Goal: Task Accomplishment & Management: Manage account settings

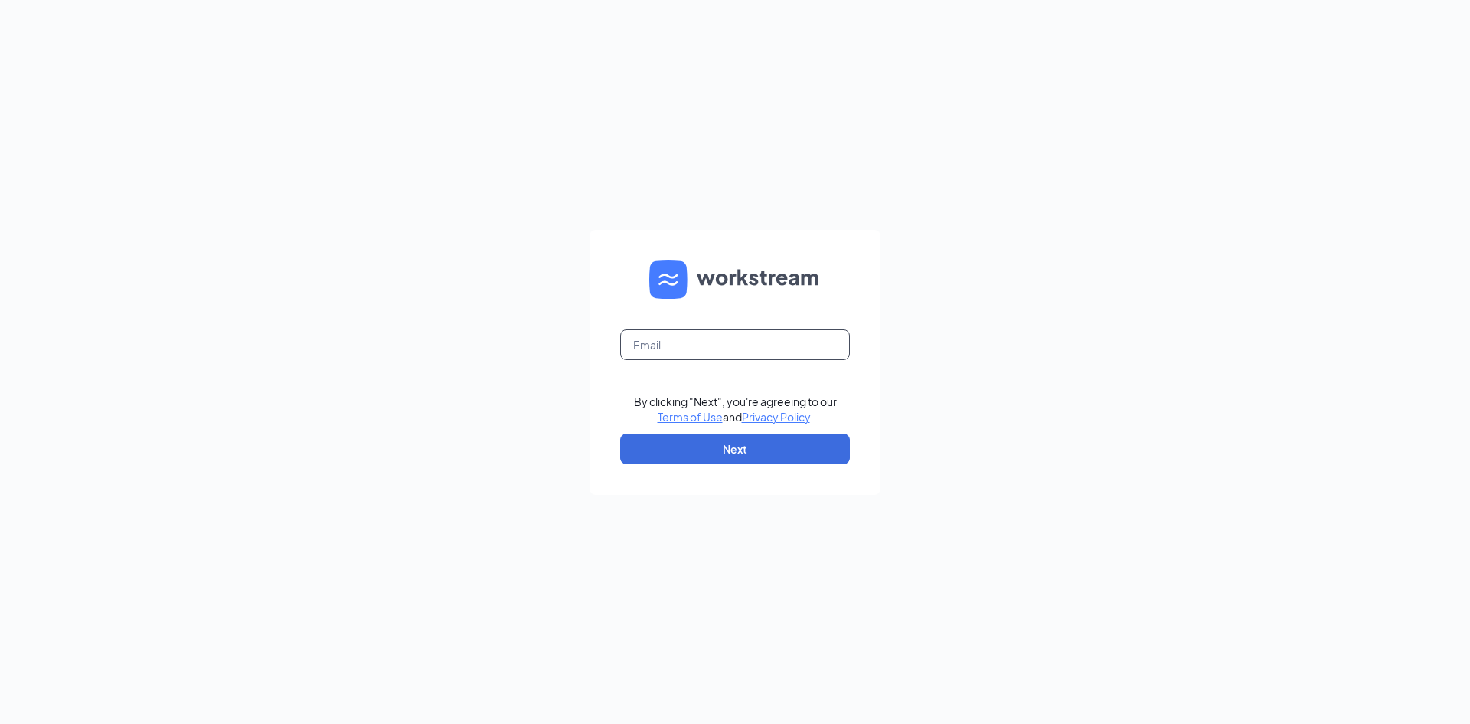
click at [817, 339] on input "text" at bounding box center [735, 344] width 230 height 31
type input "[EMAIL_ADDRESS][DOMAIN_NAME]"
click at [721, 457] on button "Next" at bounding box center [735, 448] width 230 height 31
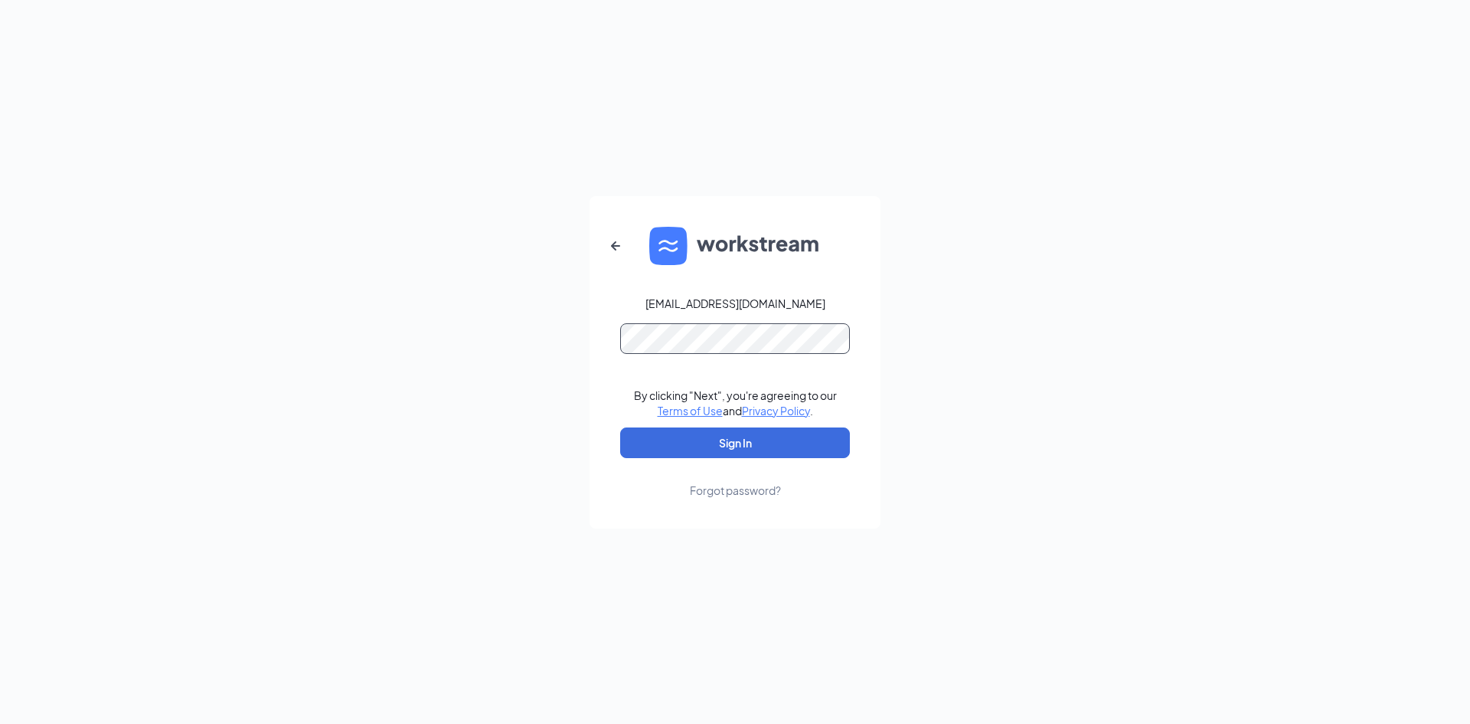
click at [620, 427] on button "Sign In" at bounding box center [735, 442] width 230 height 31
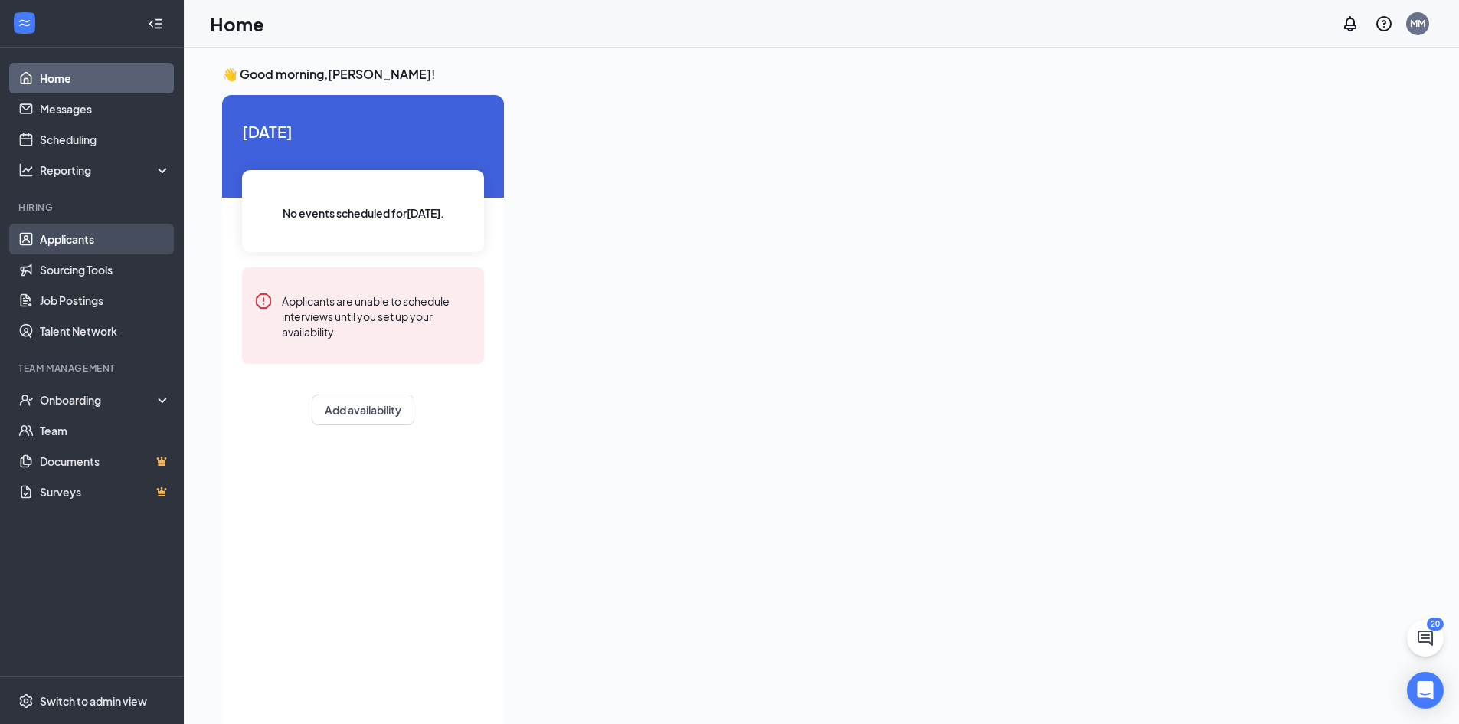
click at [117, 236] on link "Applicants" at bounding box center [105, 239] width 131 height 31
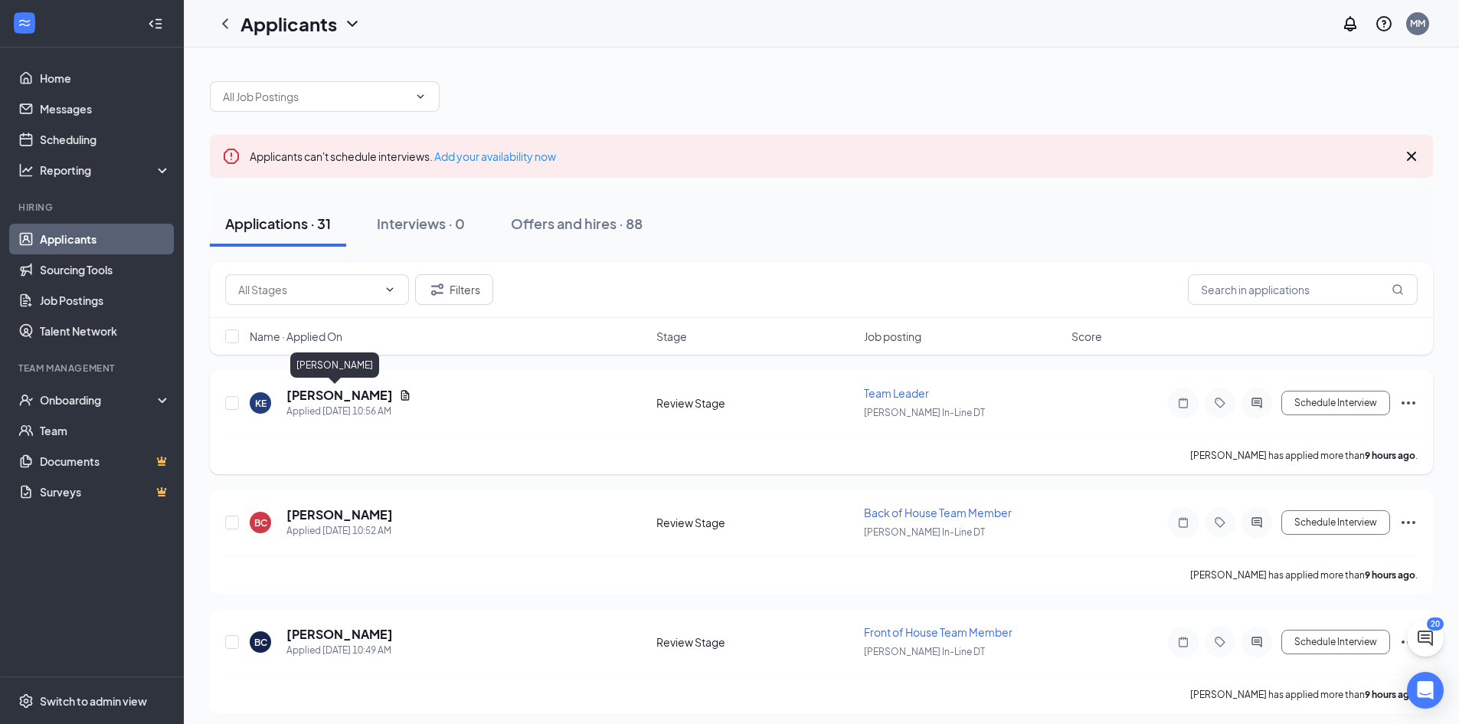
click at [328, 394] on h5 "[PERSON_NAME]" at bounding box center [339, 395] width 106 height 17
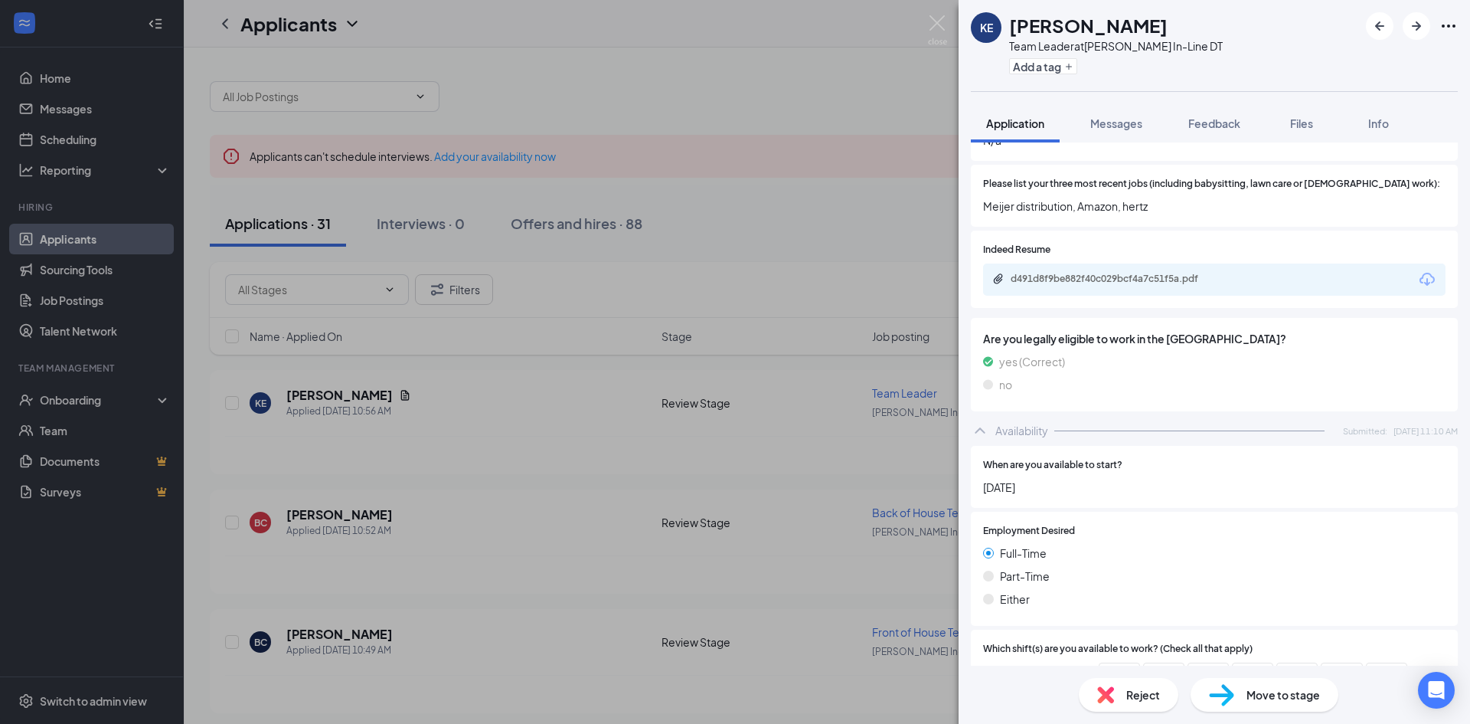
scroll to position [505, 0]
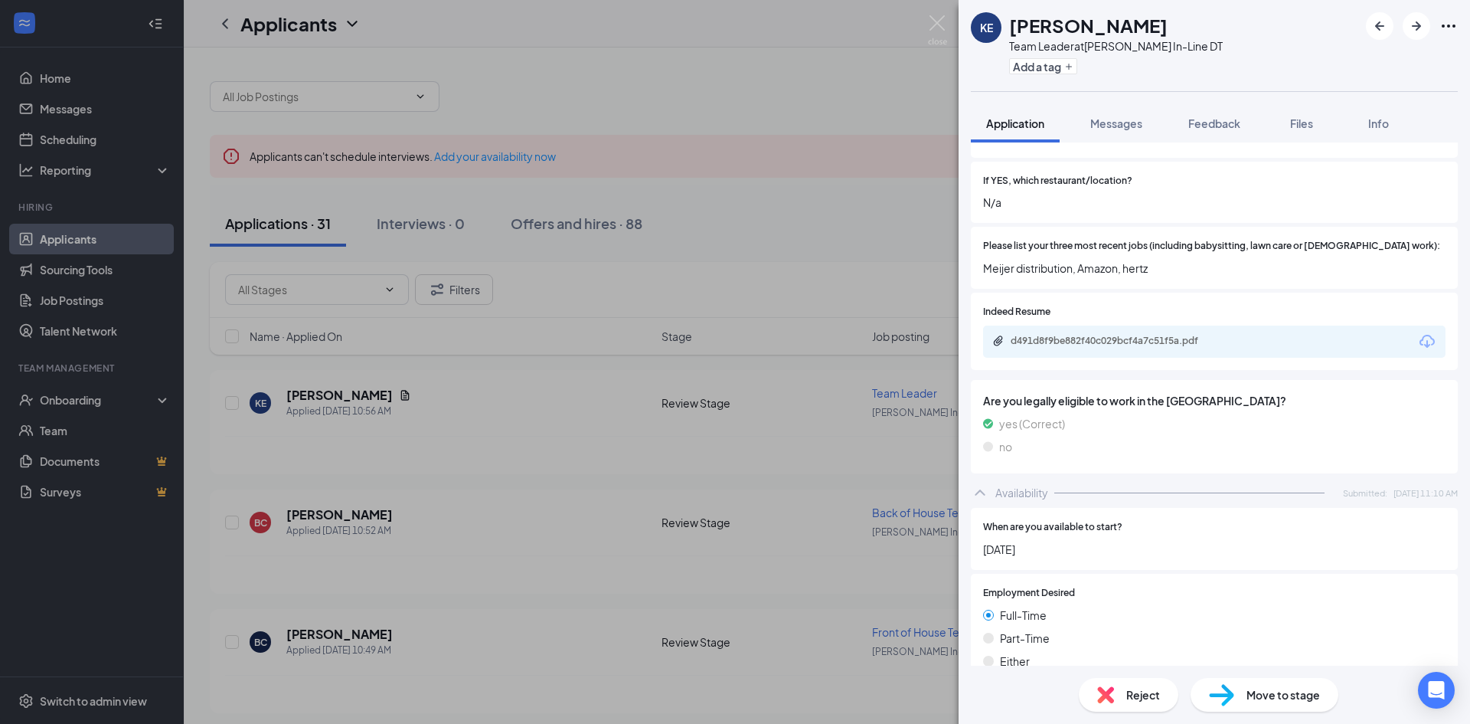
click at [1213, 336] on div "d491d8f9be882f40c029bcf4a7c51f5a.pdf" at bounding box center [1214, 341] width 463 height 32
click at [1090, 335] on div "d491d8f9be882f40c029bcf4a7c51f5a.pdf" at bounding box center [1118, 341] width 214 height 12
click at [939, 22] on img at bounding box center [937, 30] width 19 height 30
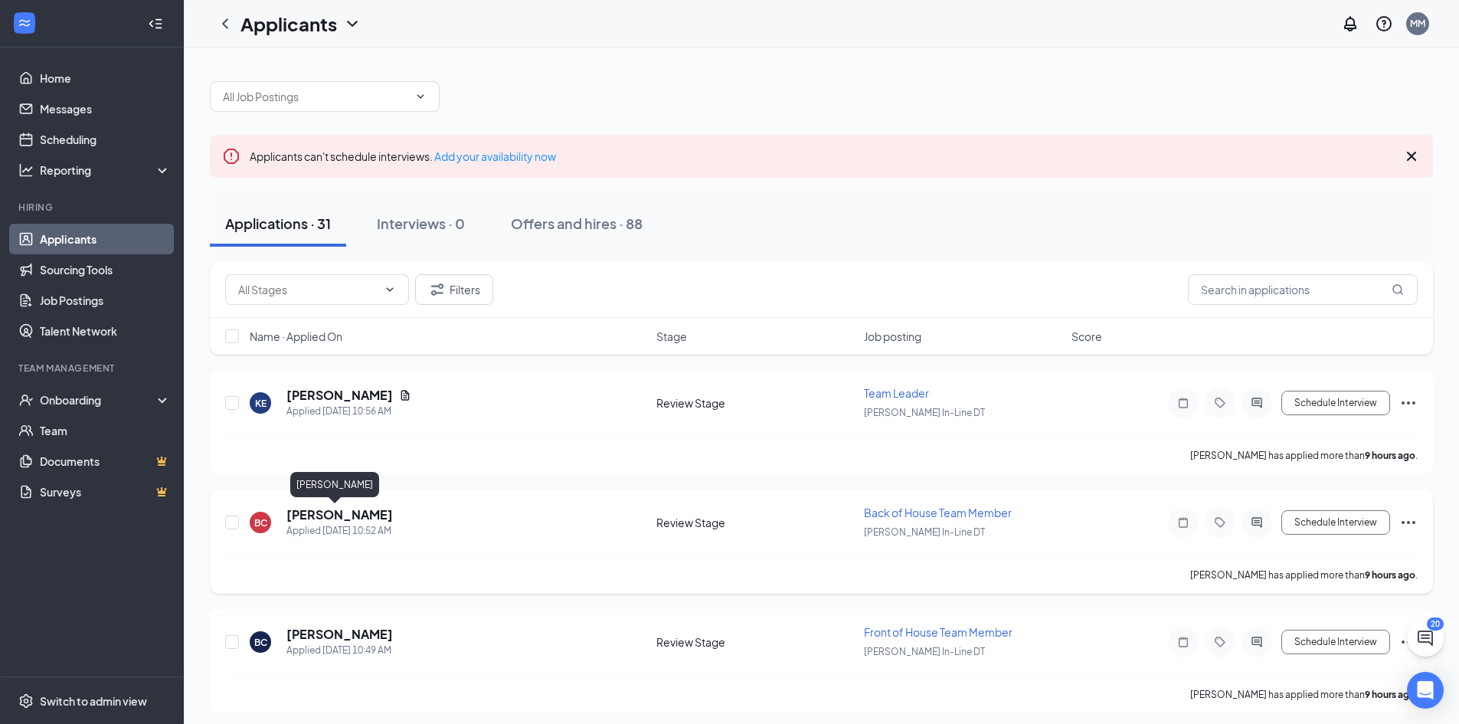
click at [303, 516] on h5 "[PERSON_NAME]" at bounding box center [339, 514] width 106 height 17
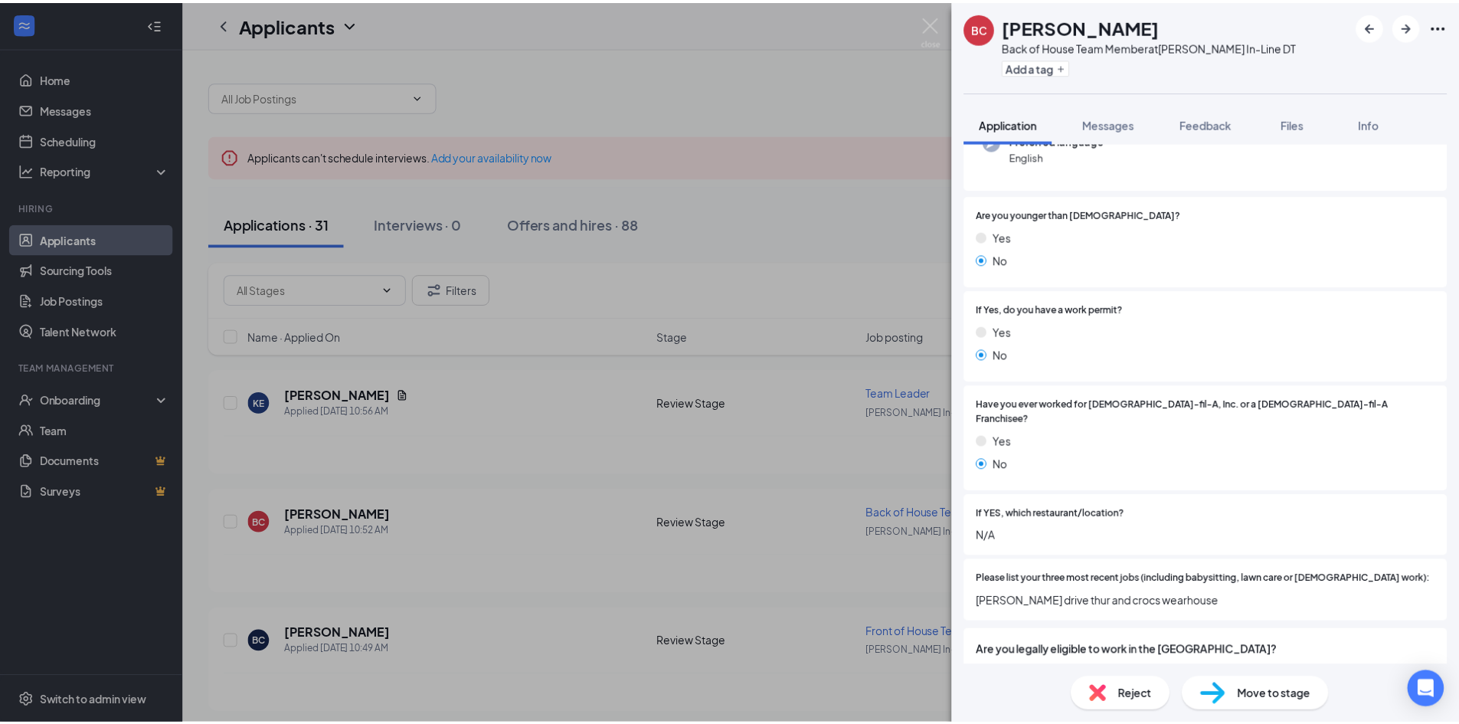
scroll to position [230, 0]
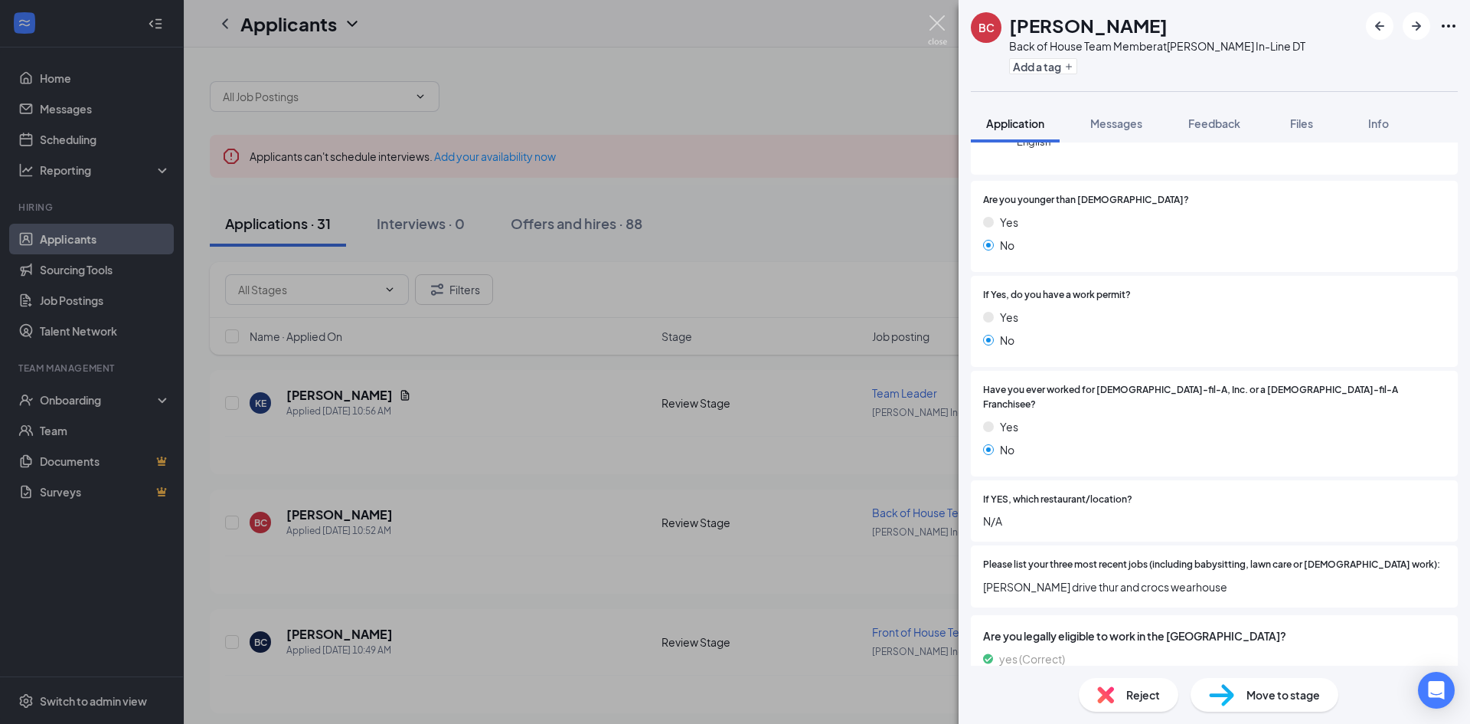
click at [940, 18] on img at bounding box center [937, 30] width 19 height 30
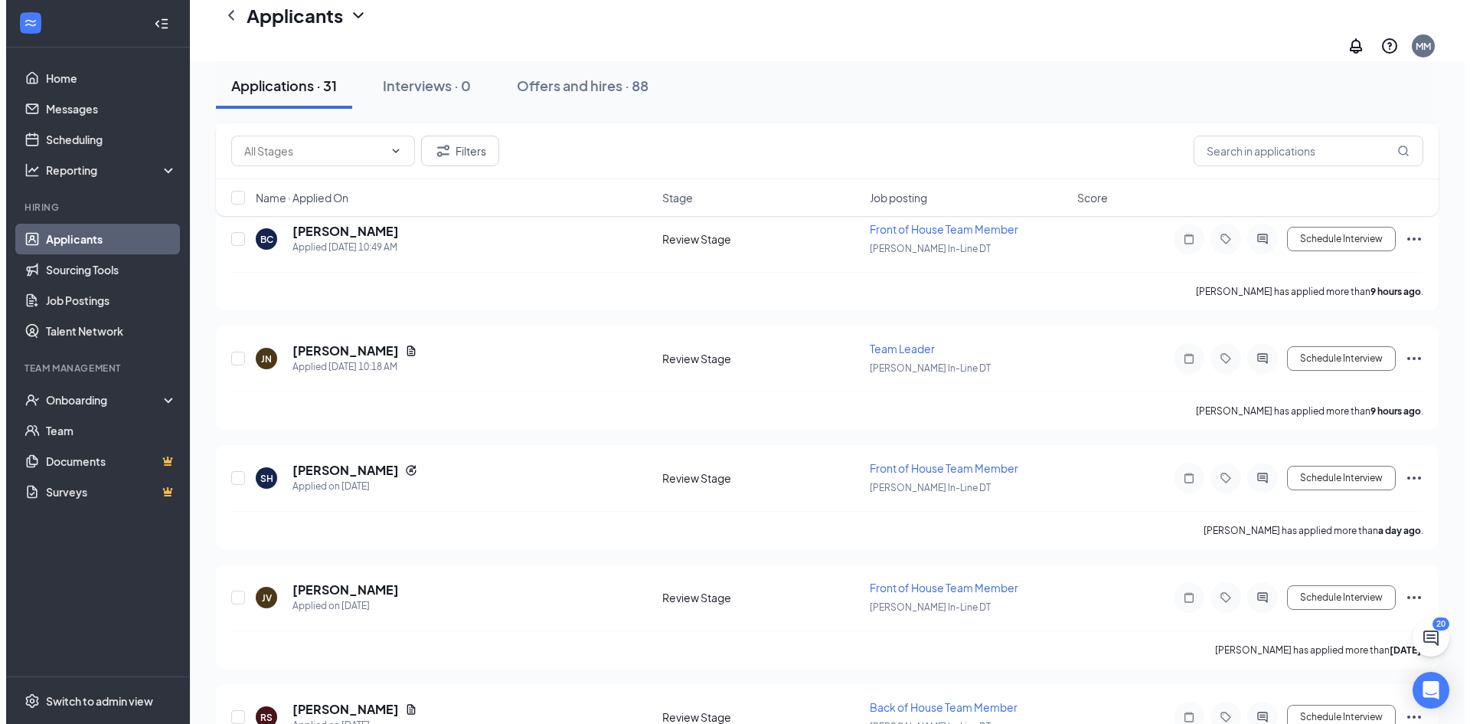
scroll to position [460, 0]
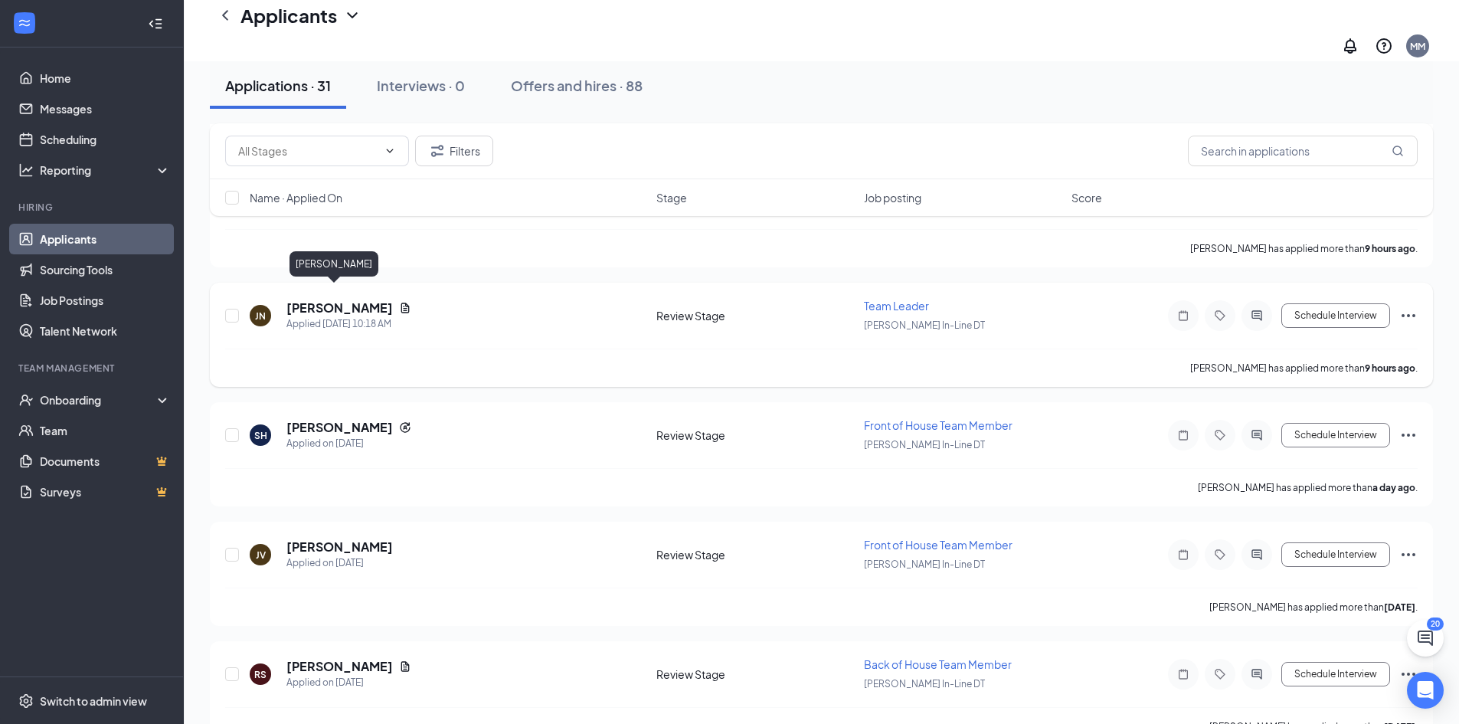
click at [302, 299] on h5 "[PERSON_NAME]" at bounding box center [339, 307] width 106 height 17
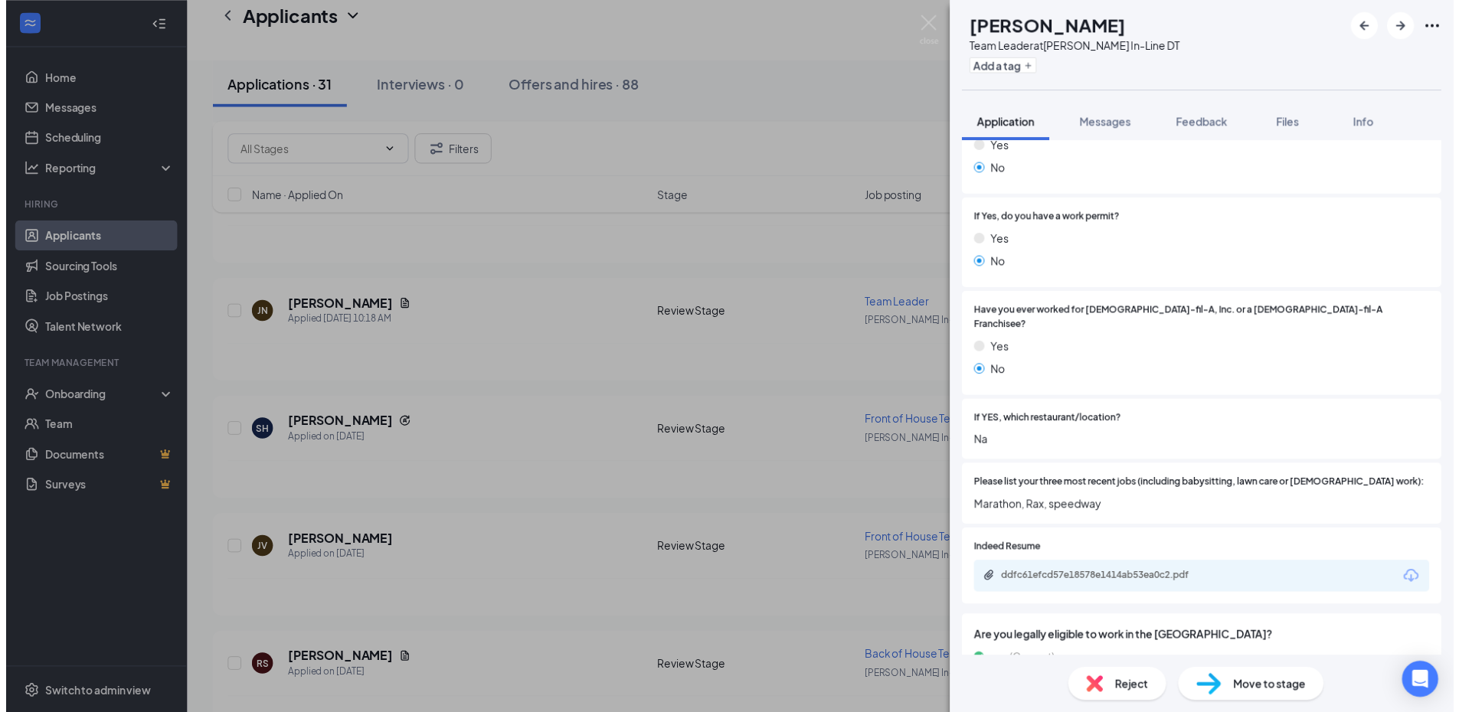
scroll to position [306, 0]
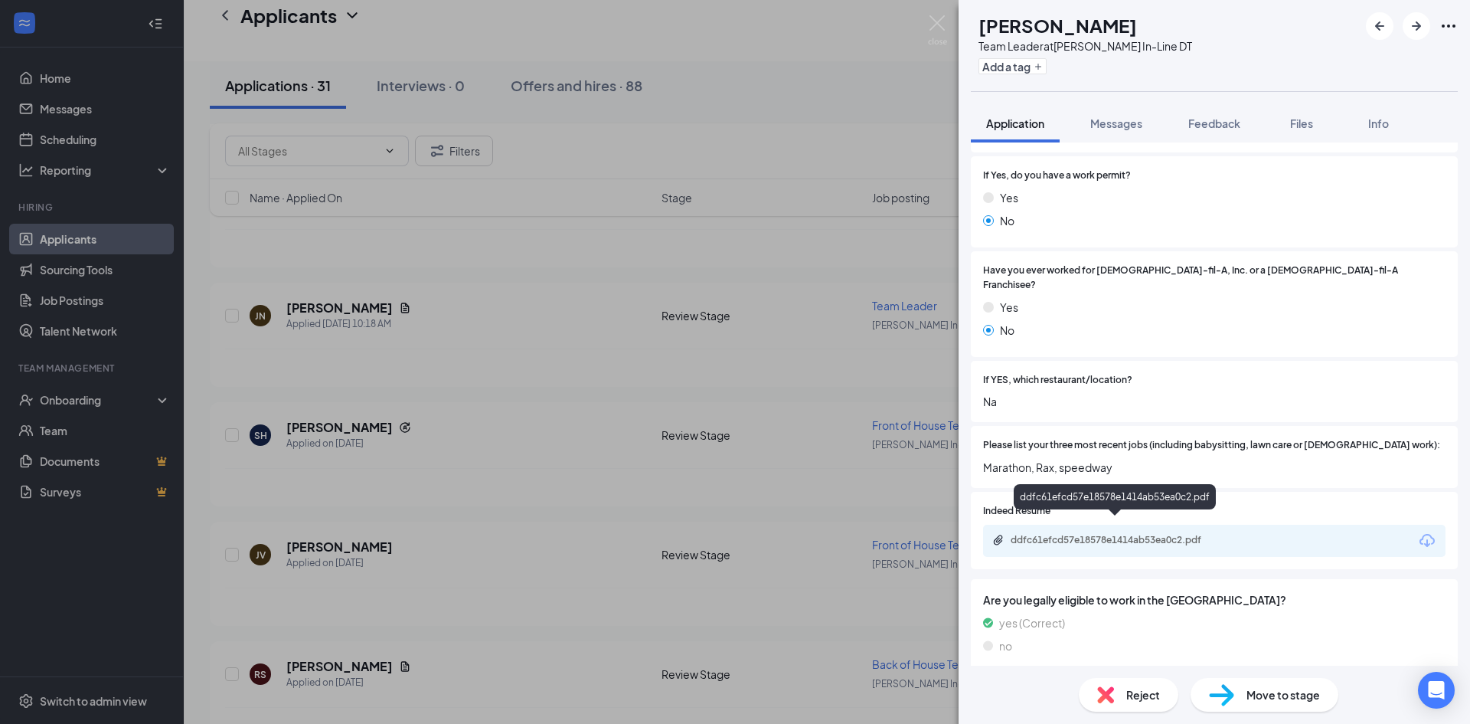
click at [1138, 534] on div "ddfc61efcd57e18578e1414ab53ea0c2.pdf" at bounding box center [1118, 540] width 214 height 12
click at [934, 21] on img at bounding box center [937, 30] width 19 height 30
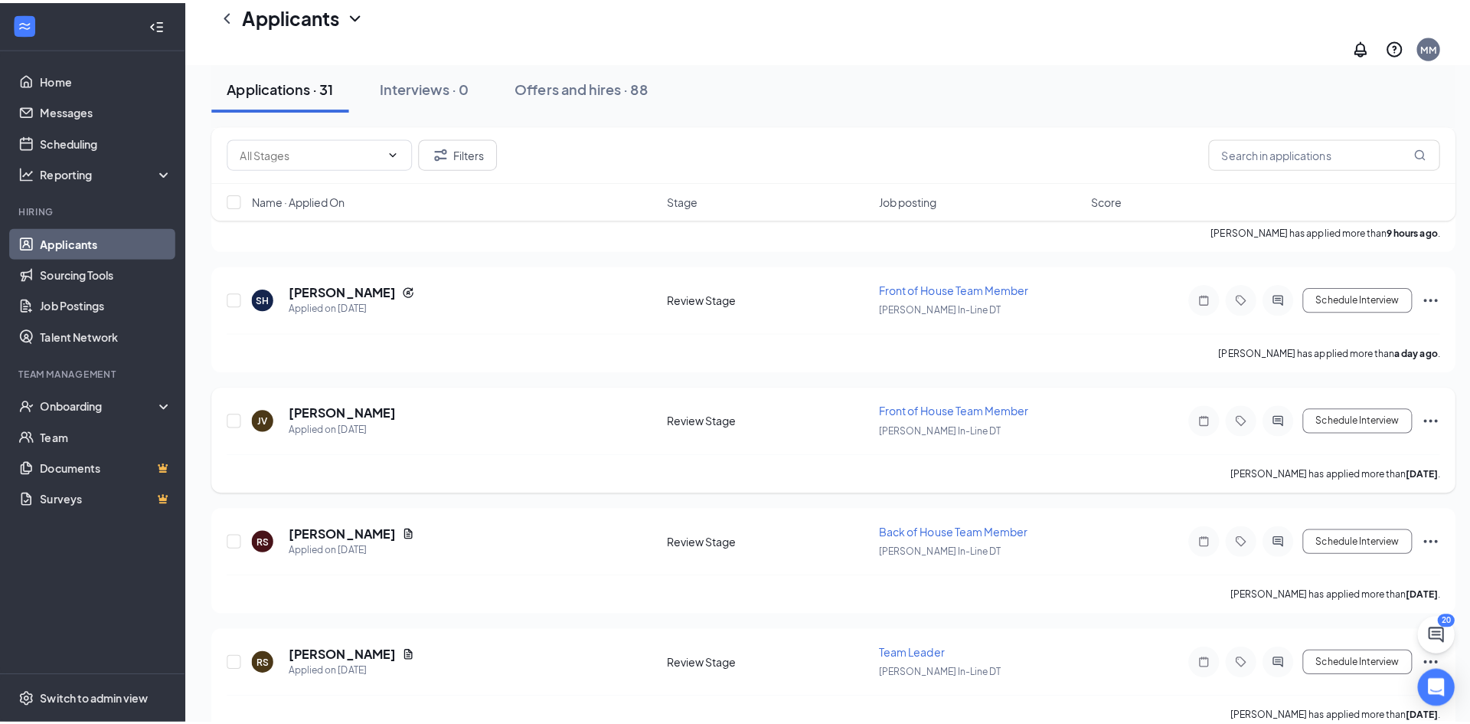
scroll to position [613, 0]
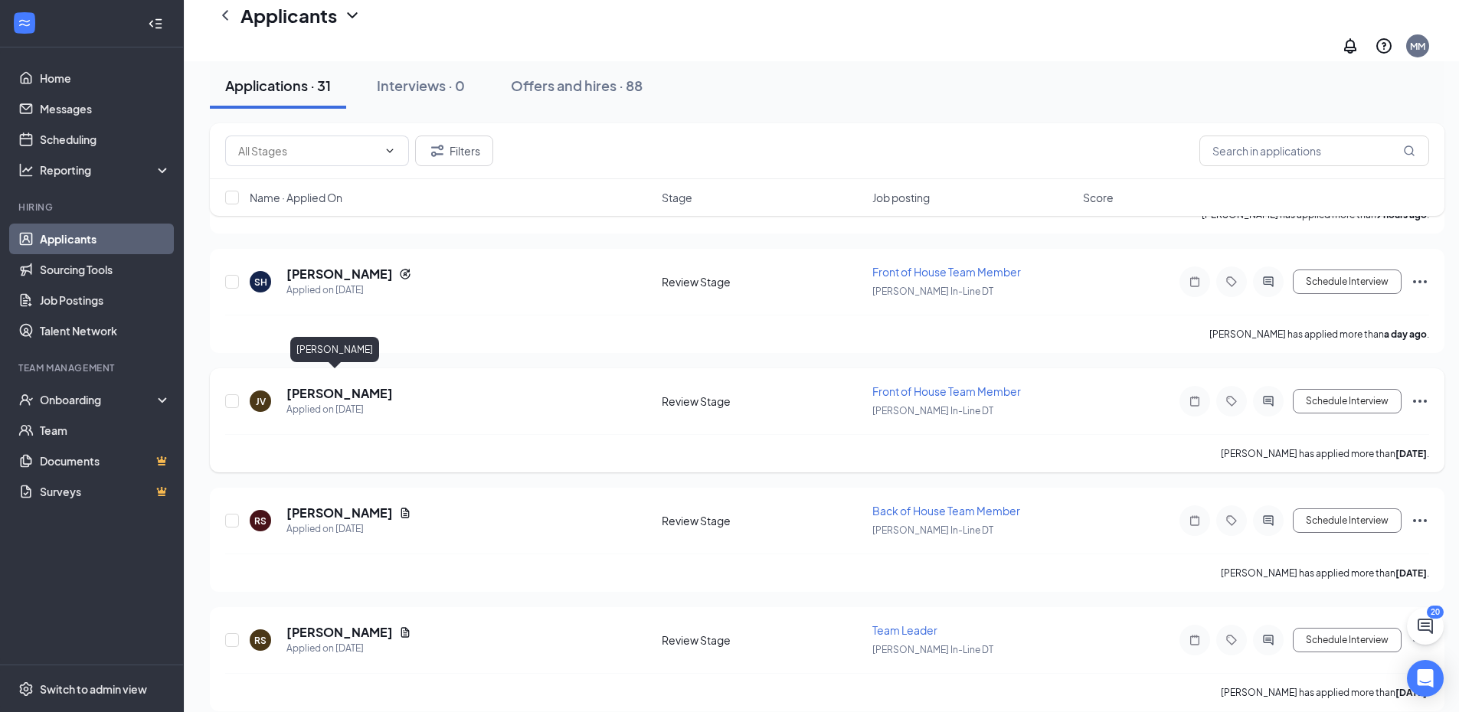
click at [320, 385] on h5 "[PERSON_NAME]" at bounding box center [339, 393] width 106 height 17
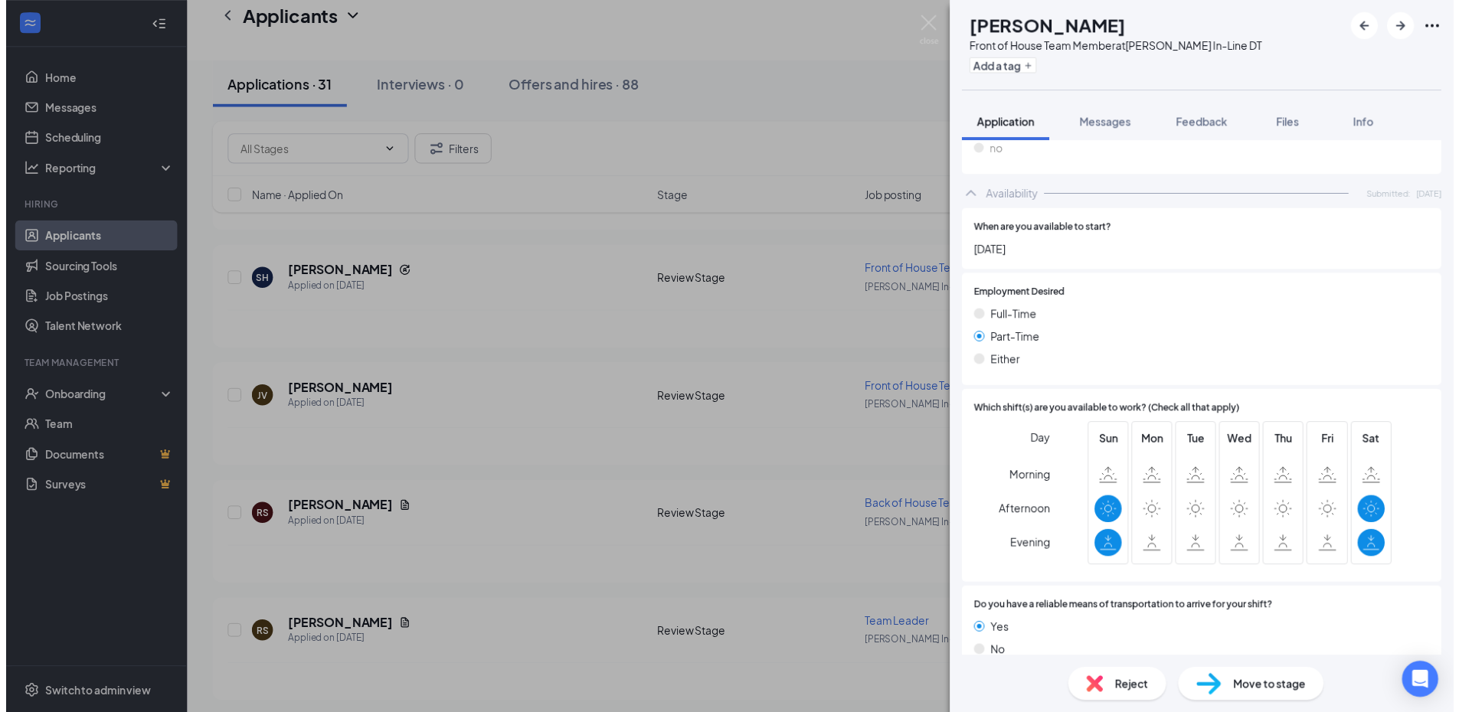
scroll to position [728, 0]
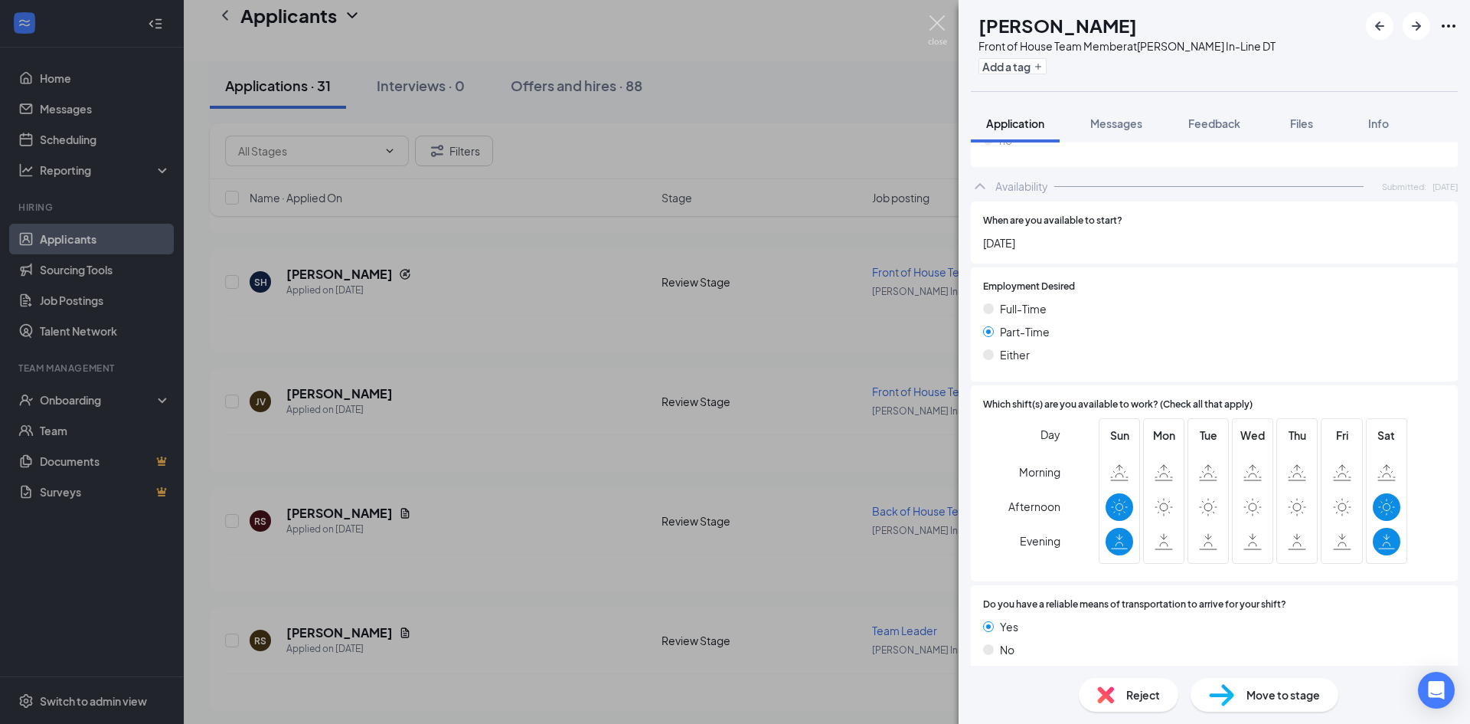
click at [935, 19] on img at bounding box center [937, 30] width 19 height 30
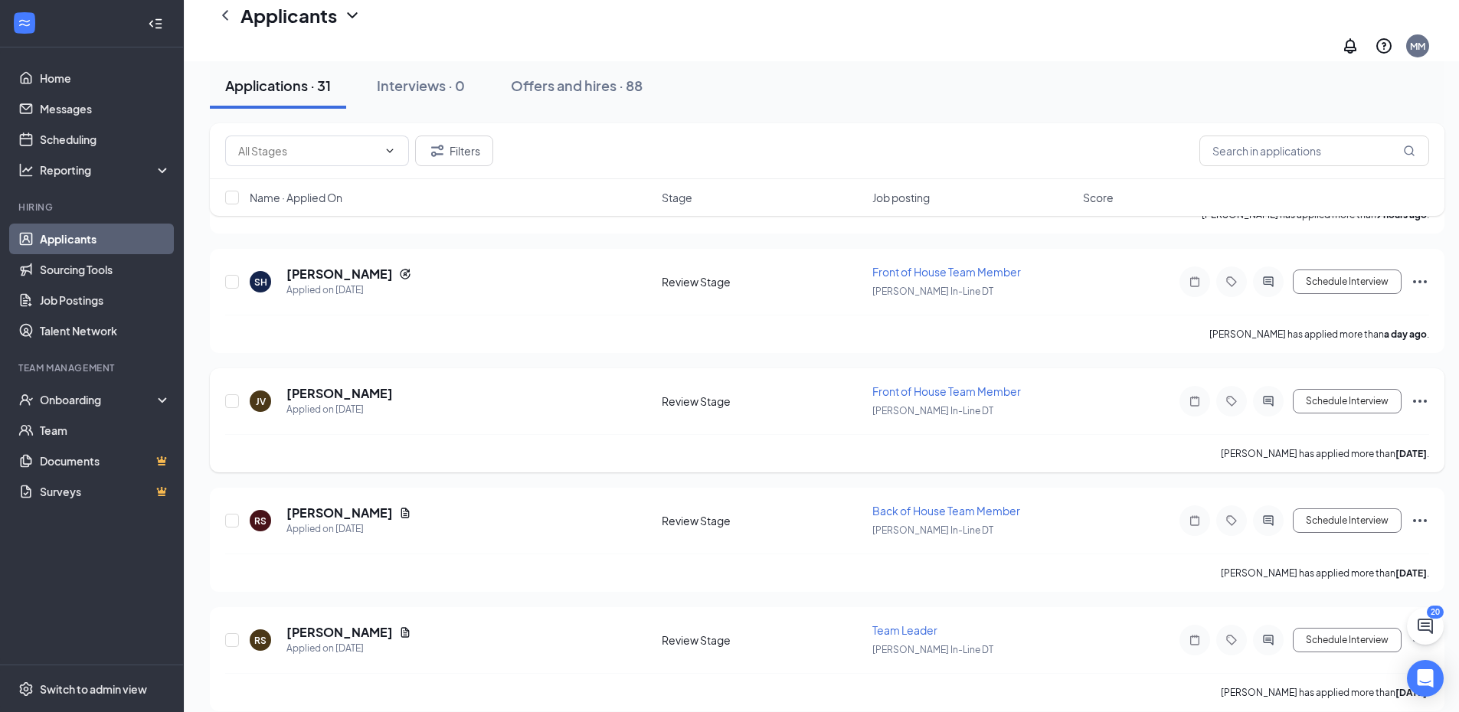
click at [1417, 392] on icon "Ellipses" at bounding box center [1420, 401] width 18 height 18
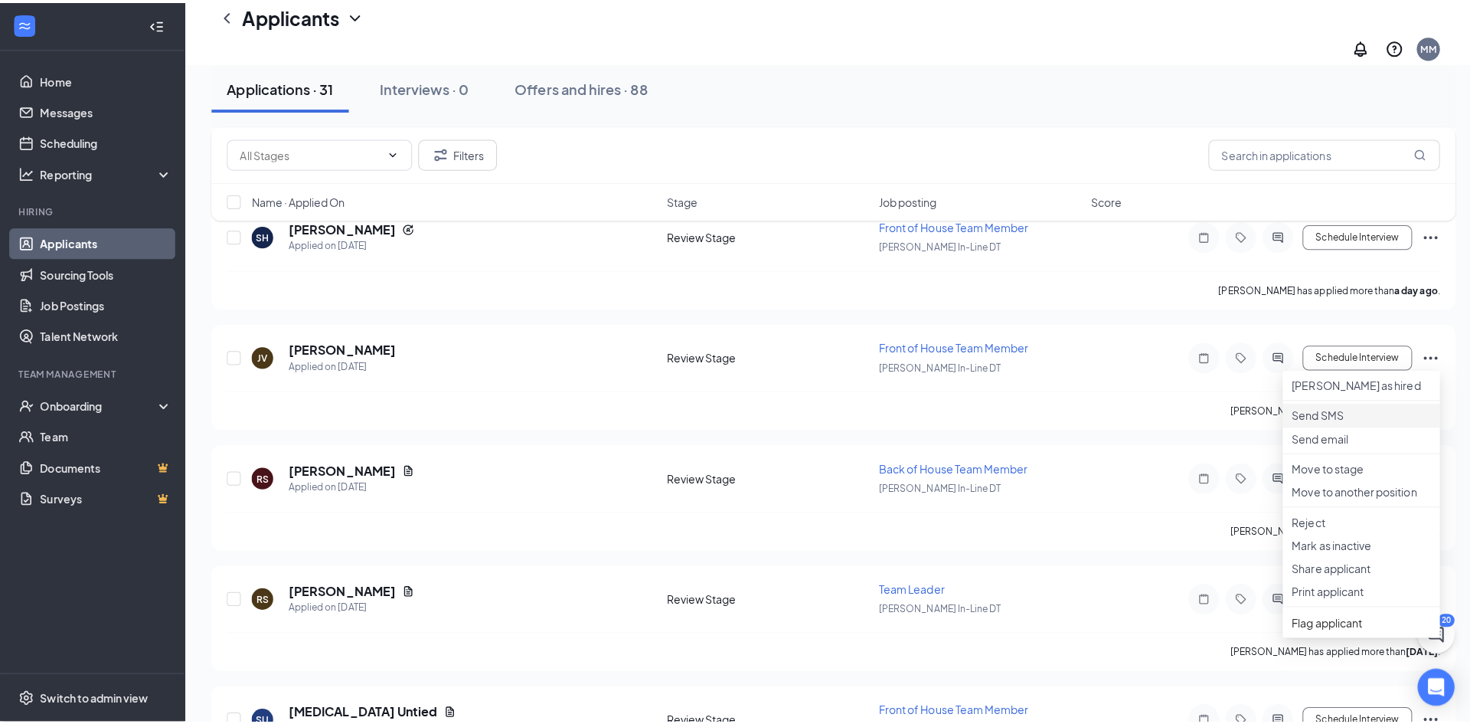
scroll to position [689, 0]
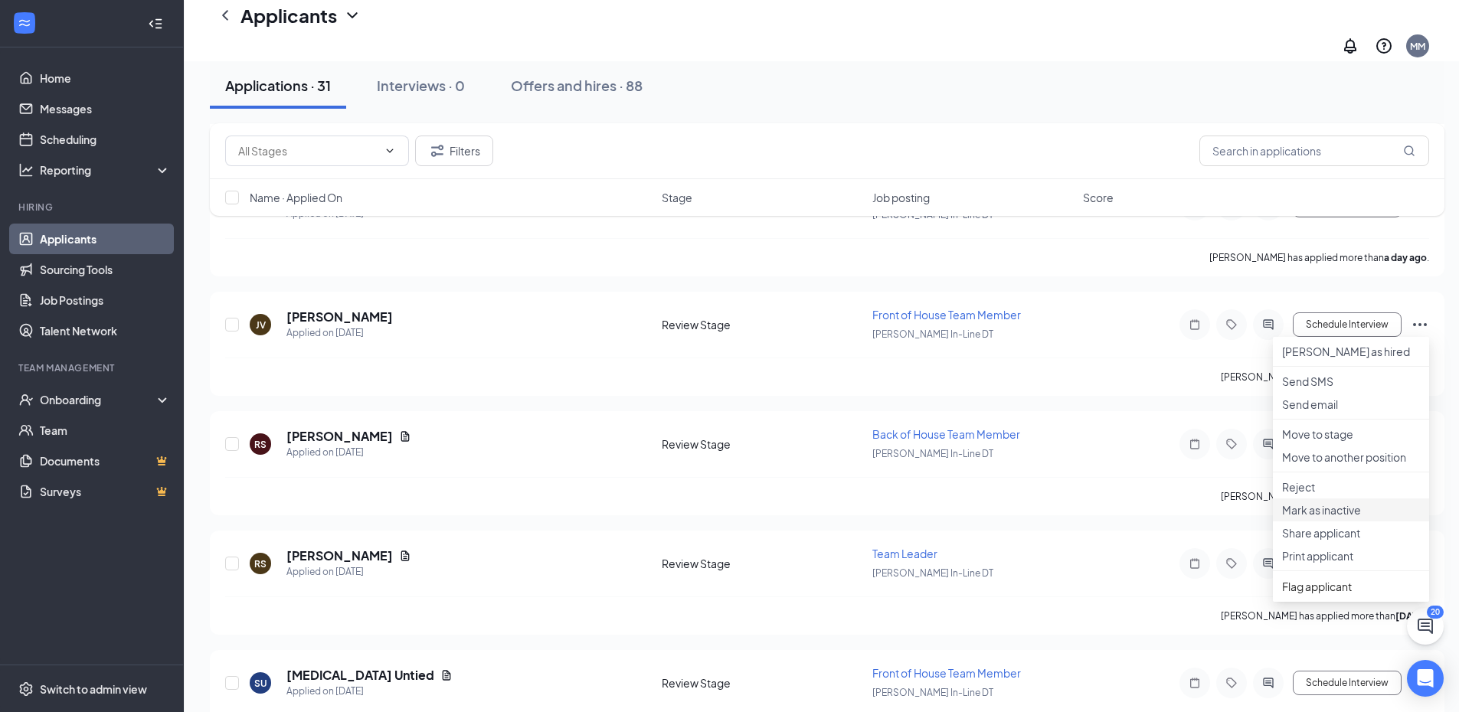
click at [1337, 518] on p "Mark as inactive" at bounding box center [1351, 509] width 138 height 15
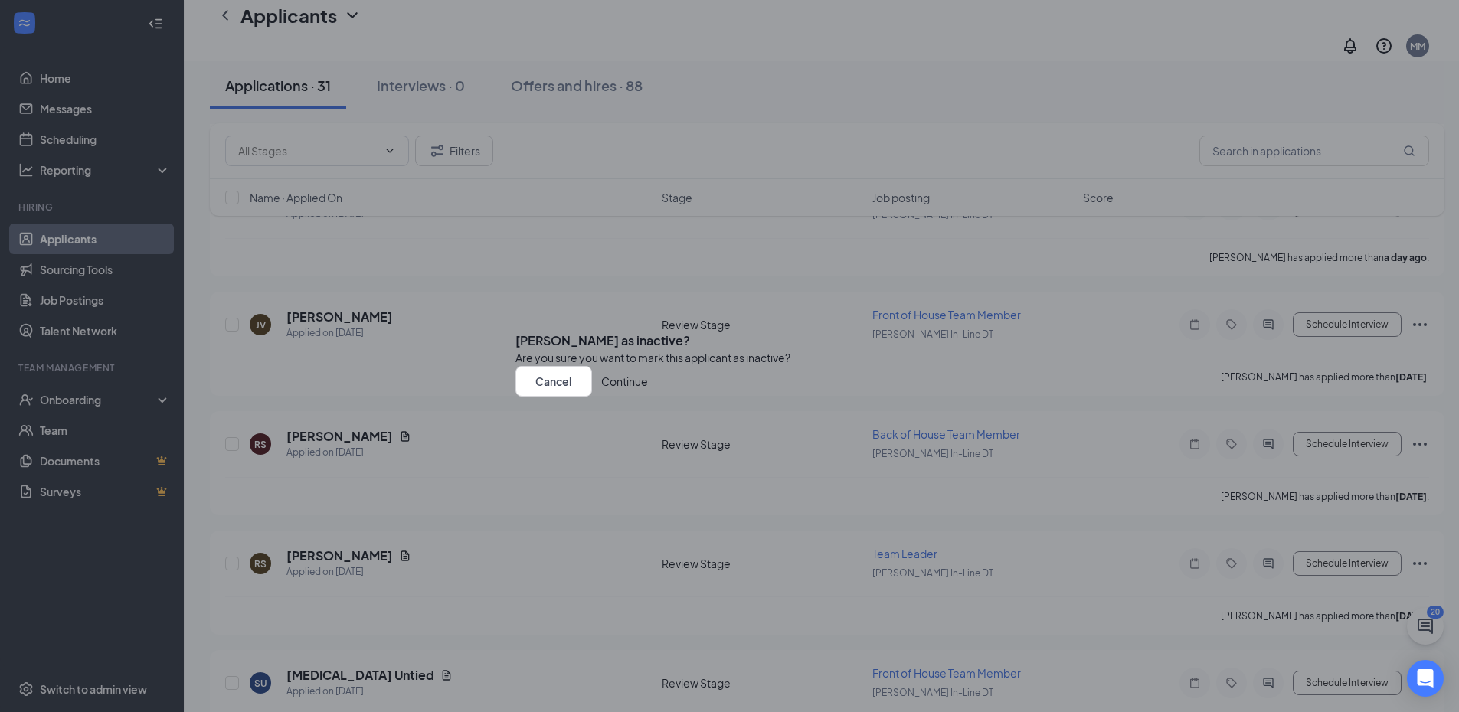
click at [648, 397] on button "Continue" at bounding box center [624, 381] width 47 height 31
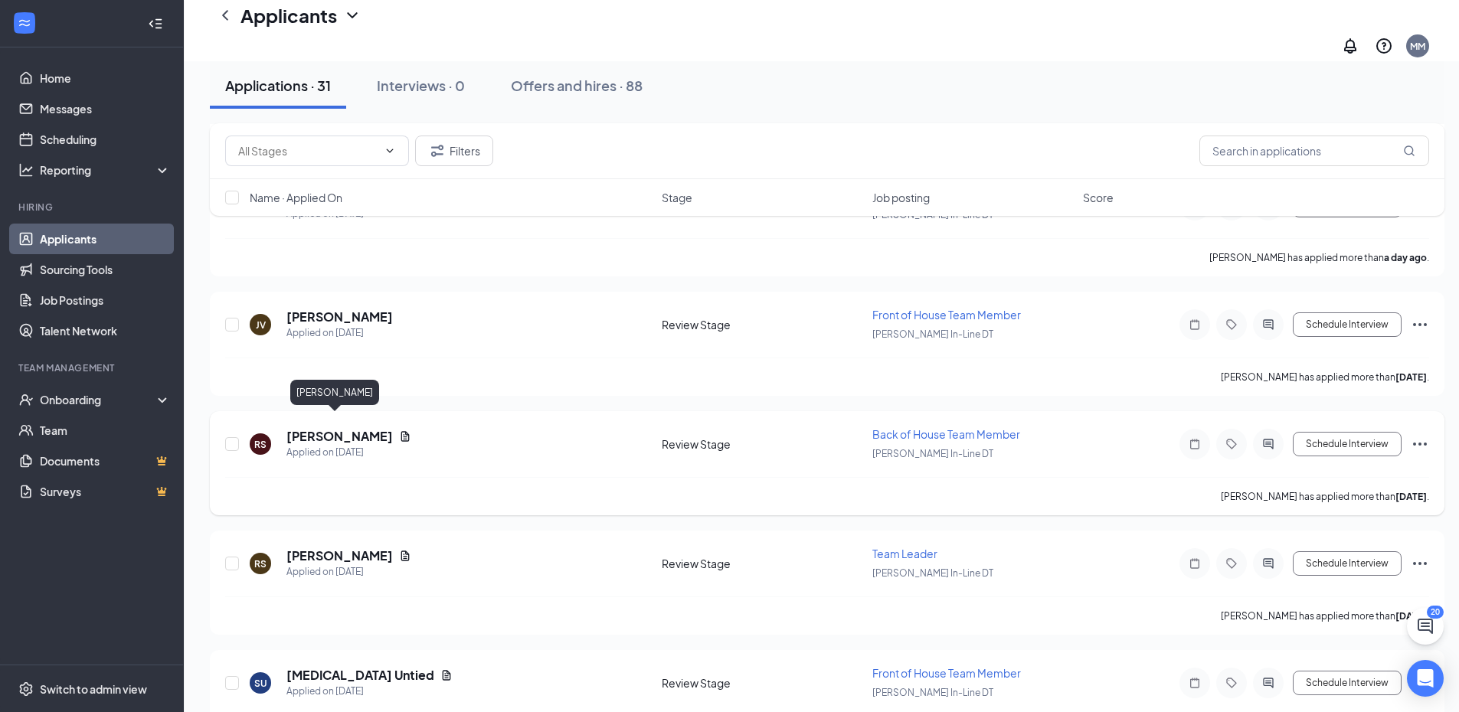
click at [327, 428] on h5 "[PERSON_NAME]" at bounding box center [339, 436] width 106 height 17
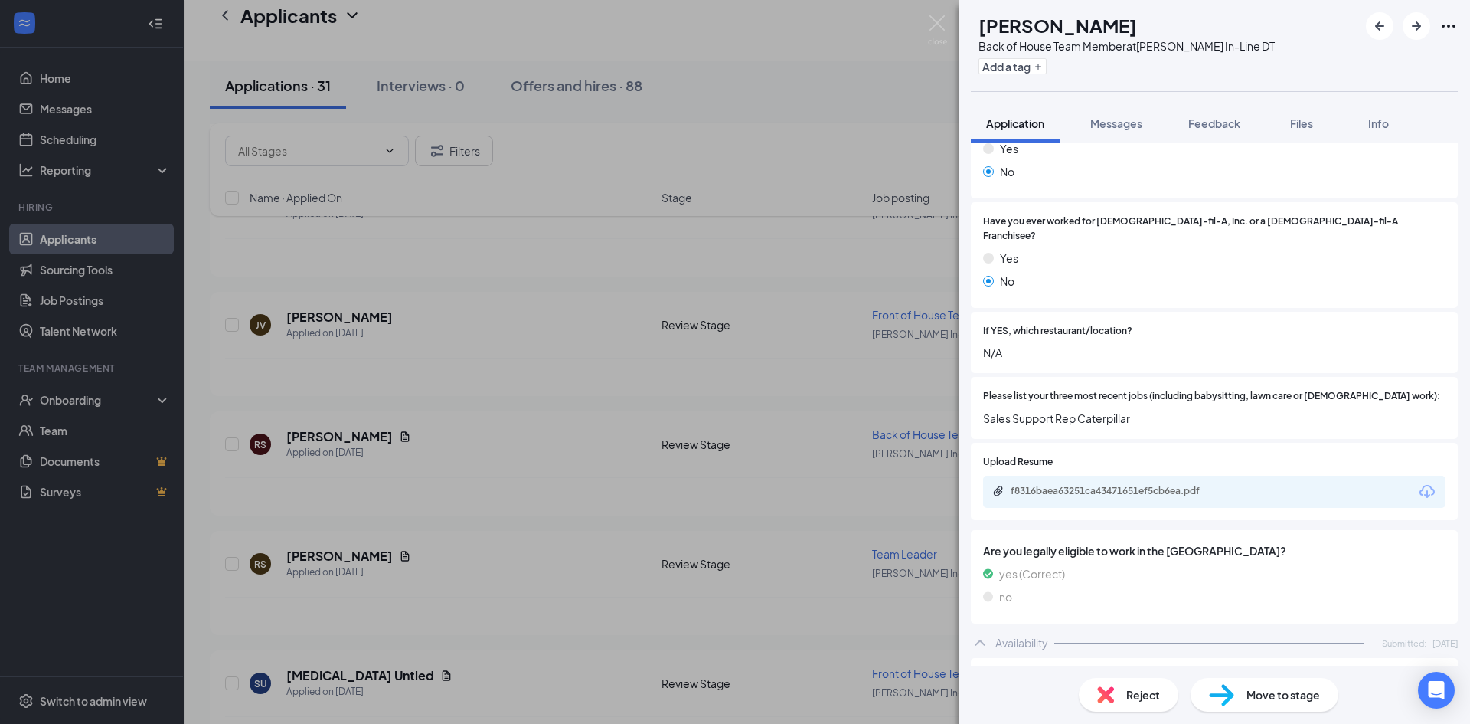
scroll to position [460, 0]
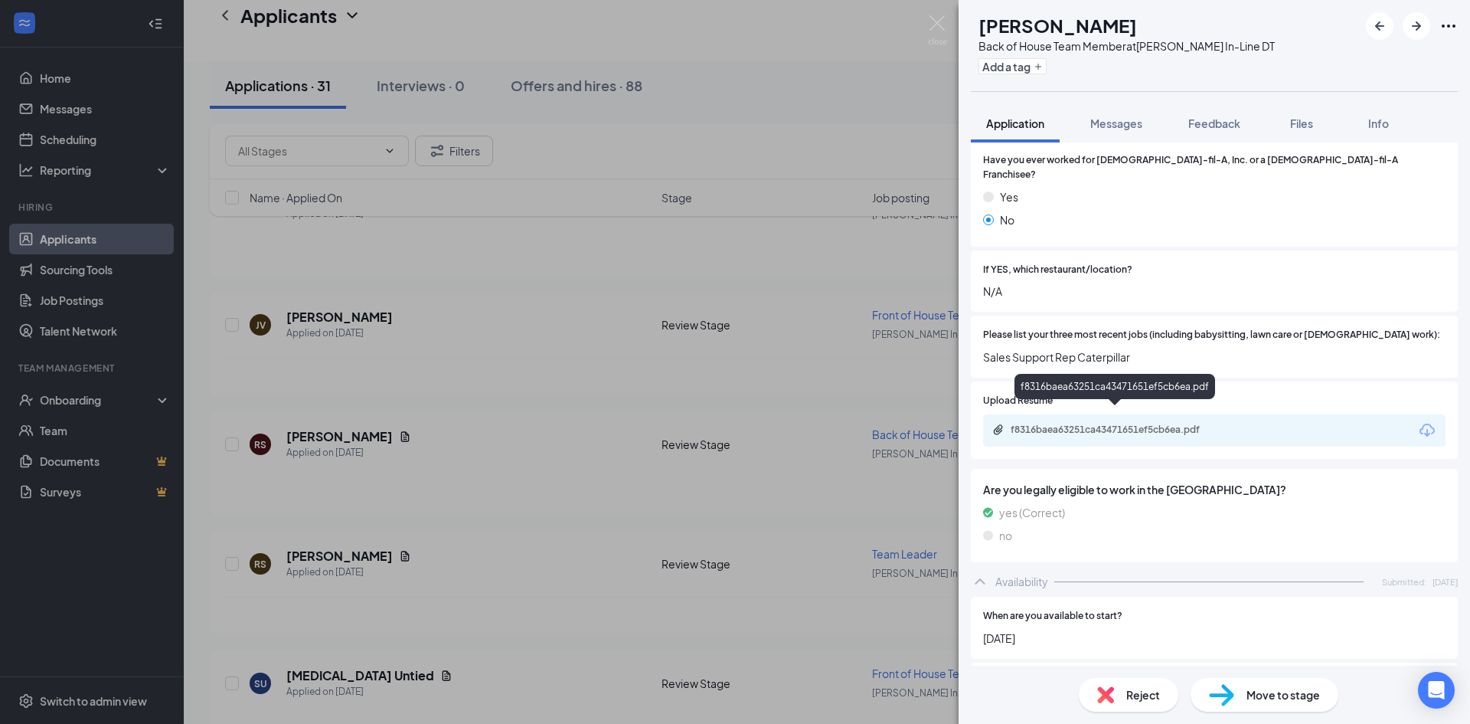
click at [1129, 424] on div "f8316baea63251ca43471651ef5cb6ea.pdf" at bounding box center [1118, 430] width 214 height 12
click at [937, 26] on img at bounding box center [937, 30] width 19 height 30
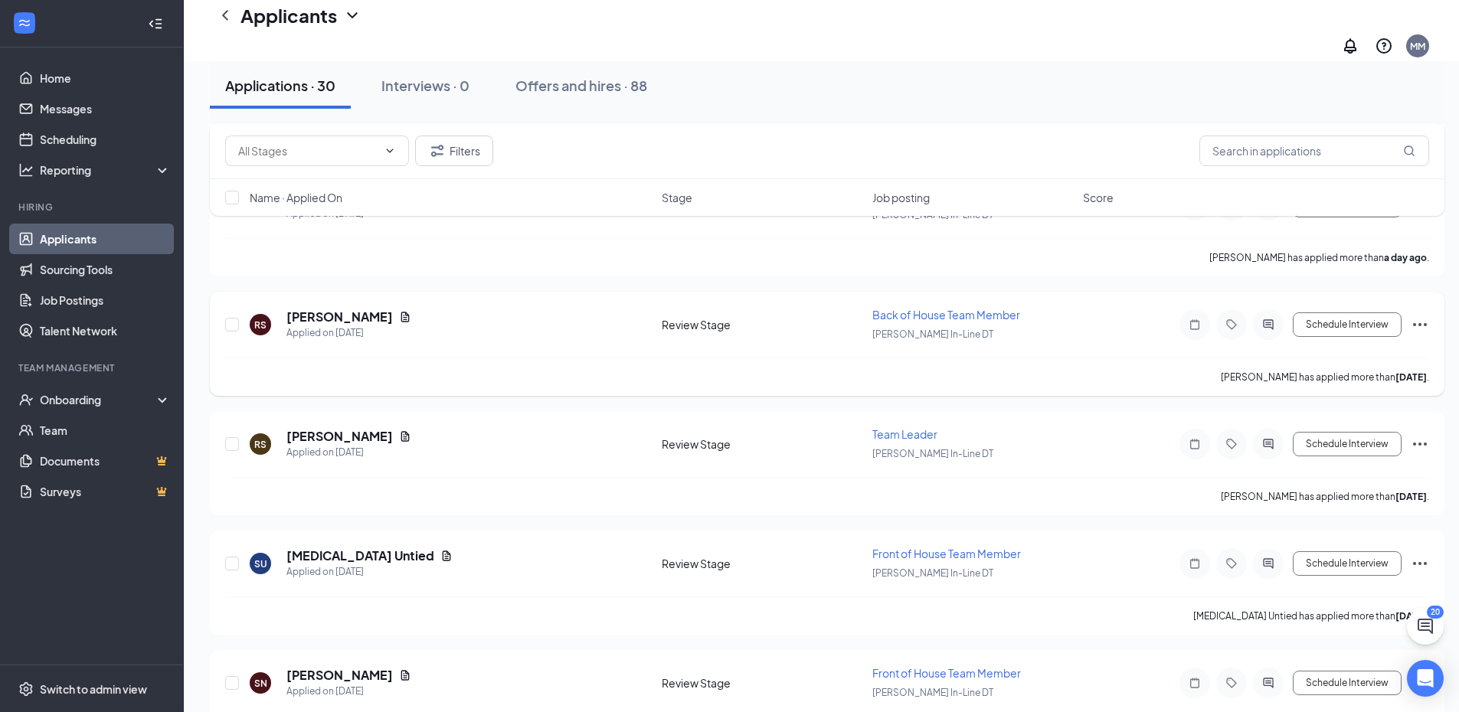
click at [1416, 316] on icon "Ellipses" at bounding box center [1420, 325] width 18 height 18
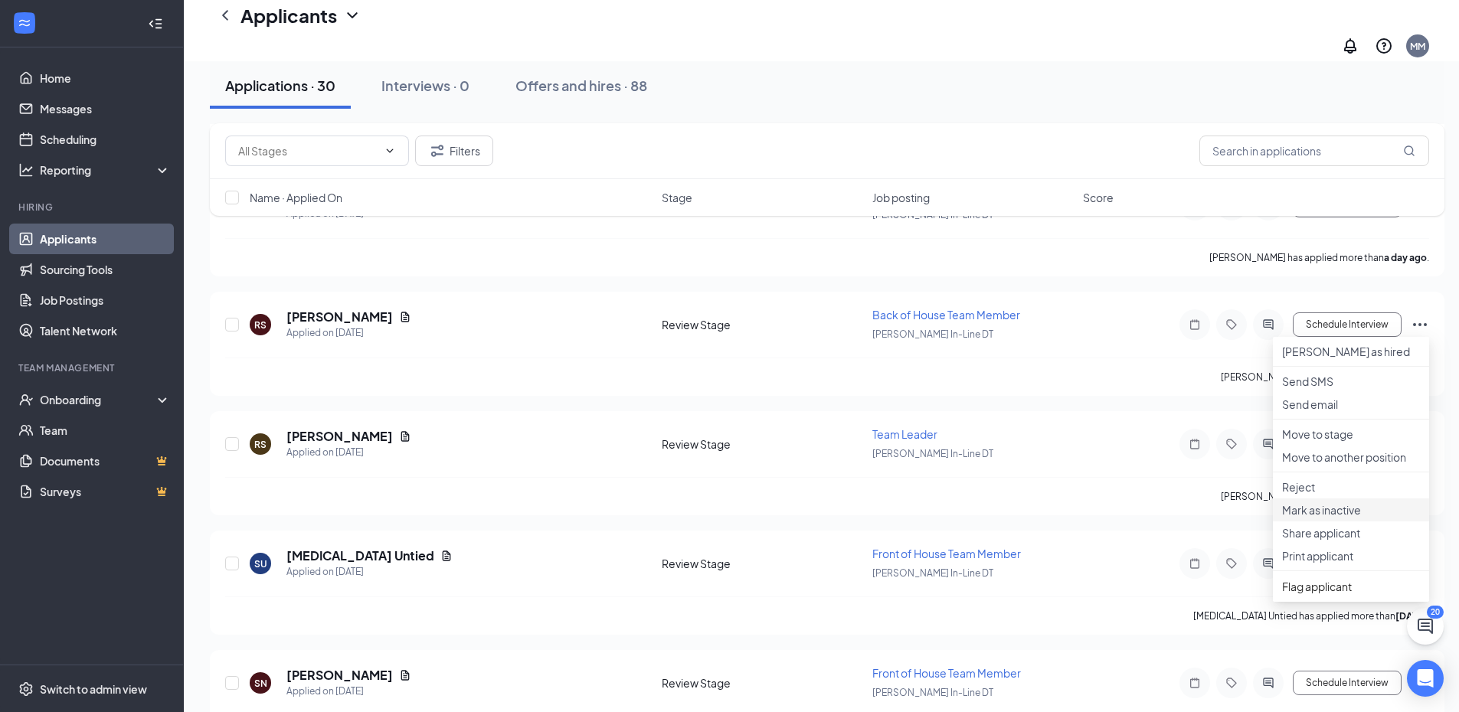
click at [1343, 518] on p "Mark as inactive" at bounding box center [1351, 509] width 138 height 15
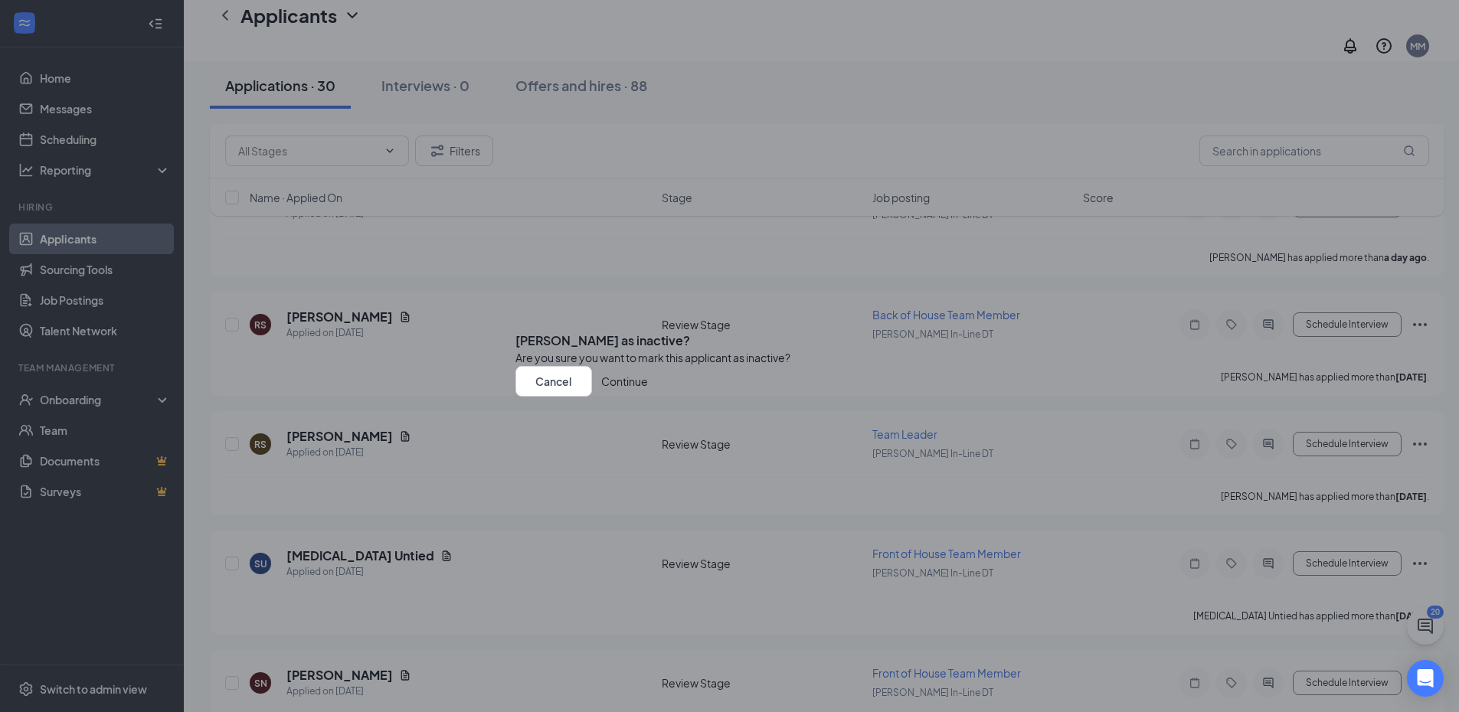
click at [648, 397] on button "Continue" at bounding box center [624, 381] width 47 height 31
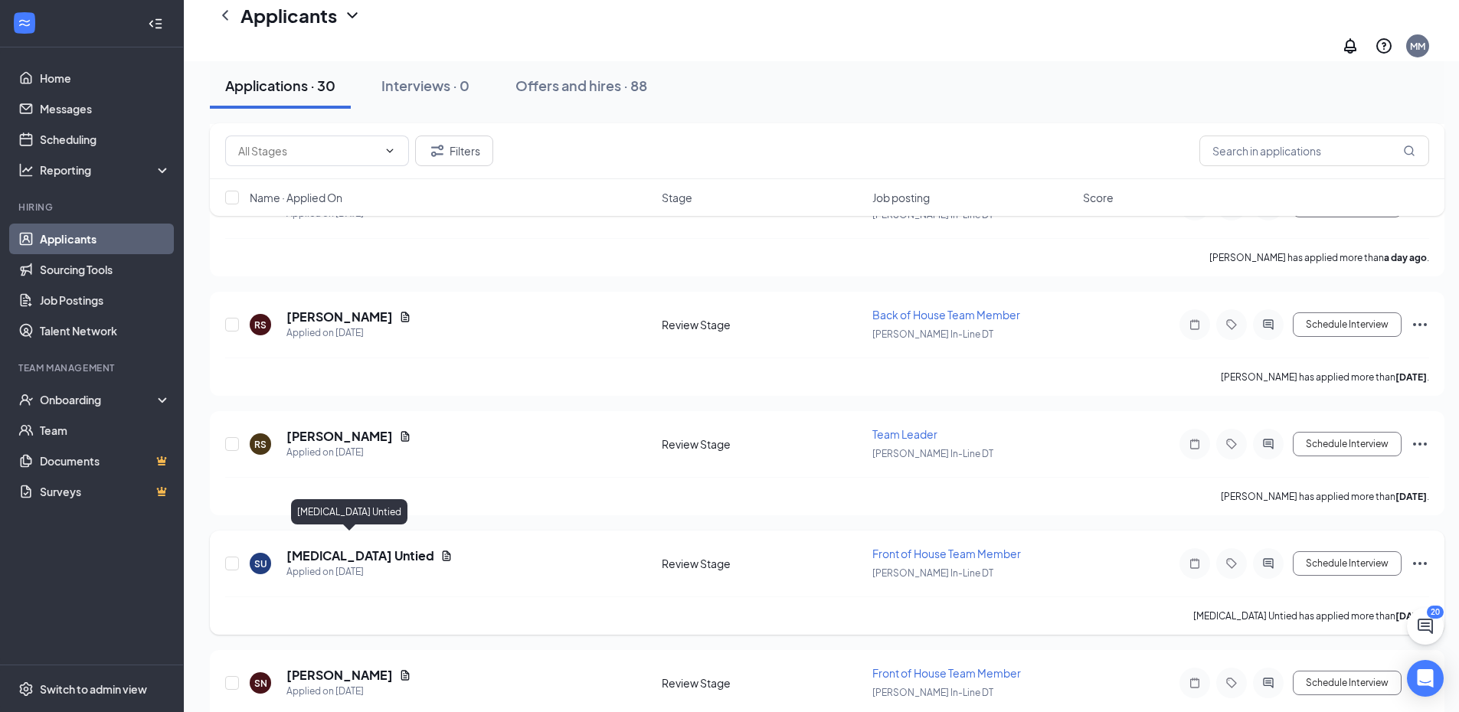
click at [337, 548] on h5 "[MEDICAL_DATA] Untied" at bounding box center [360, 556] width 148 height 17
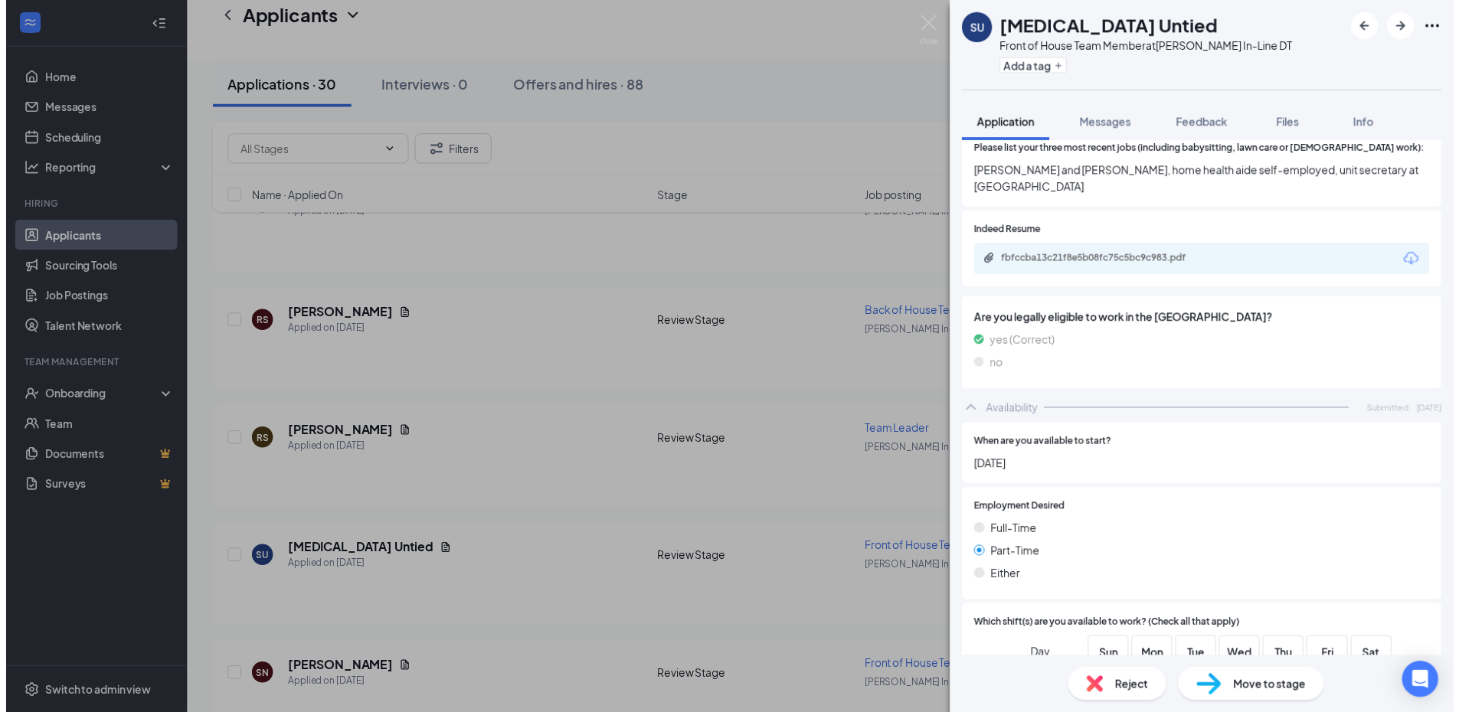
scroll to position [599, 0]
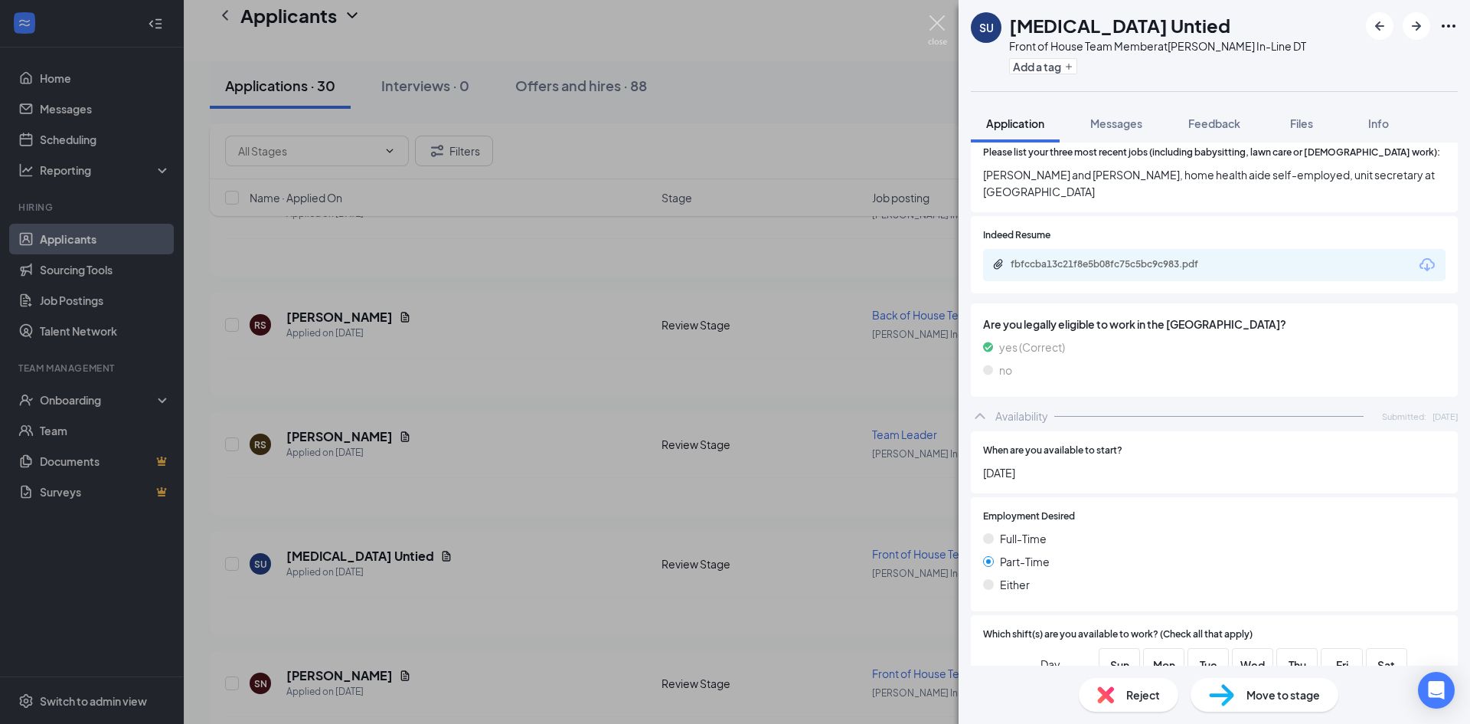
drag, startPoint x: 937, startPoint y: 26, endPoint x: 931, endPoint y: 21, distance: 8.3
click at [936, 25] on img at bounding box center [937, 30] width 19 height 30
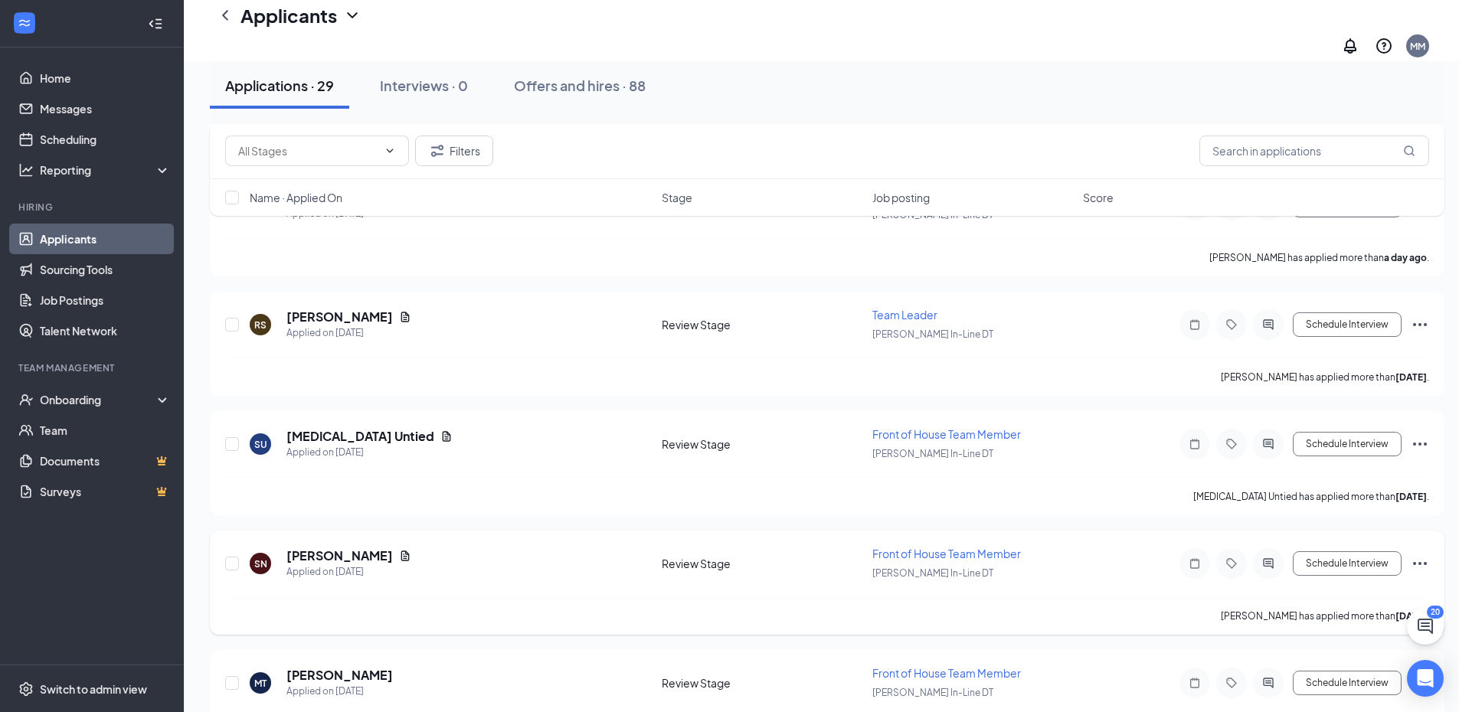
click at [1420, 562] on icon "Ellipses" at bounding box center [1420, 563] width 14 height 3
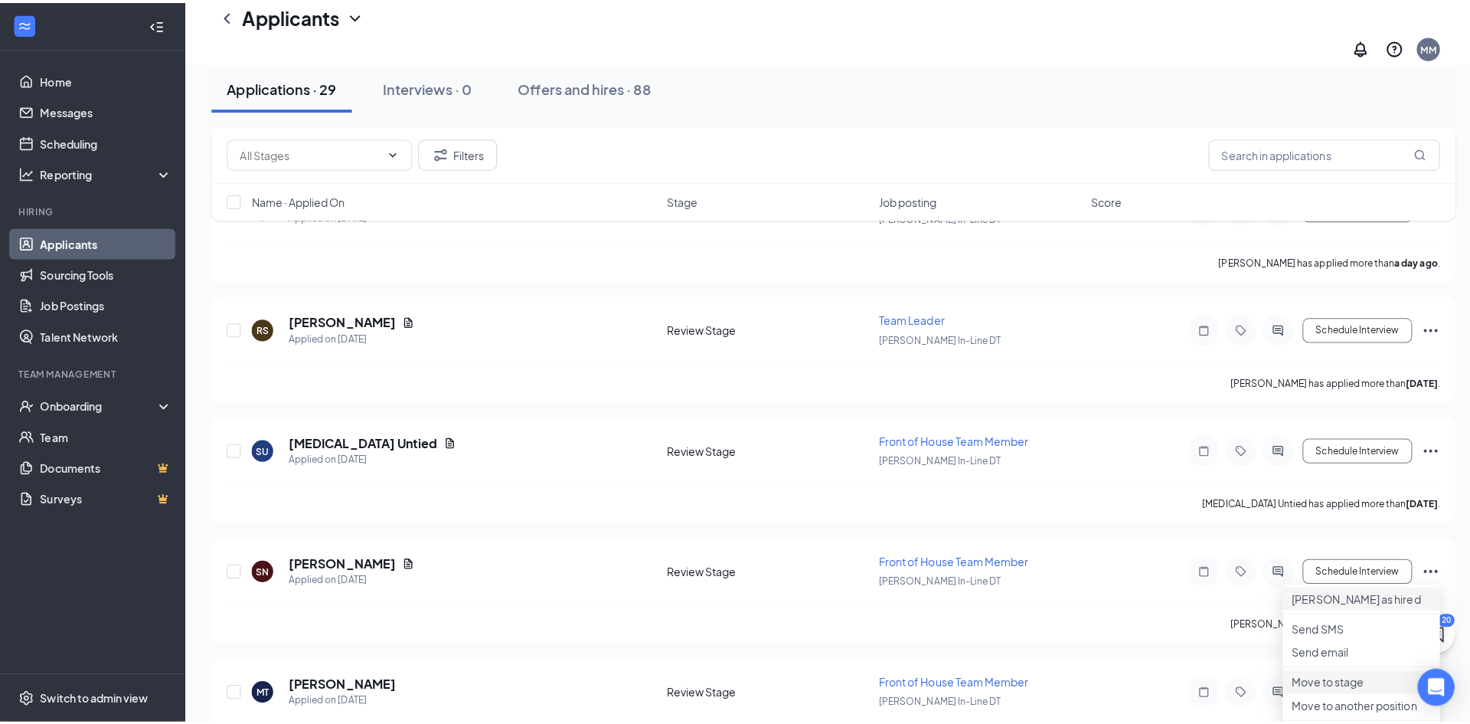
scroll to position [842, 0]
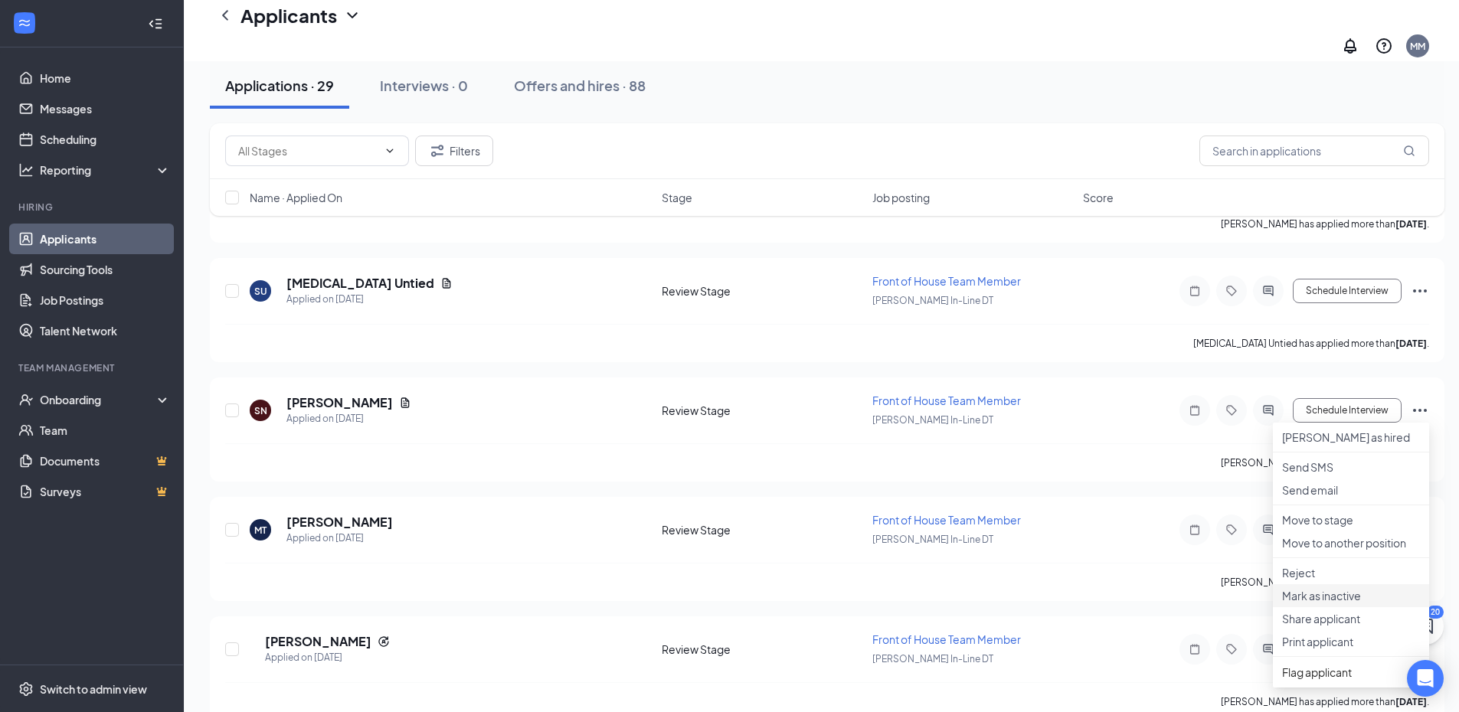
click at [1323, 603] on p "Mark as inactive" at bounding box center [1351, 595] width 138 height 15
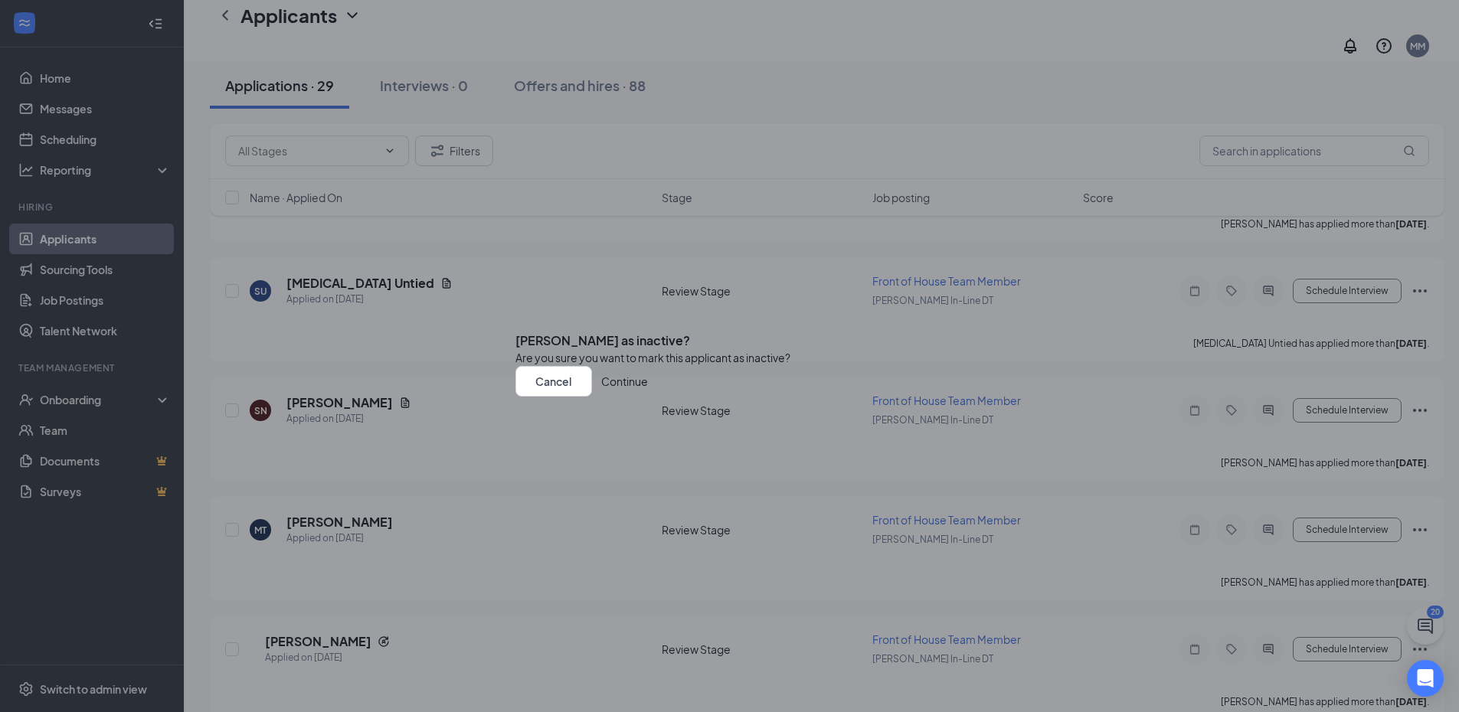
click at [648, 397] on button "Continue" at bounding box center [624, 381] width 47 height 31
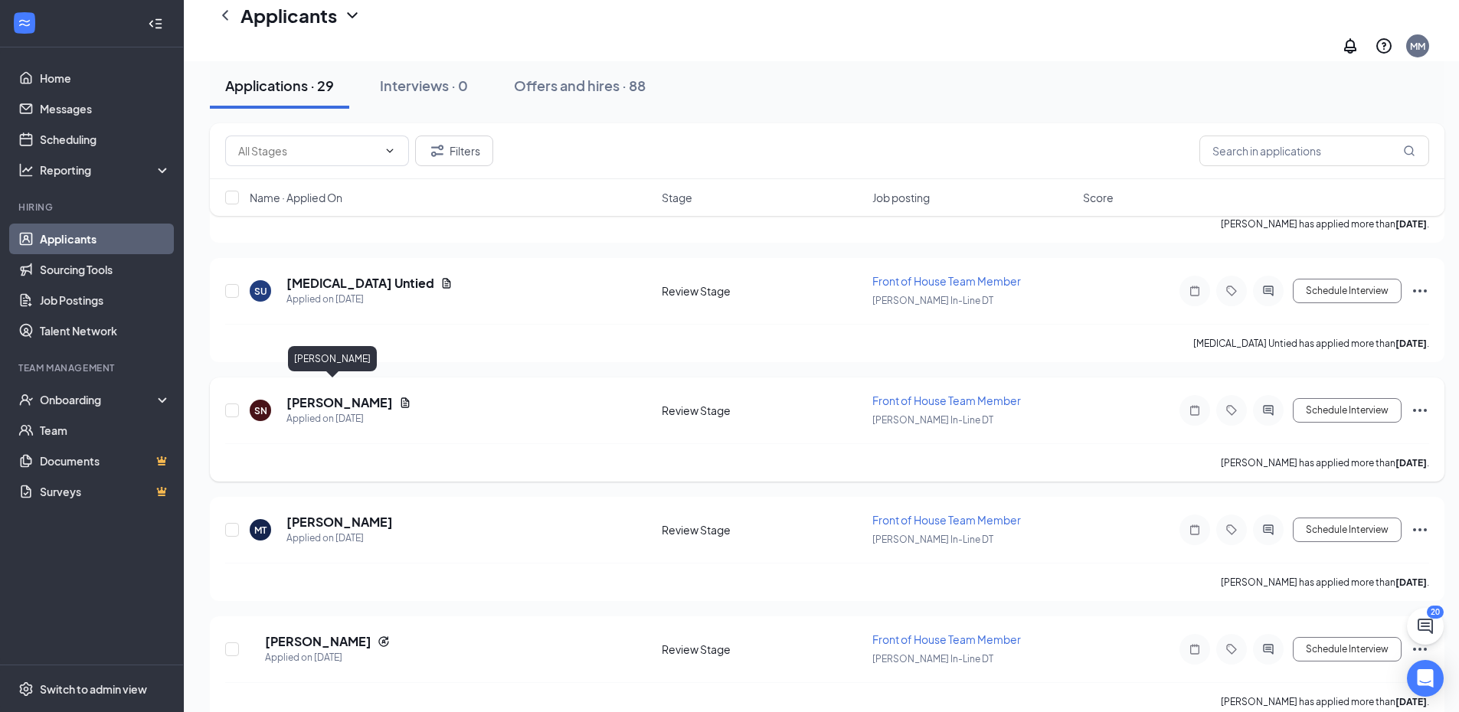
click at [322, 394] on h5 "[PERSON_NAME]" at bounding box center [339, 402] width 106 height 17
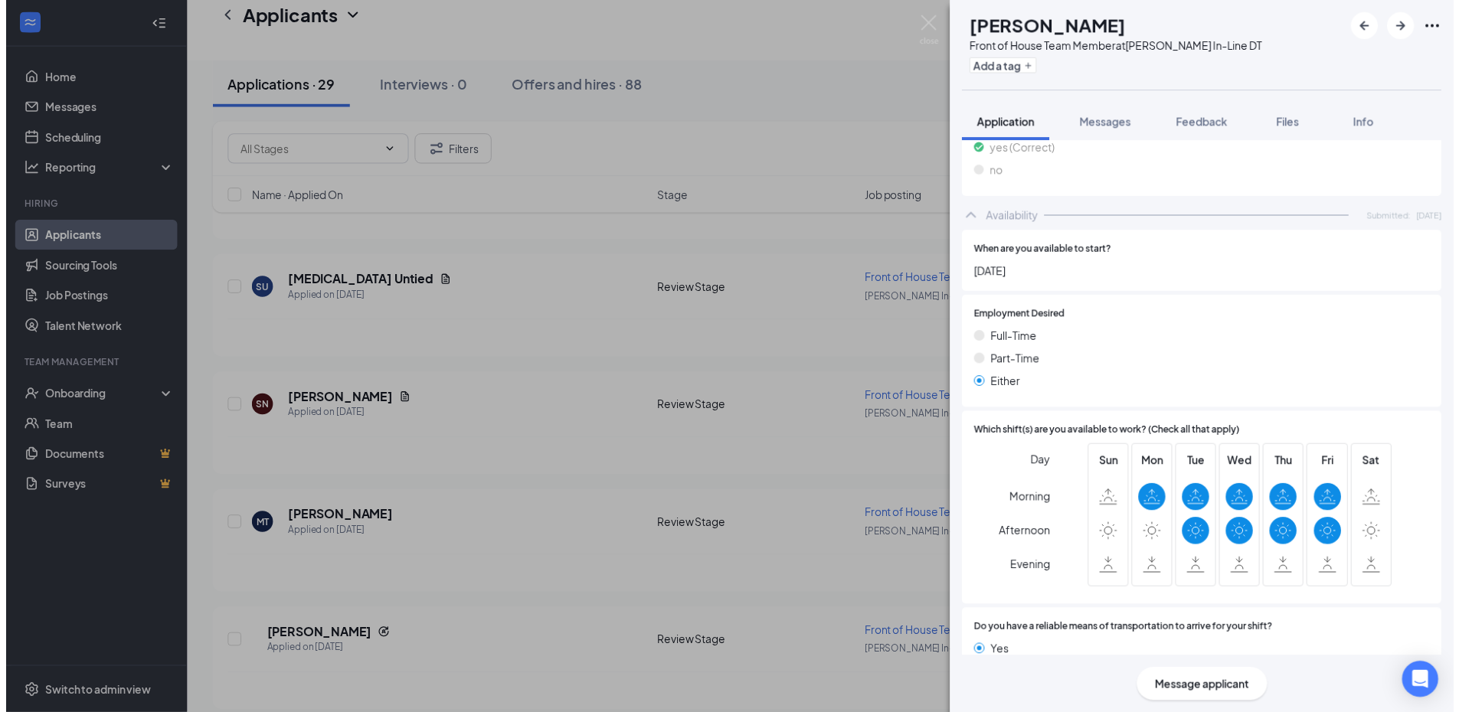
scroll to position [812, 0]
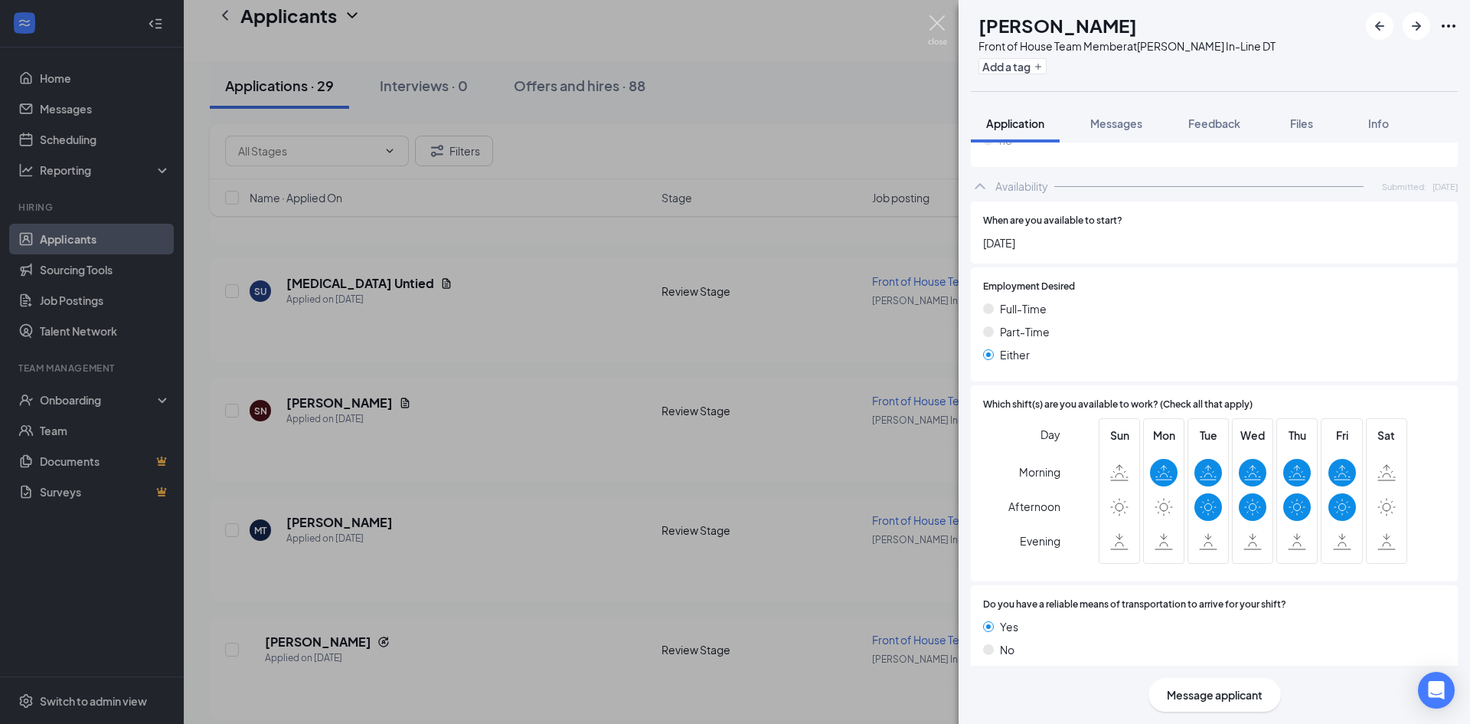
click at [937, 23] on img at bounding box center [937, 30] width 19 height 30
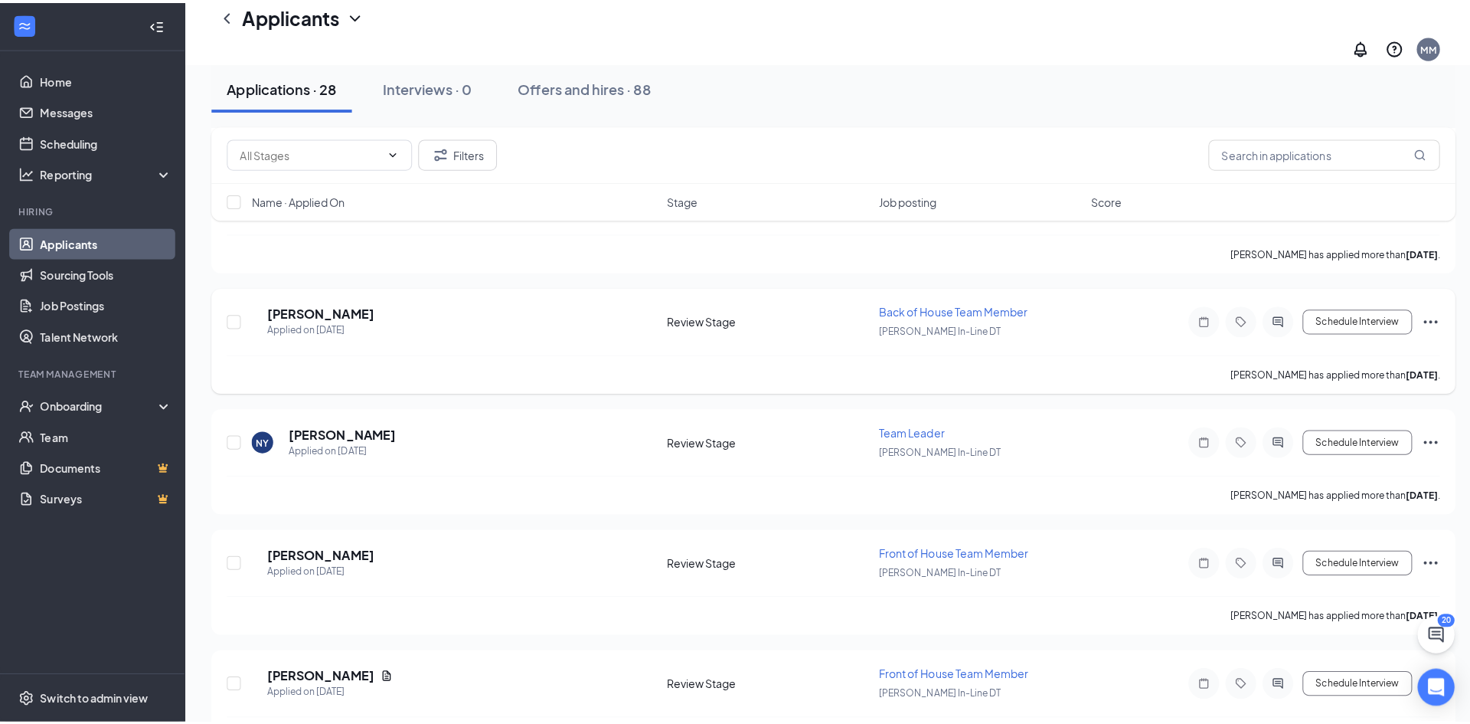
scroll to position [1225, 0]
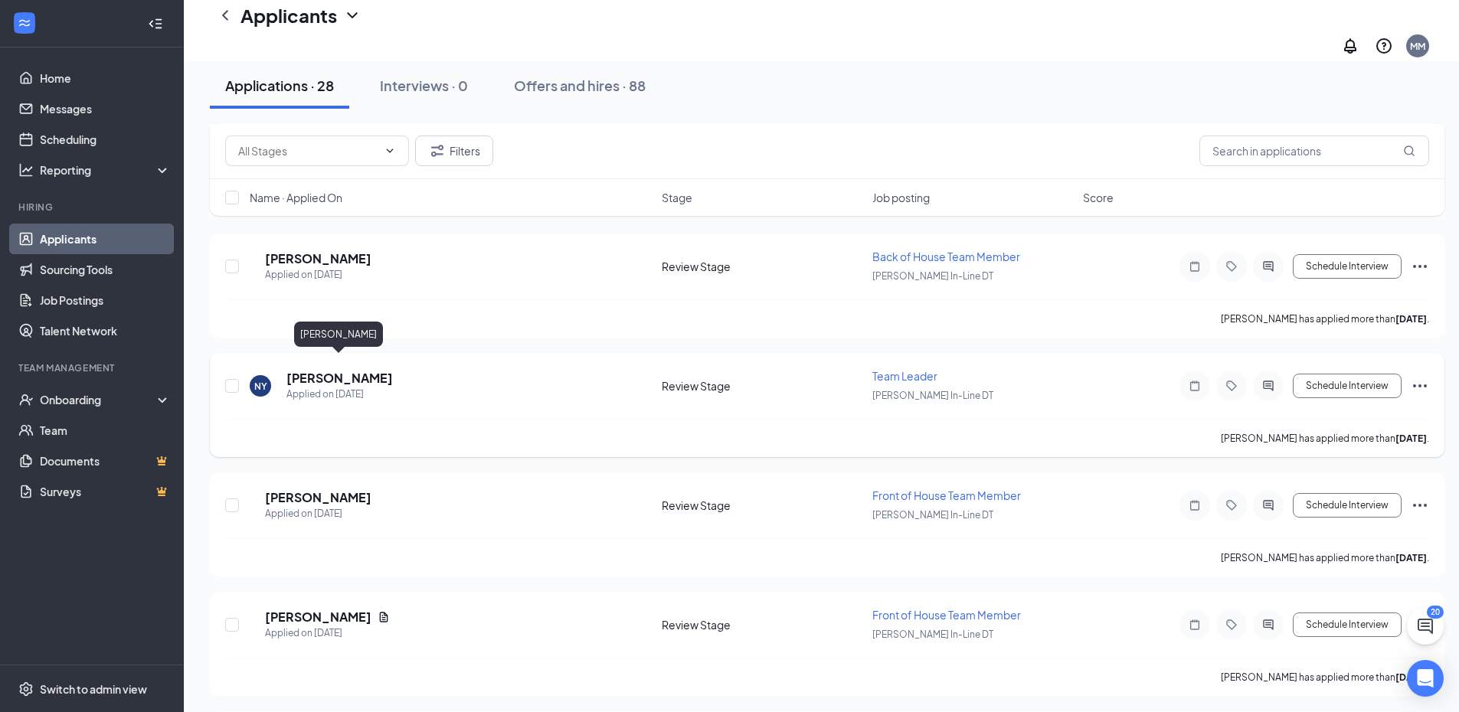
click at [331, 370] on h5 "[PERSON_NAME]" at bounding box center [339, 378] width 106 height 17
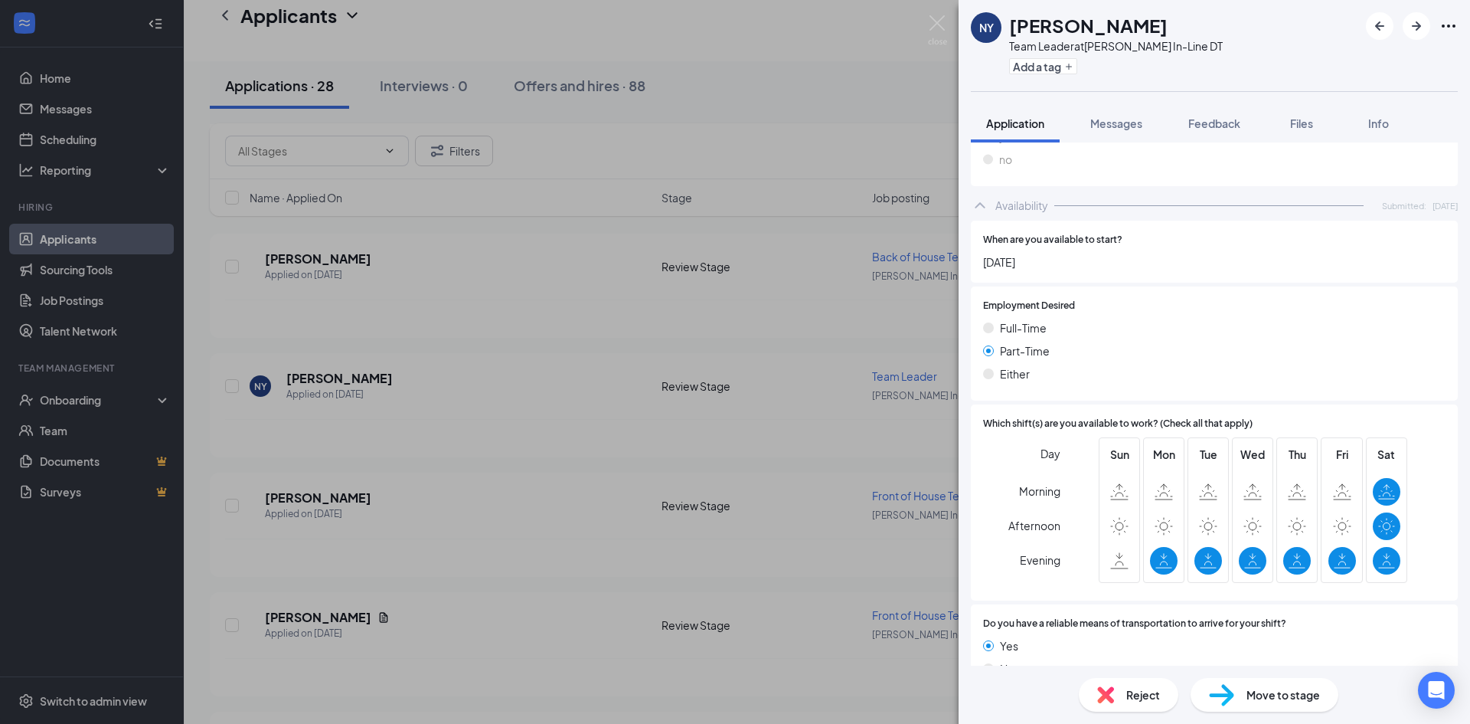
scroll to position [728, 0]
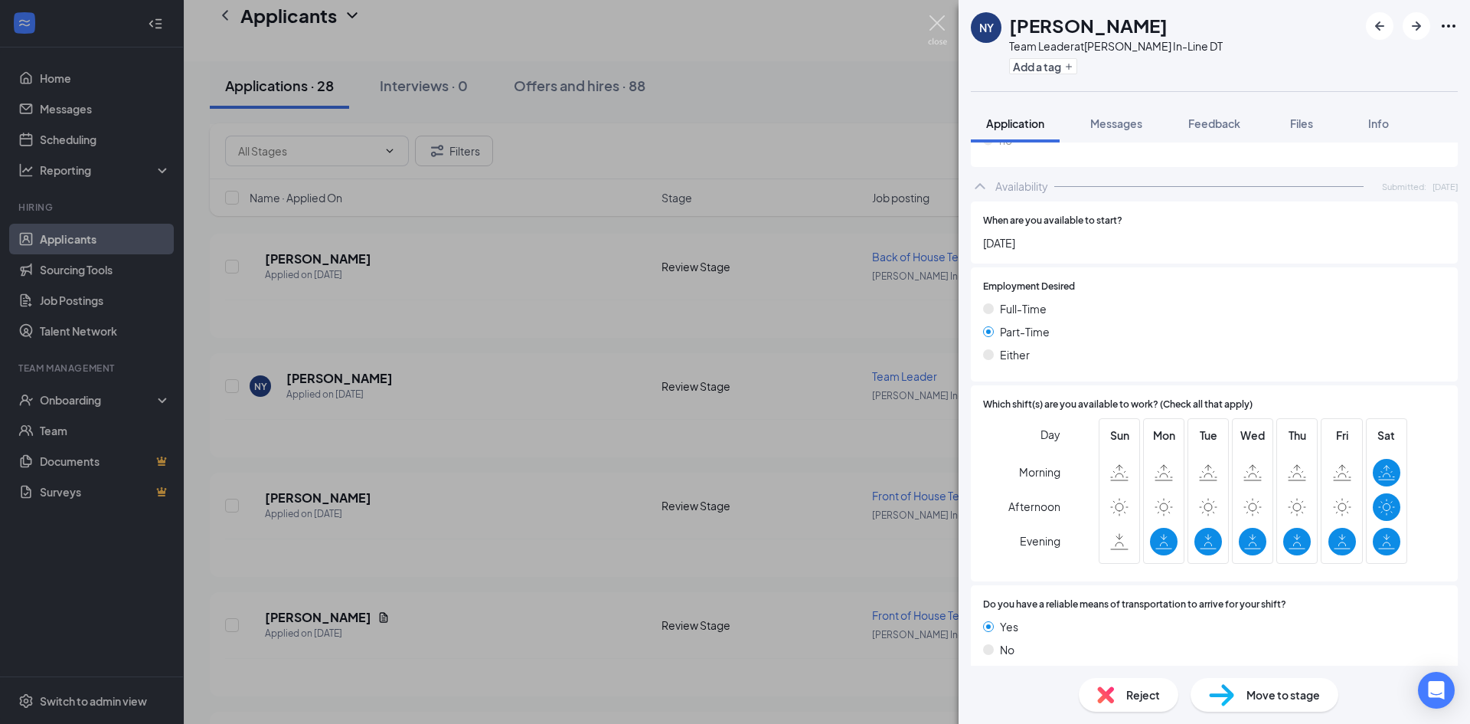
click at [938, 25] on img at bounding box center [937, 30] width 19 height 30
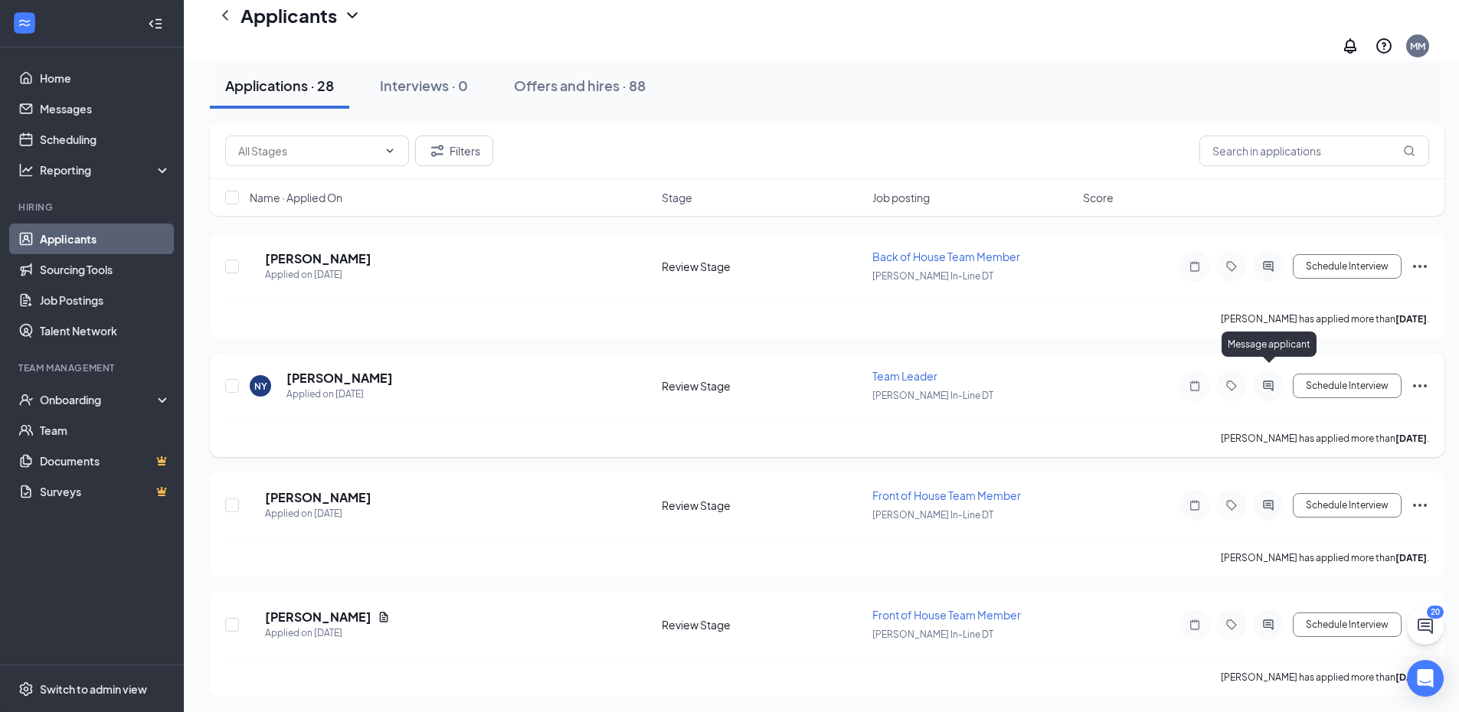
click at [1270, 380] on icon "ActiveChat" at bounding box center [1268, 386] width 18 height 12
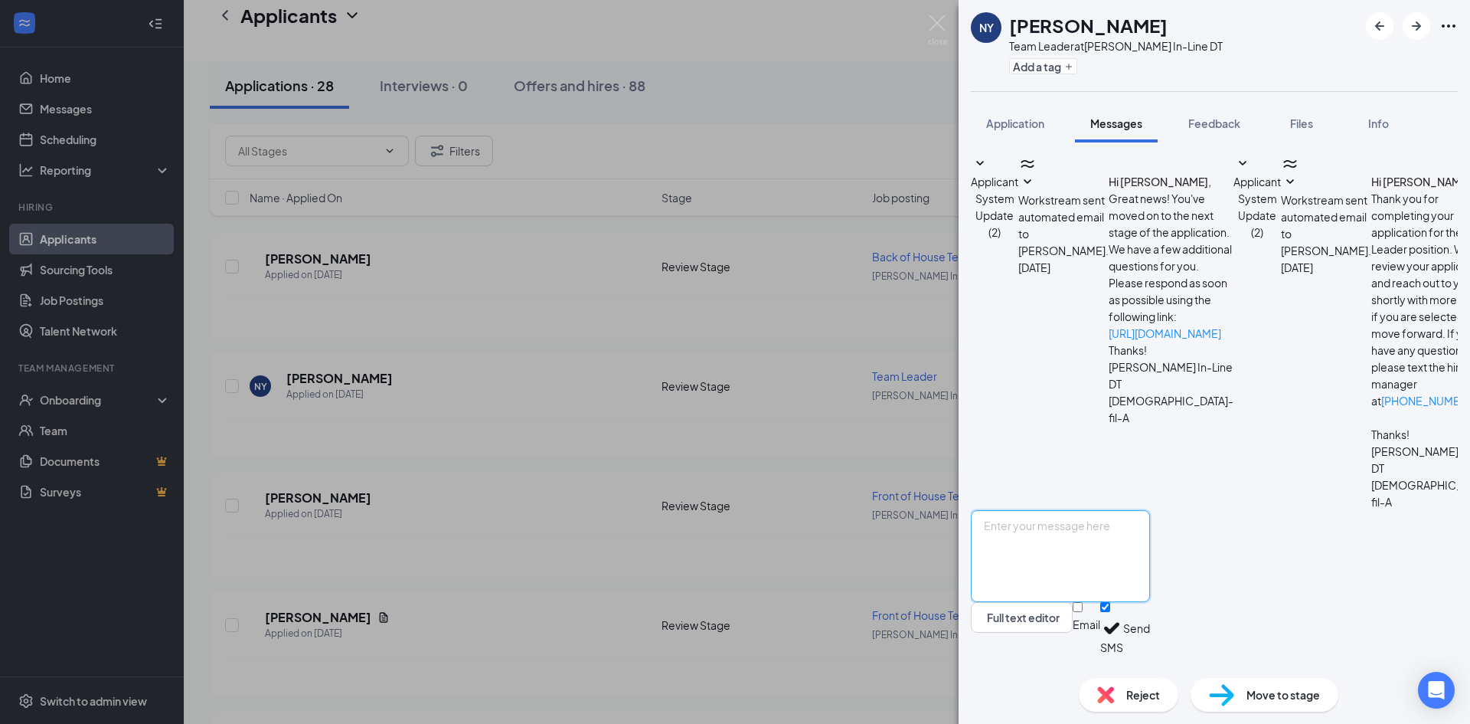
click at [1102, 541] on textarea at bounding box center [1060, 556] width 179 height 92
type textarea "Hello [PERSON_NAME]. This is [PERSON_NAME] from [DEMOGRAPHIC_DATA] fil a. I wou…"
click at [1150, 643] on button "Send" at bounding box center [1137, 628] width 27 height 53
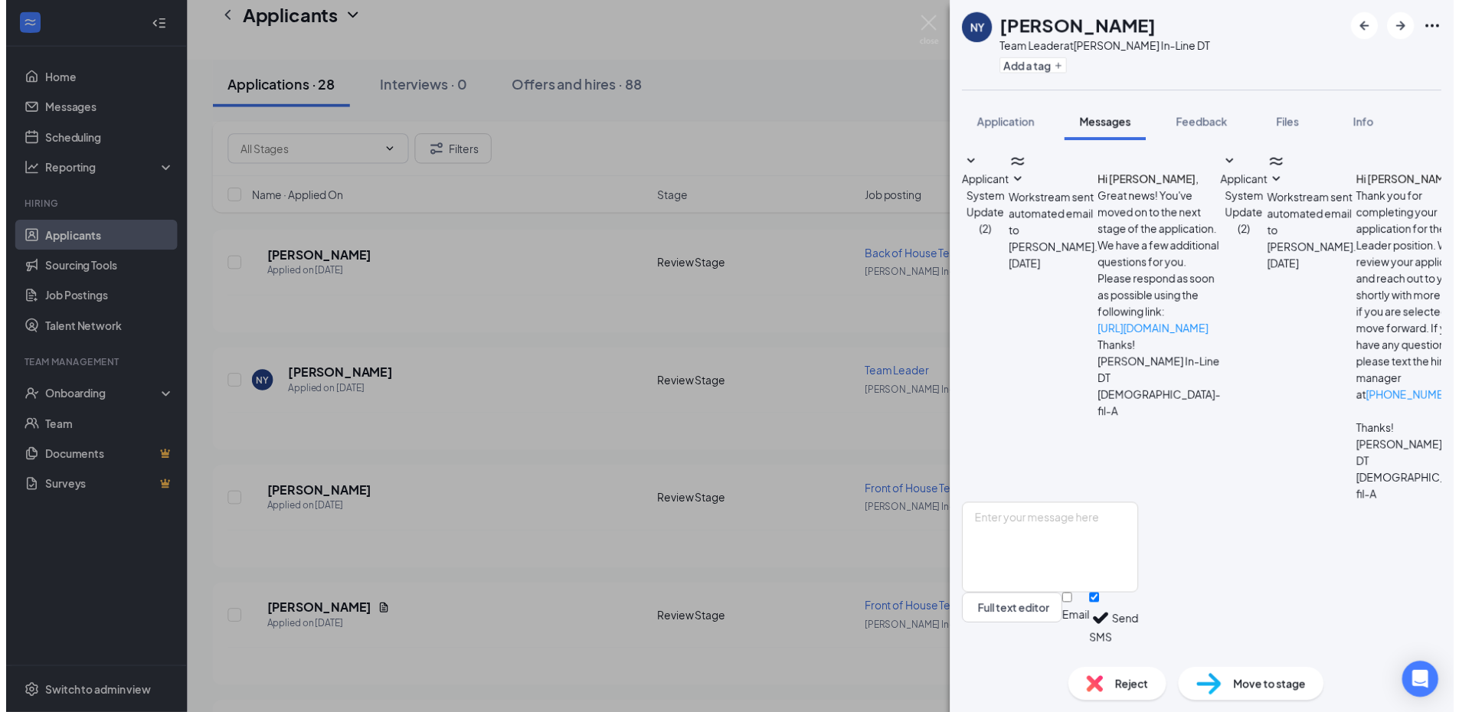
scroll to position [83, 0]
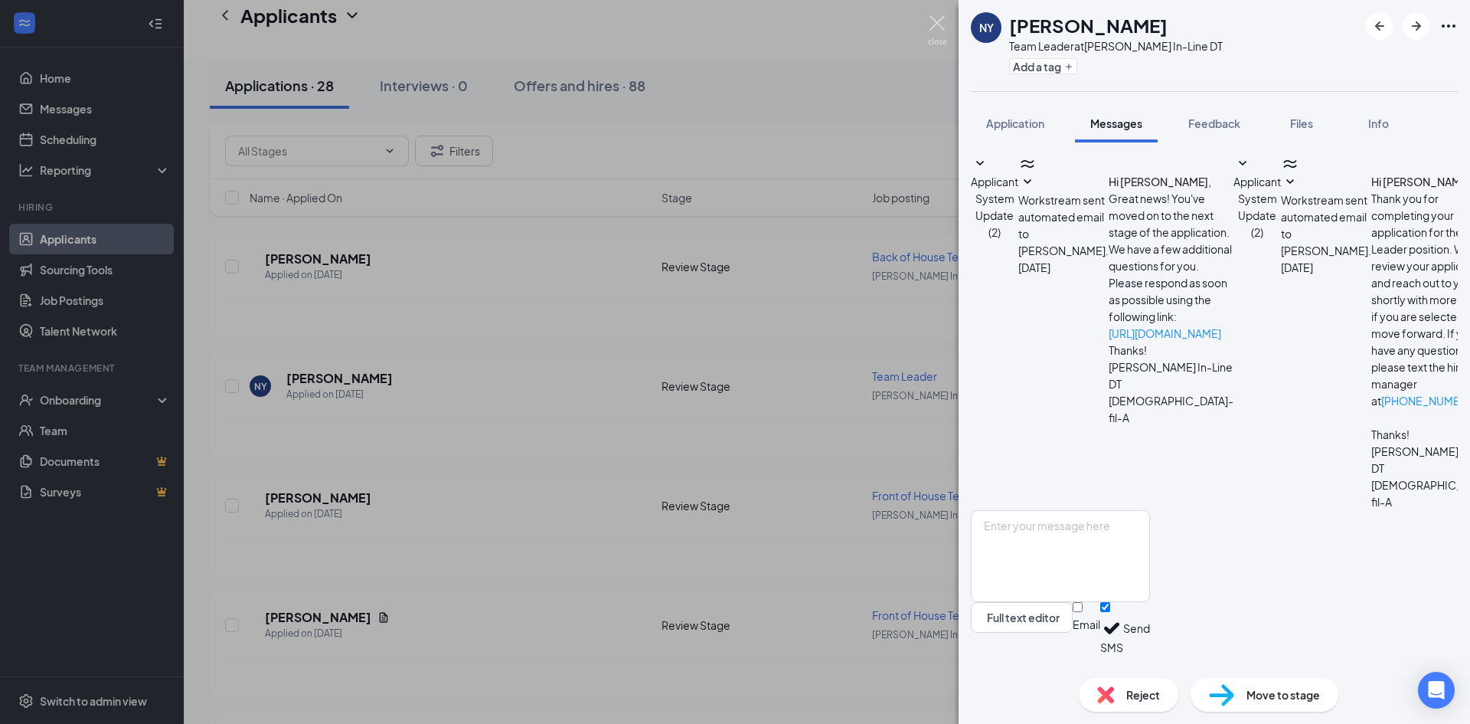
click at [937, 24] on img at bounding box center [937, 30] width 19 height 30
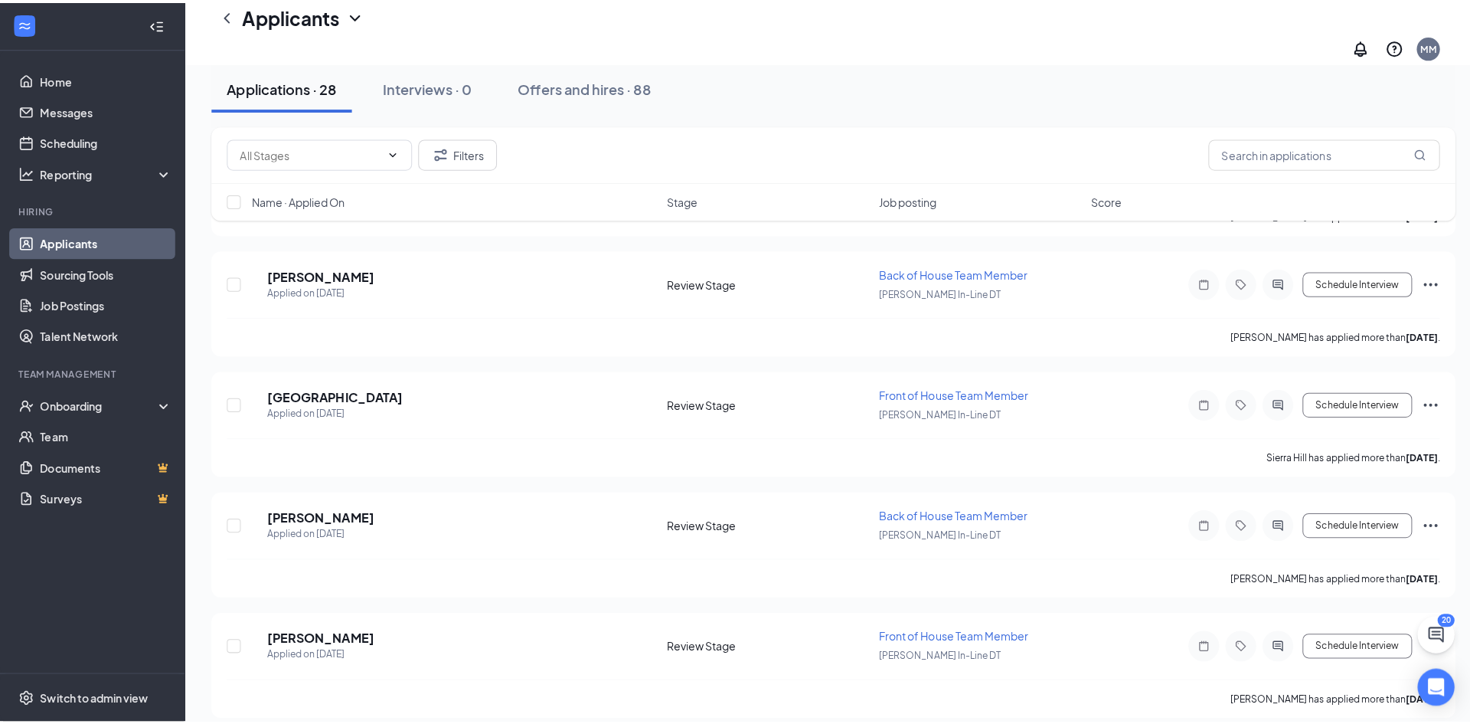
scroll to position [2393, 0]
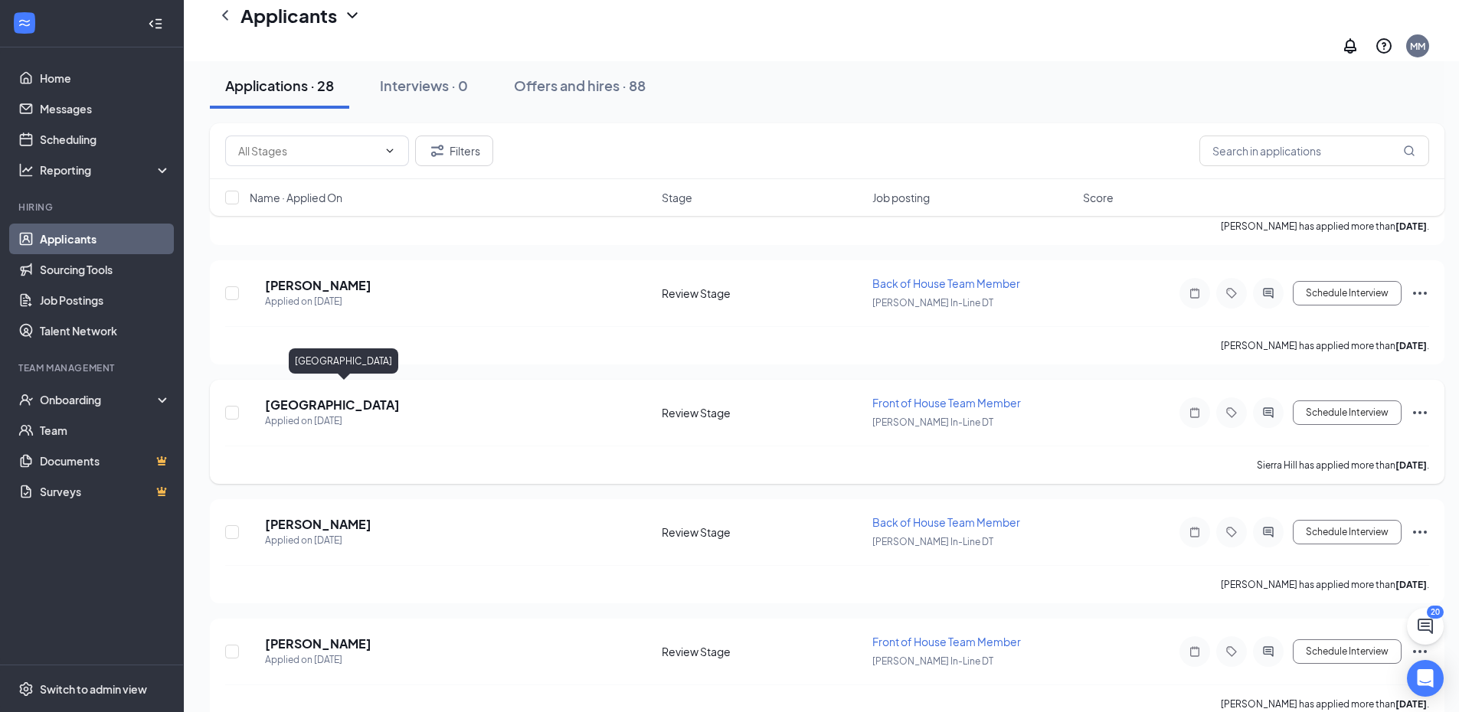
click at [321, 397] on h5 "[GEOGRAPHIC_DATA]" at bounding box center [332, 405] width 135 height 17
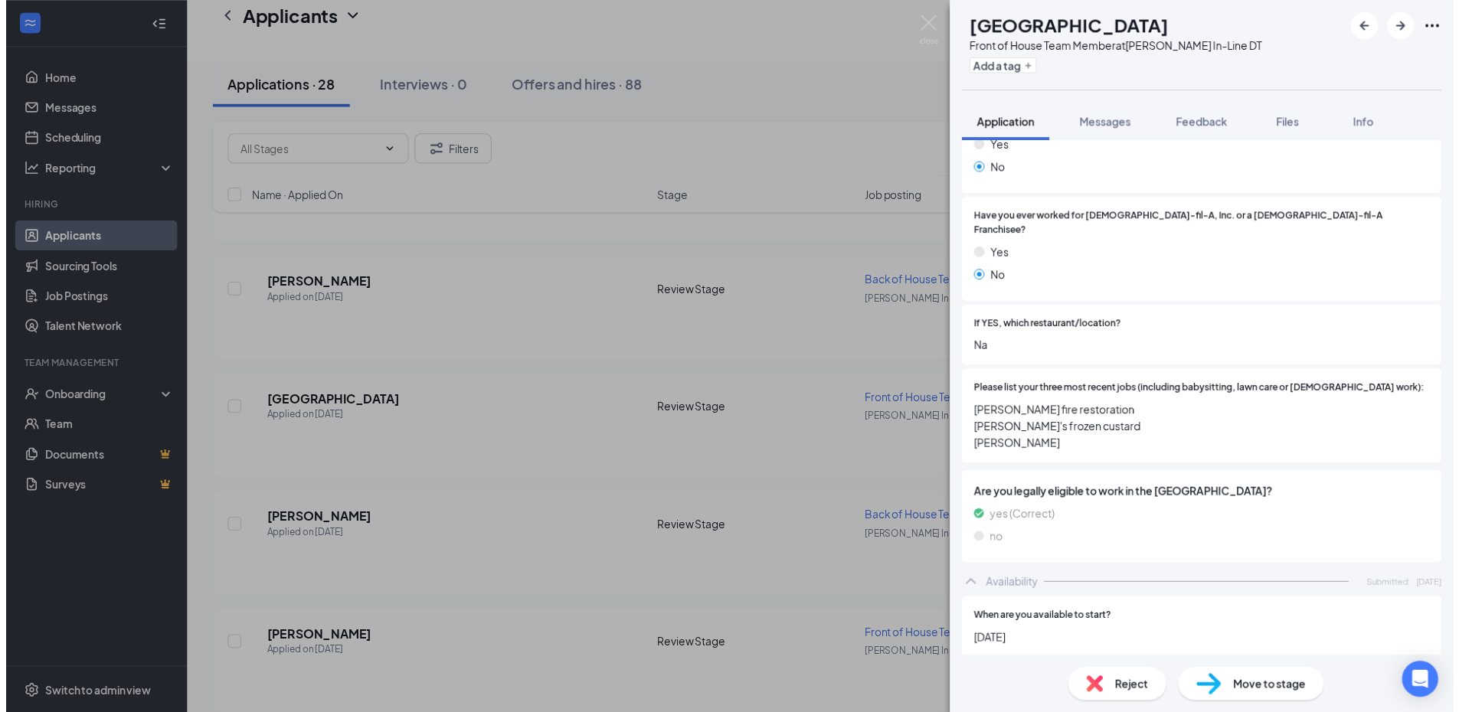
scroll to position [383, 0]
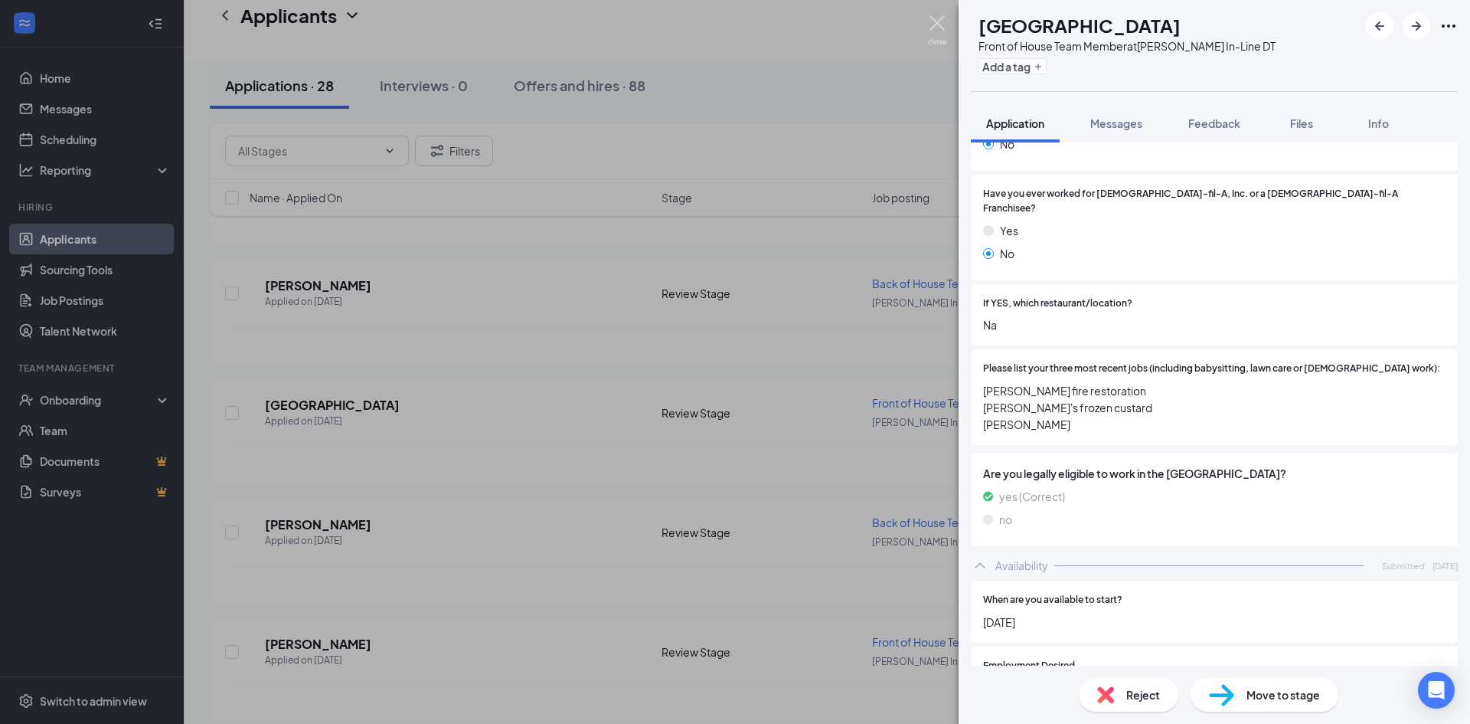
click at [940, 29] on img at bounding box center [937, 30] width 19 height 30
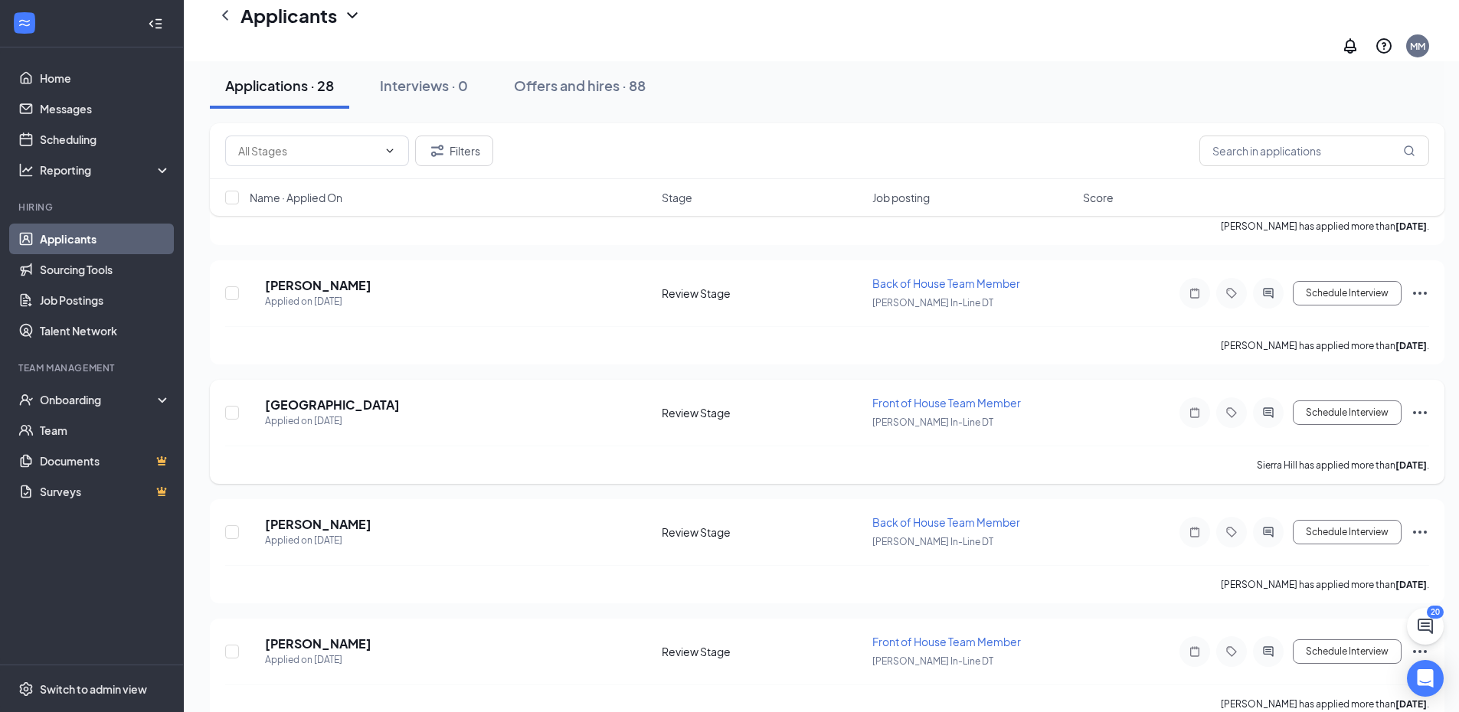
click at [1418, 404] on icon "Ellipses" at bounding box center [1420, 413] width 18 height 18
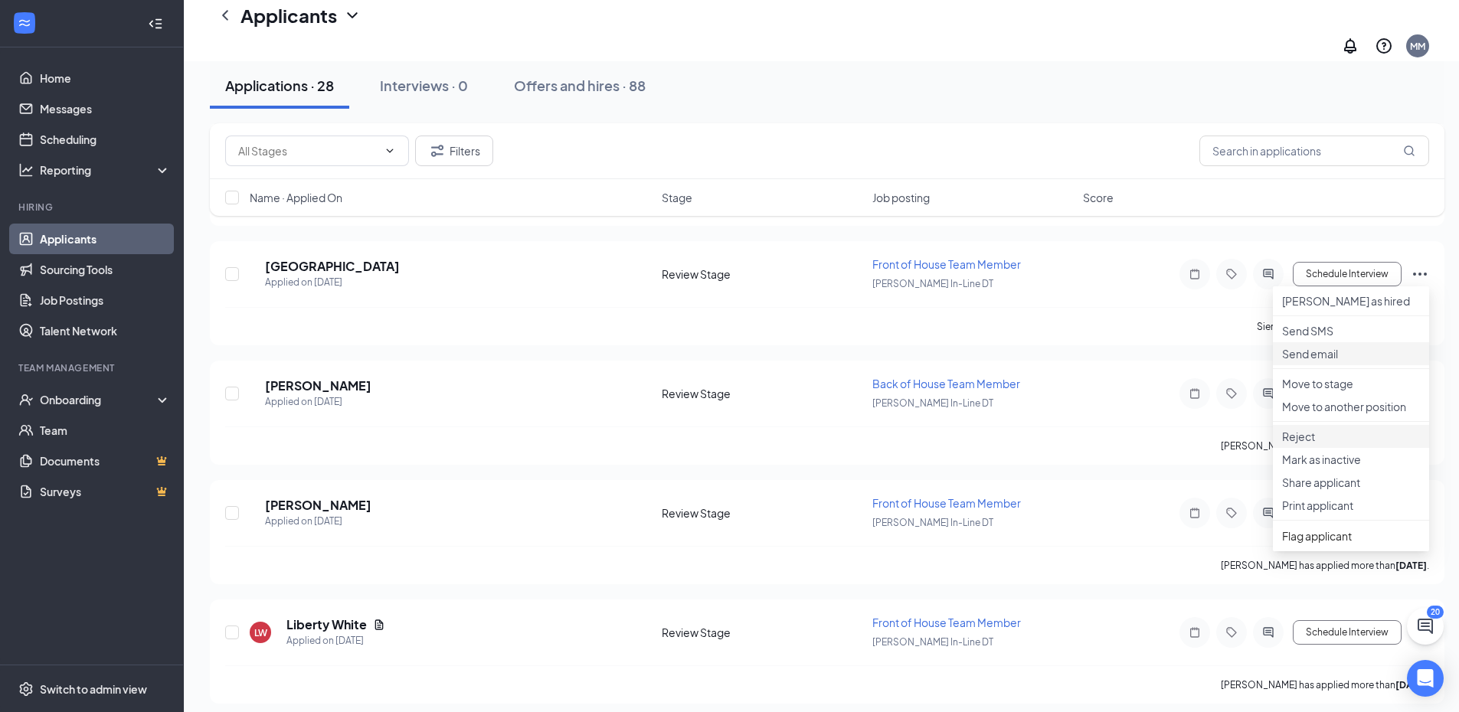
scroll to position [2546, 0]
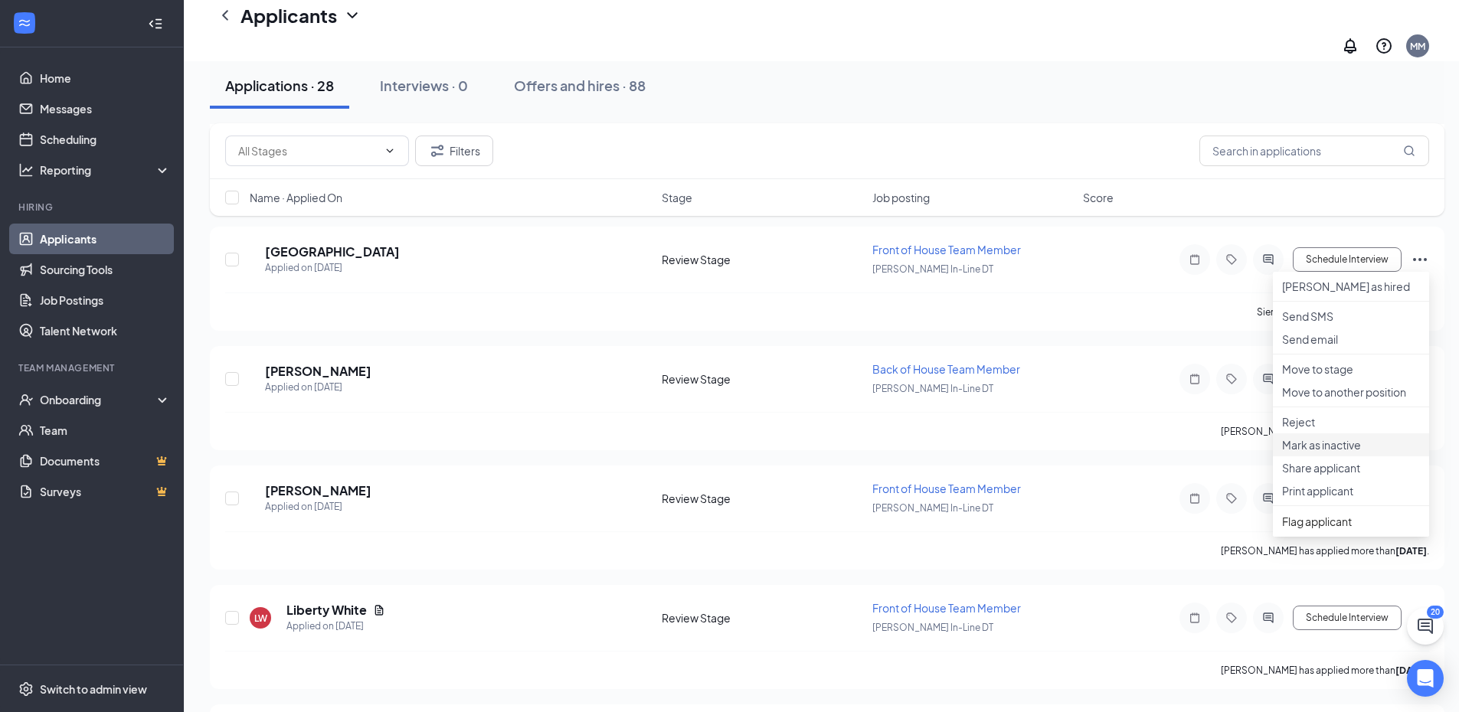
click at [1334, 453] on p "Mark as inactive" at bounding box center [1351, 444] width 138 height 15
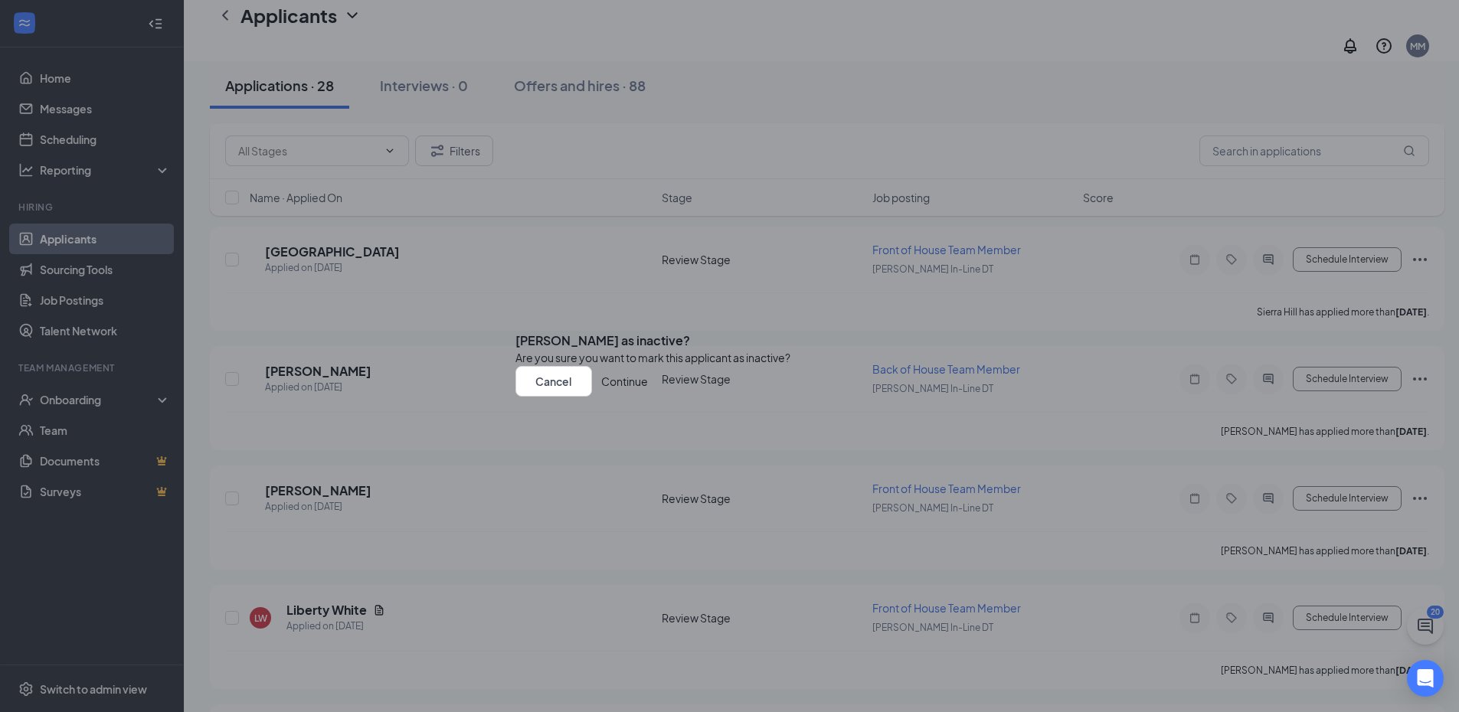
click at [648, 397] on button "Continue" at bounding box center [624, 381] width 47 height 31
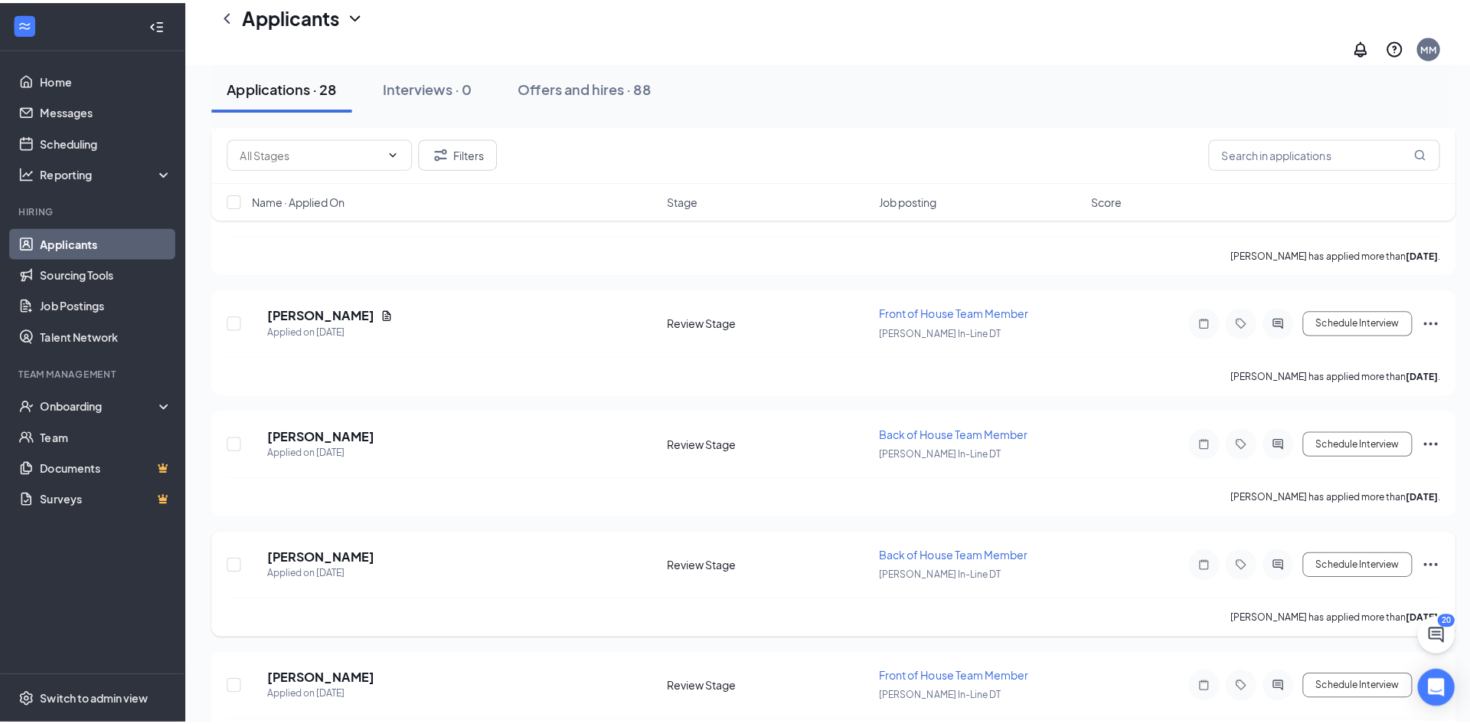
scroll to position [2164, 0]
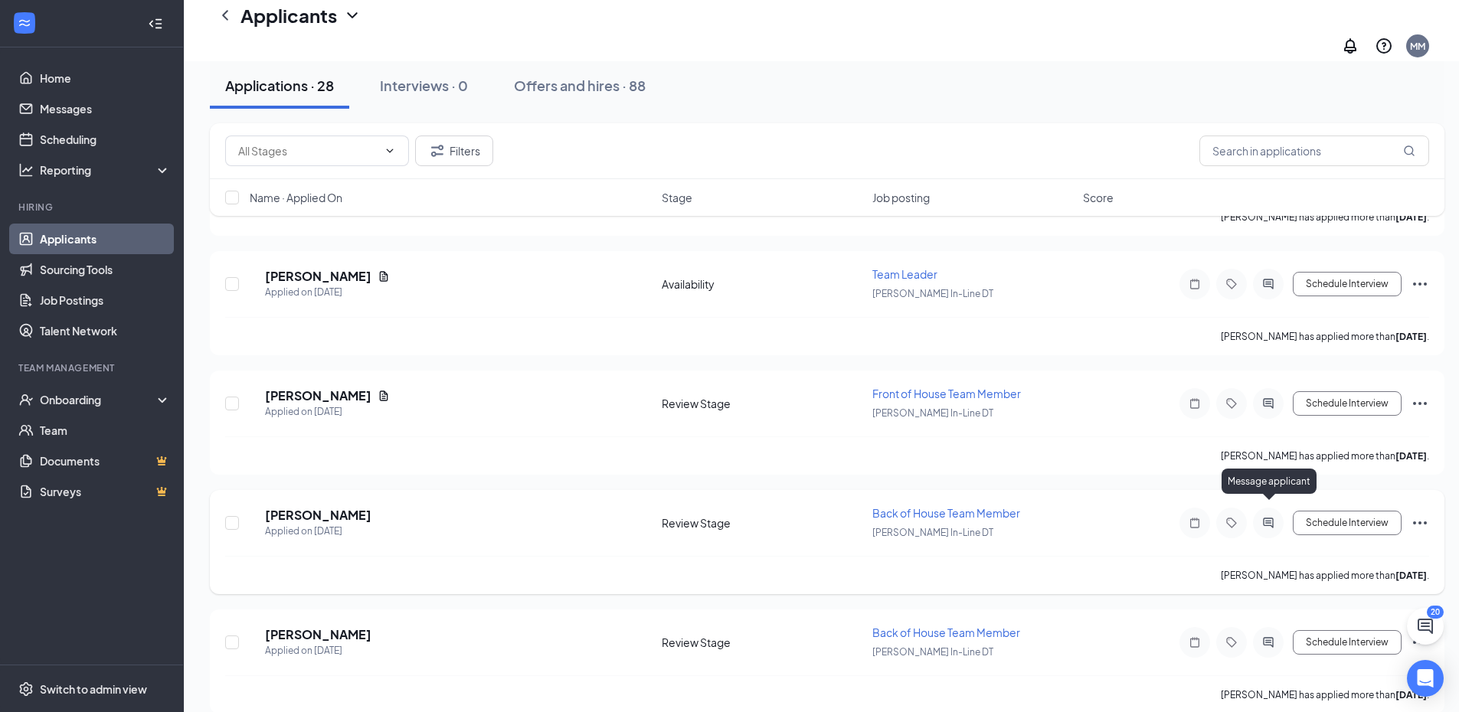
click at [1261, 517] on icon "ActiveChat" at bounding box center [1268, 523] width 18 height 12
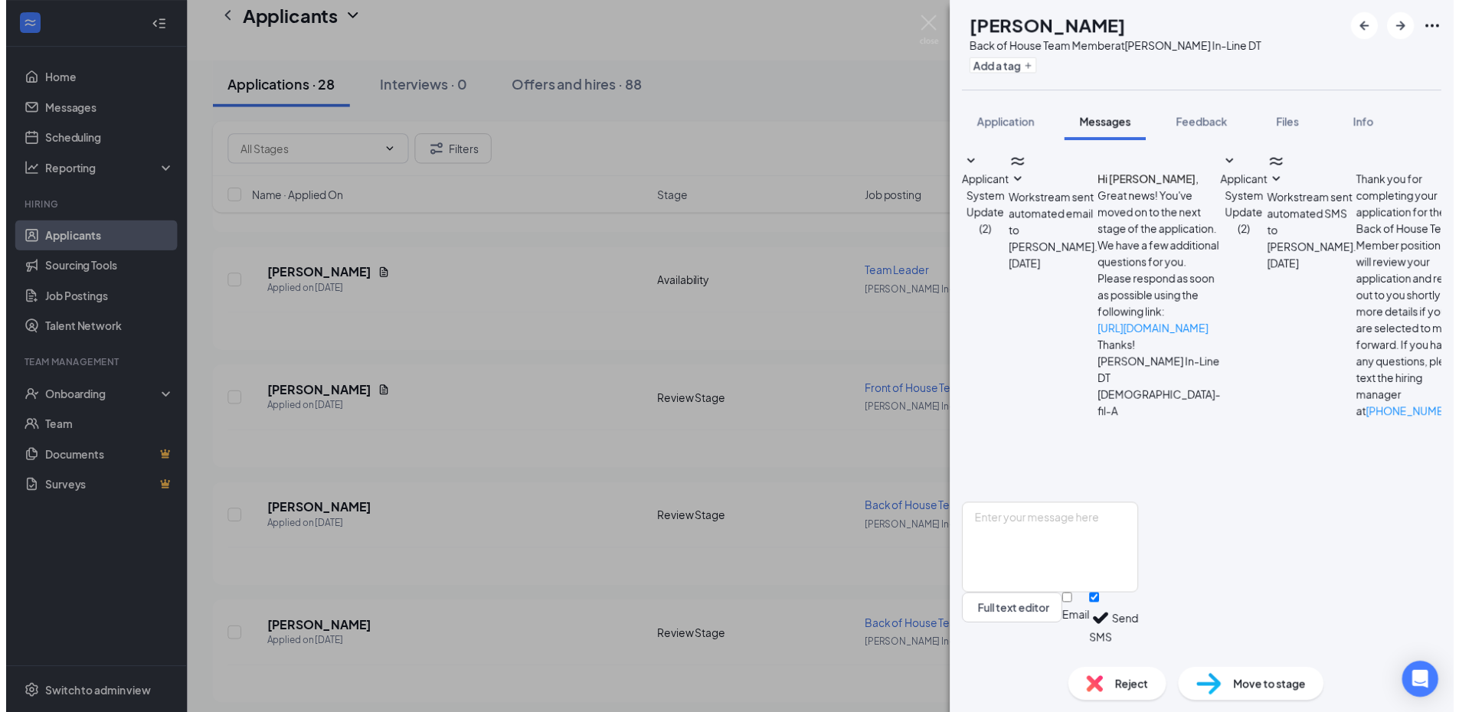
scroll to position [83, 0]
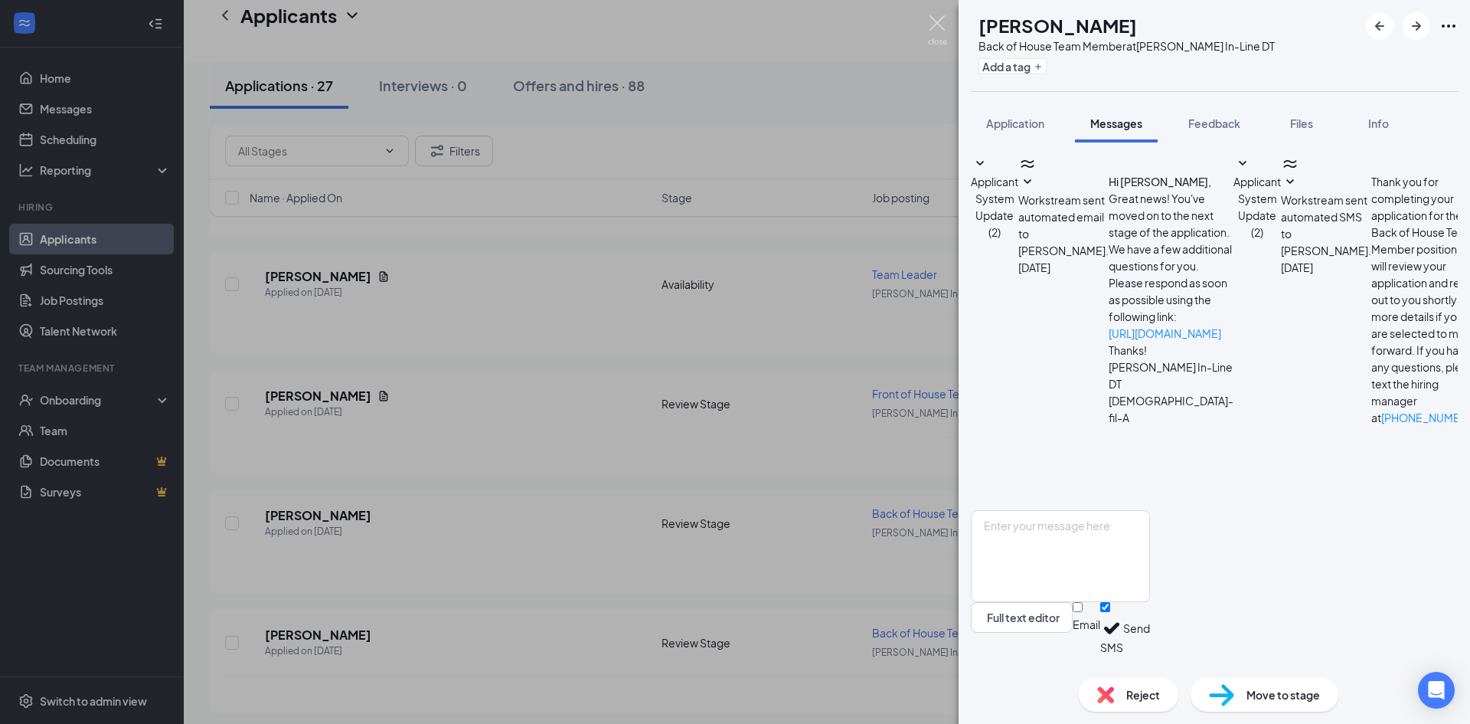
click at [937, 21] on img at bounding box center [937, 30] width 19 height 30
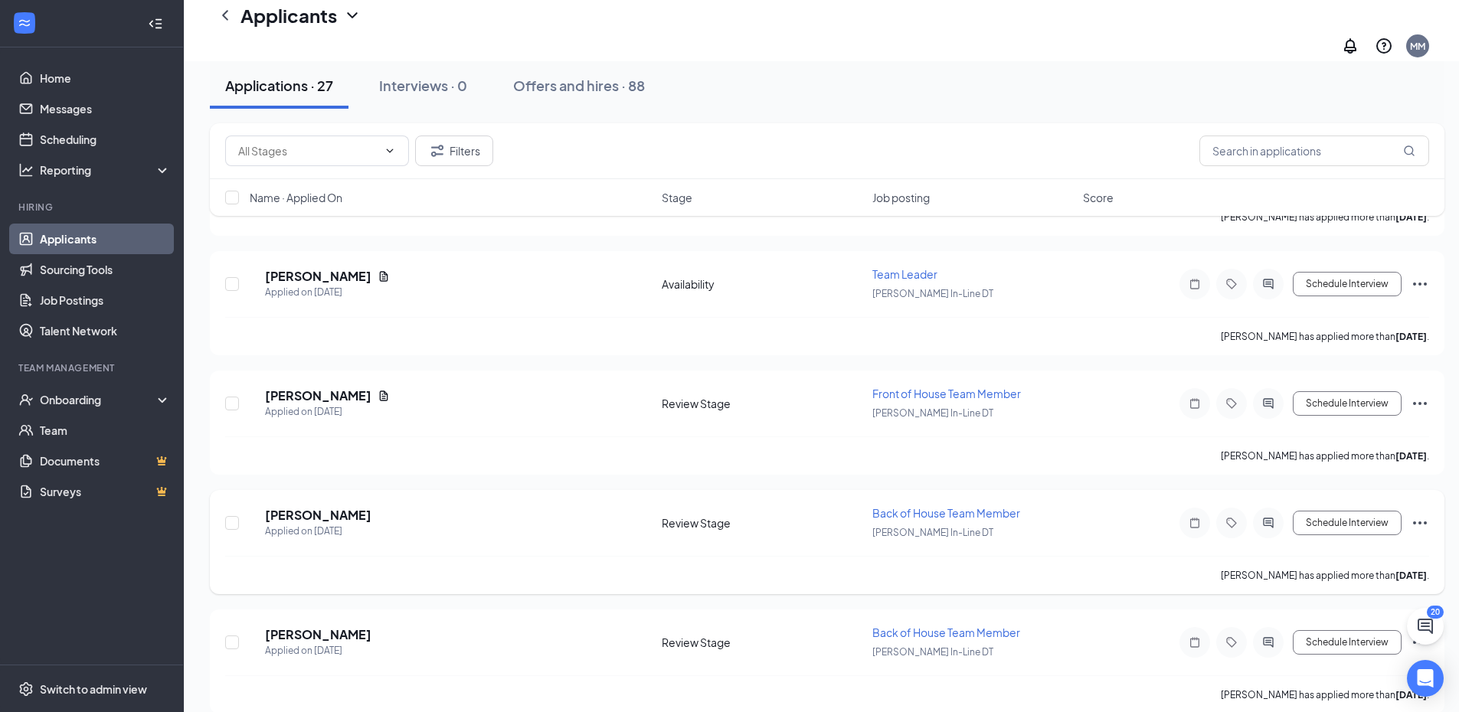
click at [1421, 514] on icon "Ellipses" at bounding box center [1420, 523] width 18 height 18
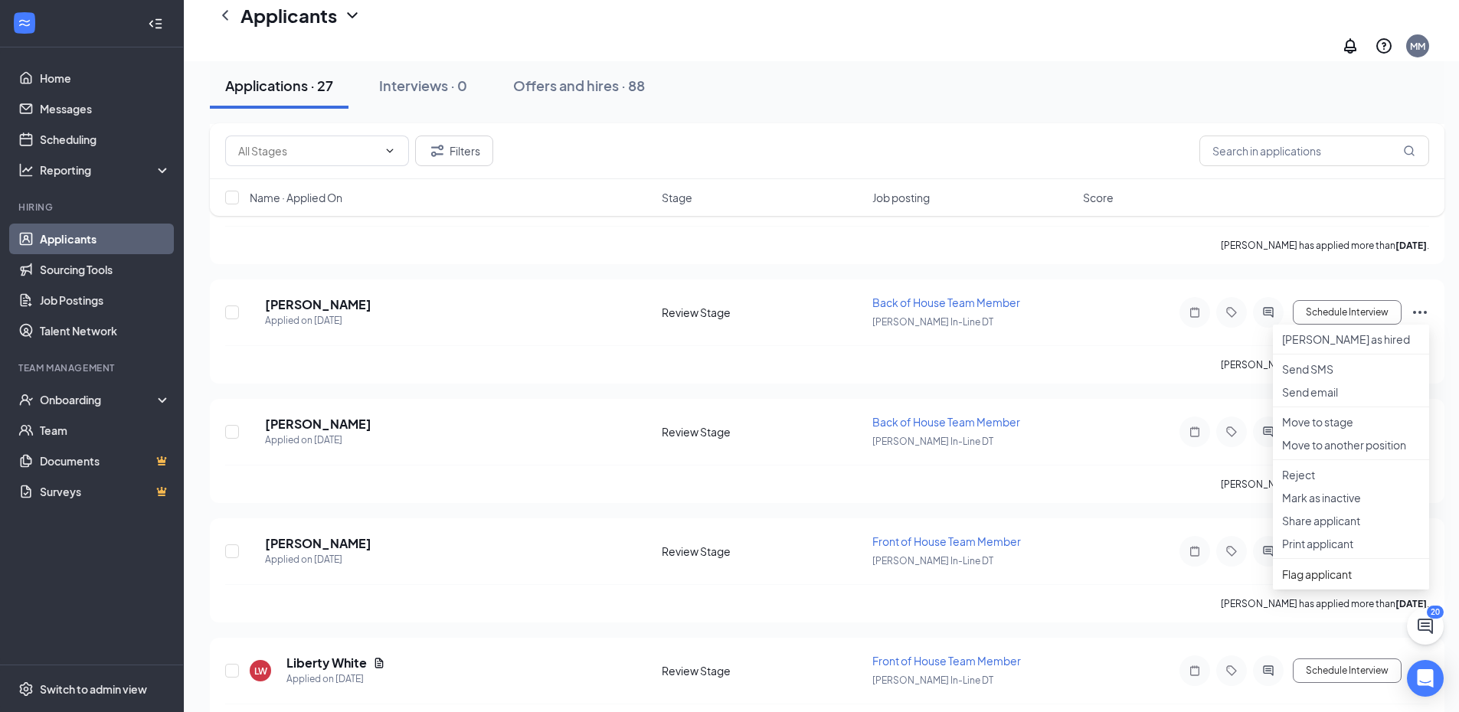
scroll to position [2393, 0]
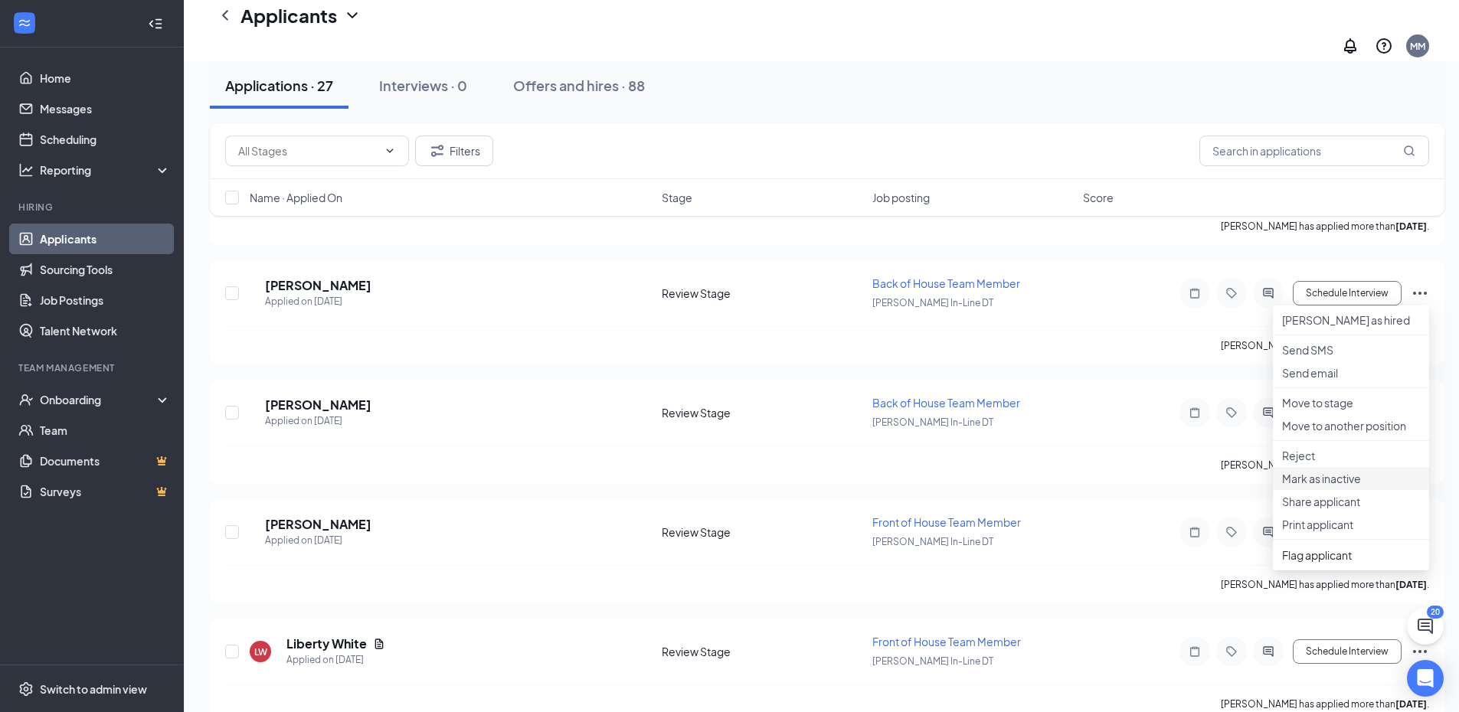
click at [1342, 486] on p "Mark as inactive" at bounding box center [1351, 478] width 138 height 15
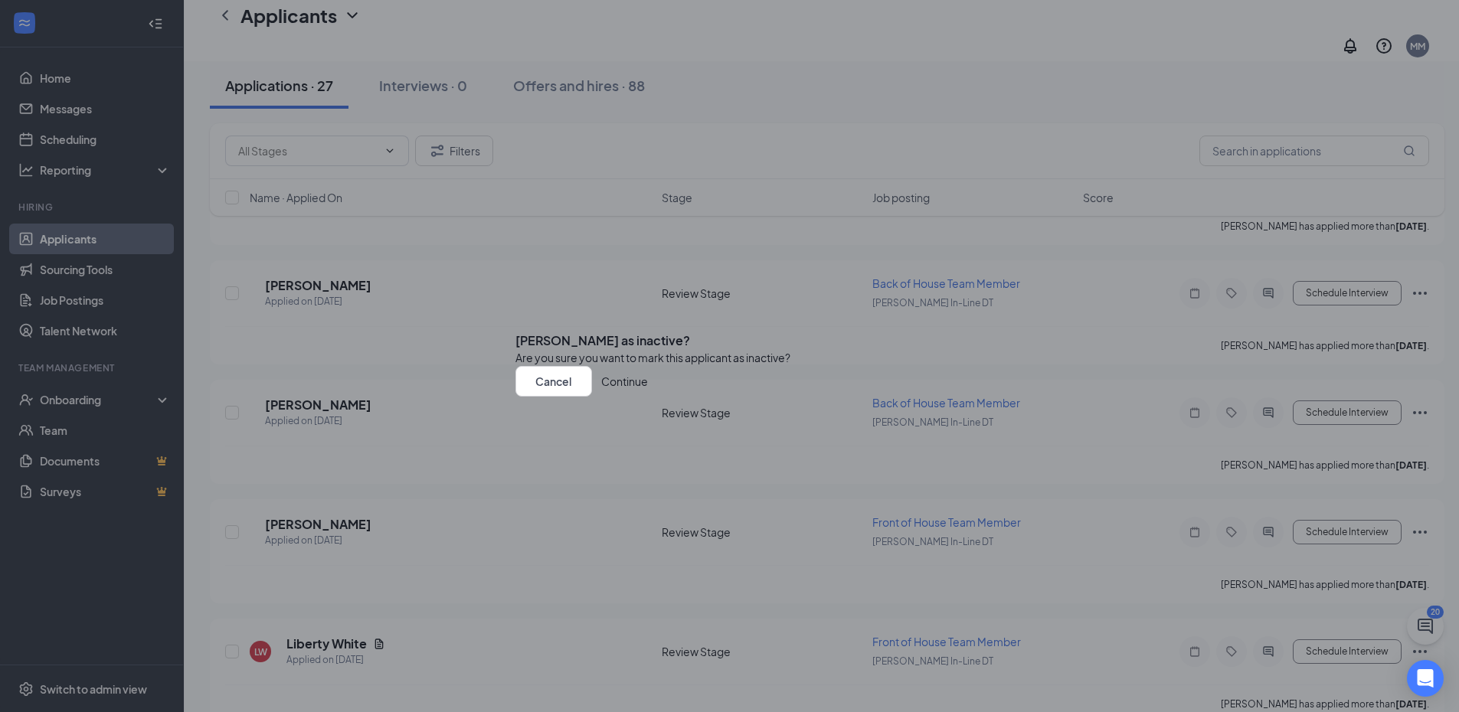
click at [648, 397] on button "Continue" at bounding box center [624, 381] width 47 height 31
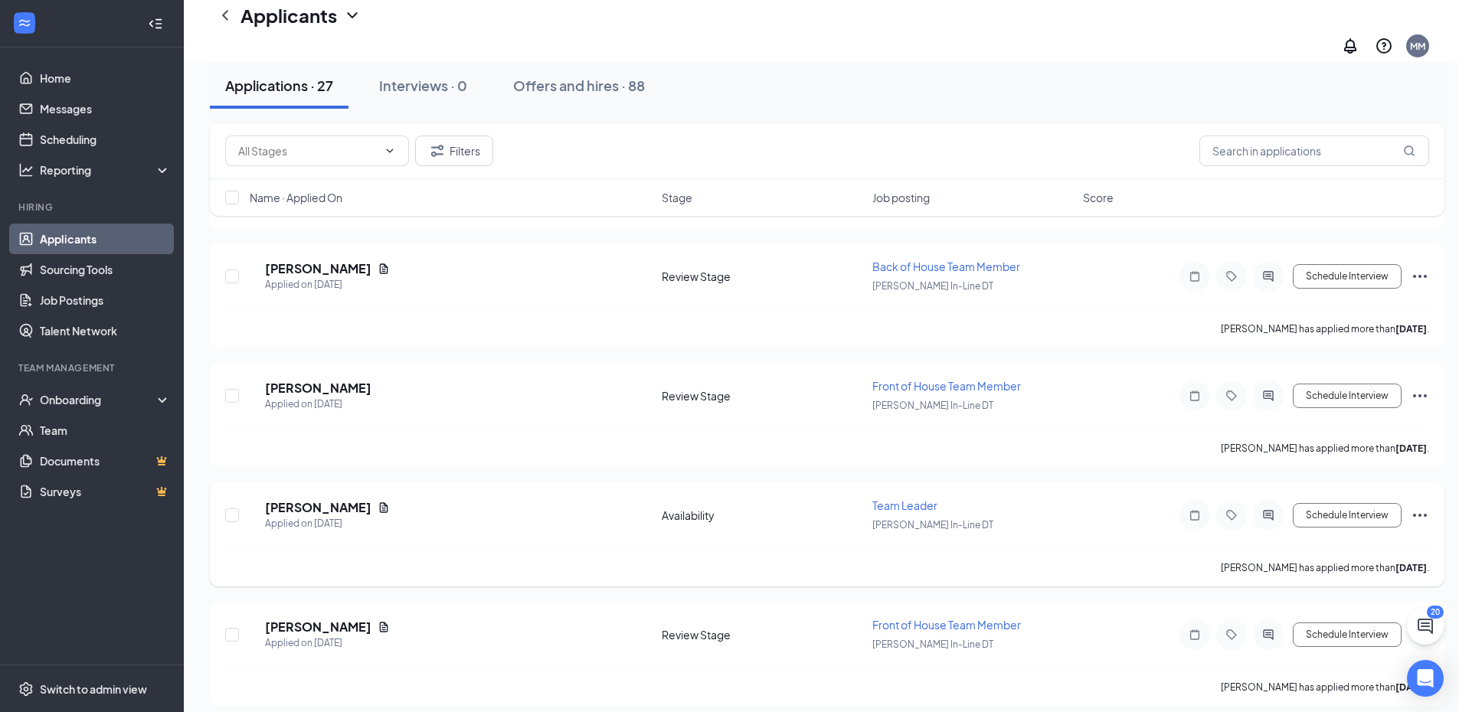
scroll to position [1934, 0]
click at [1428, 505] on icon "Ellipses" at bounding box center [1420, 514] width 18 height 18
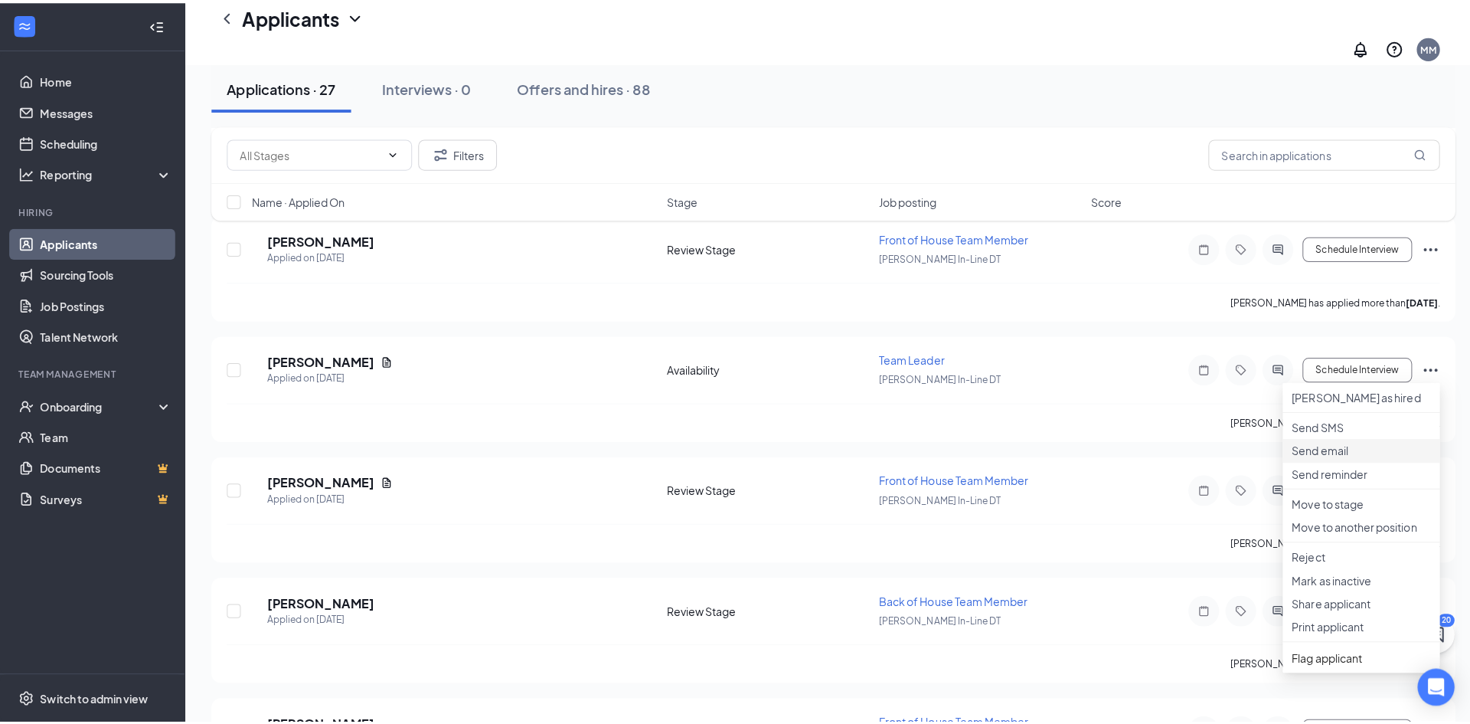
scroll to position [2087, 0]
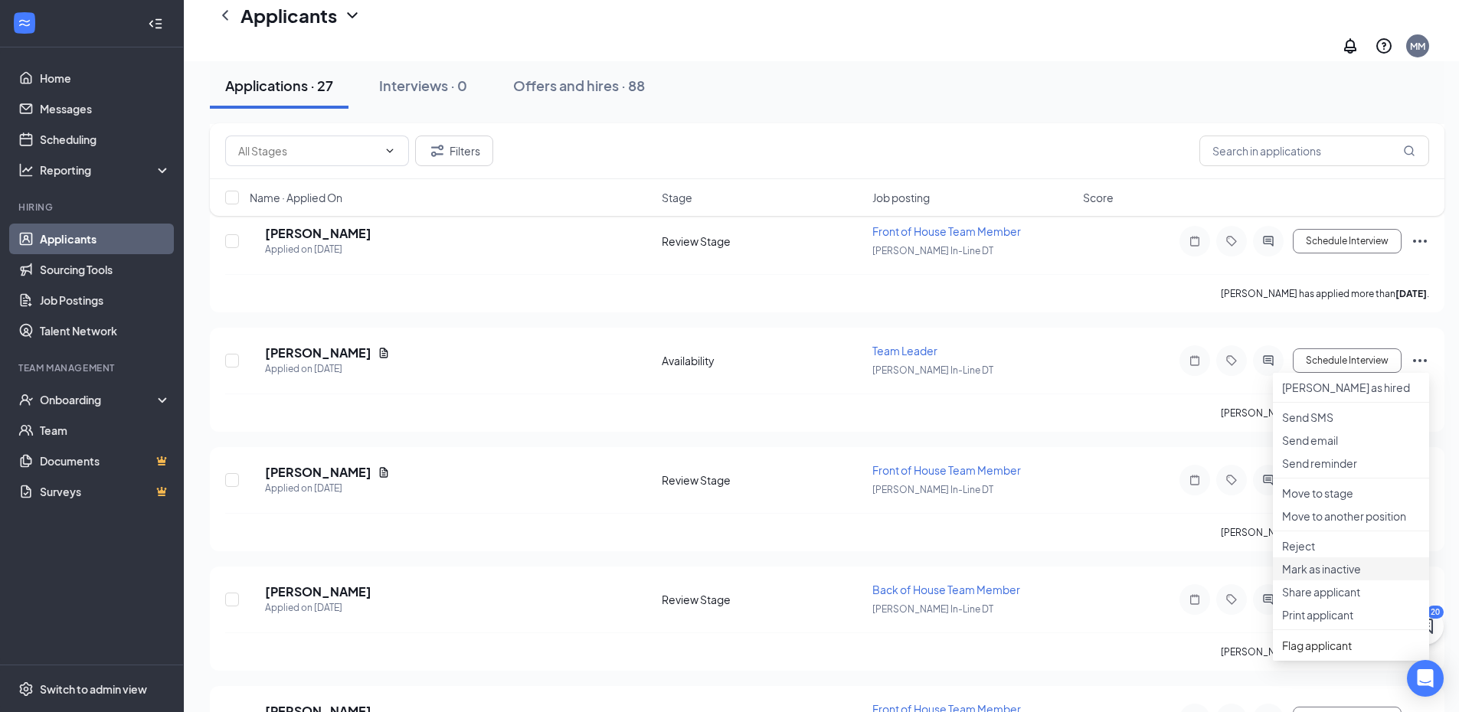
click at [1335, 577] on p "Mark as inactive" at bounding box center [1351, 568] width 138 height 15
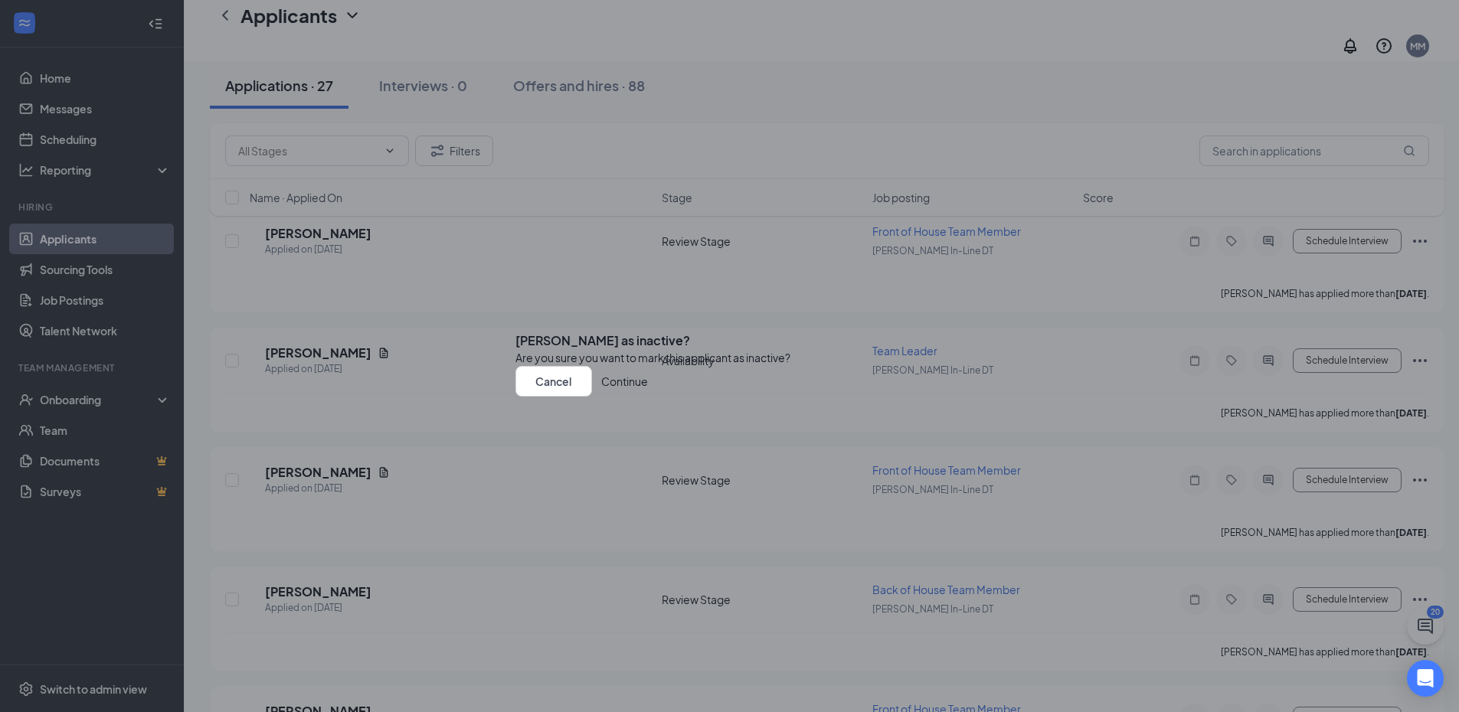
click at [648, 397] on button "Continue" at bounding box center [624, 381] width 47 height 31
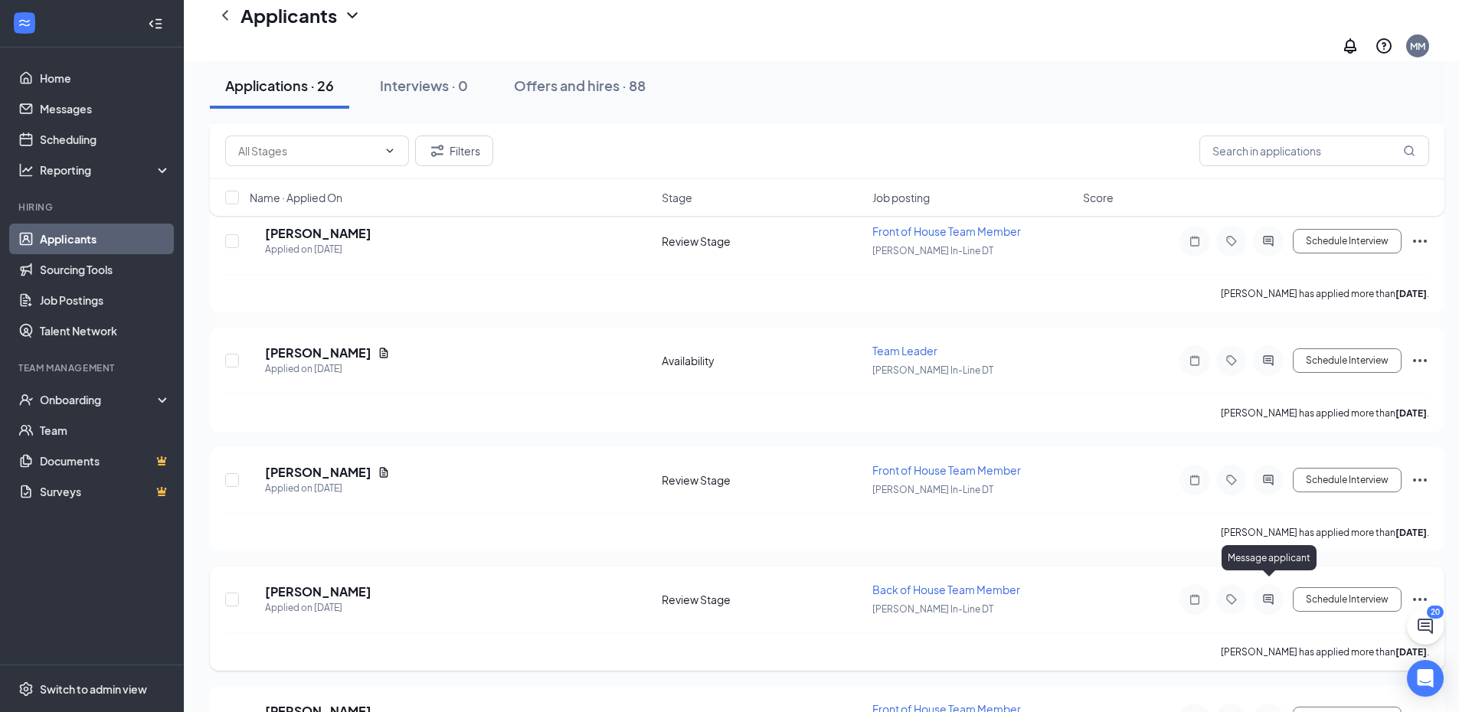
click at [1269, 594] on icon "ActiveChat" at bounding box center [1268, 600] width 18 height 12
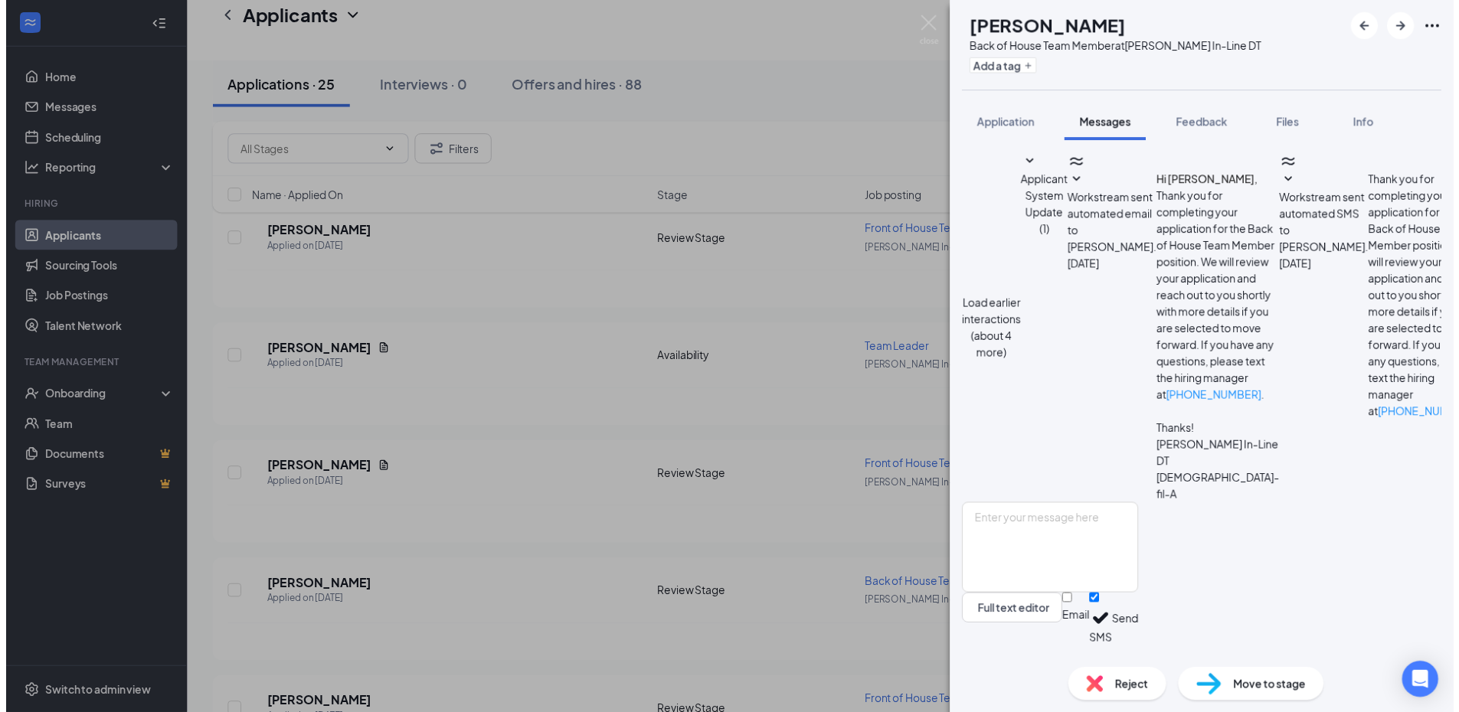
scroll to position [657, 0]
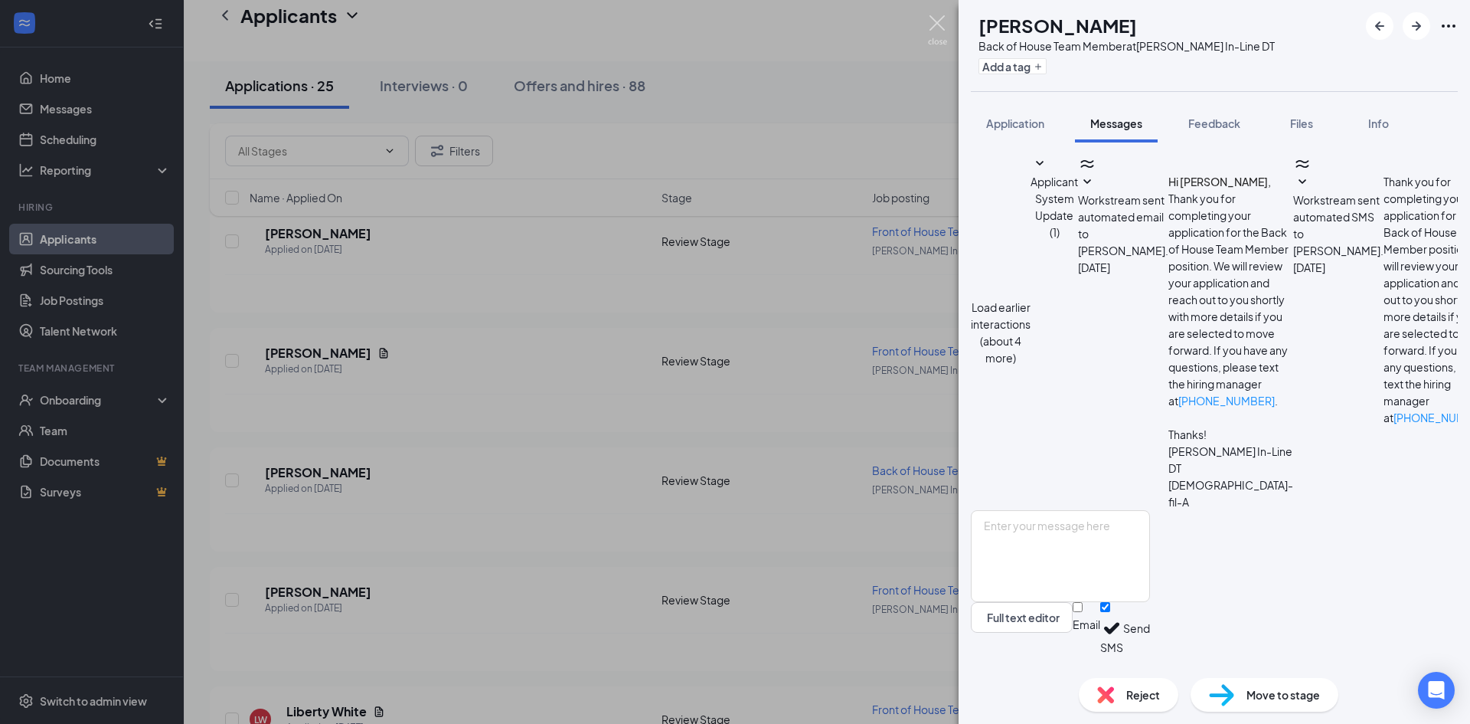
click at [939, 25] on img at bounding box center [937, 30] width 19 height 30
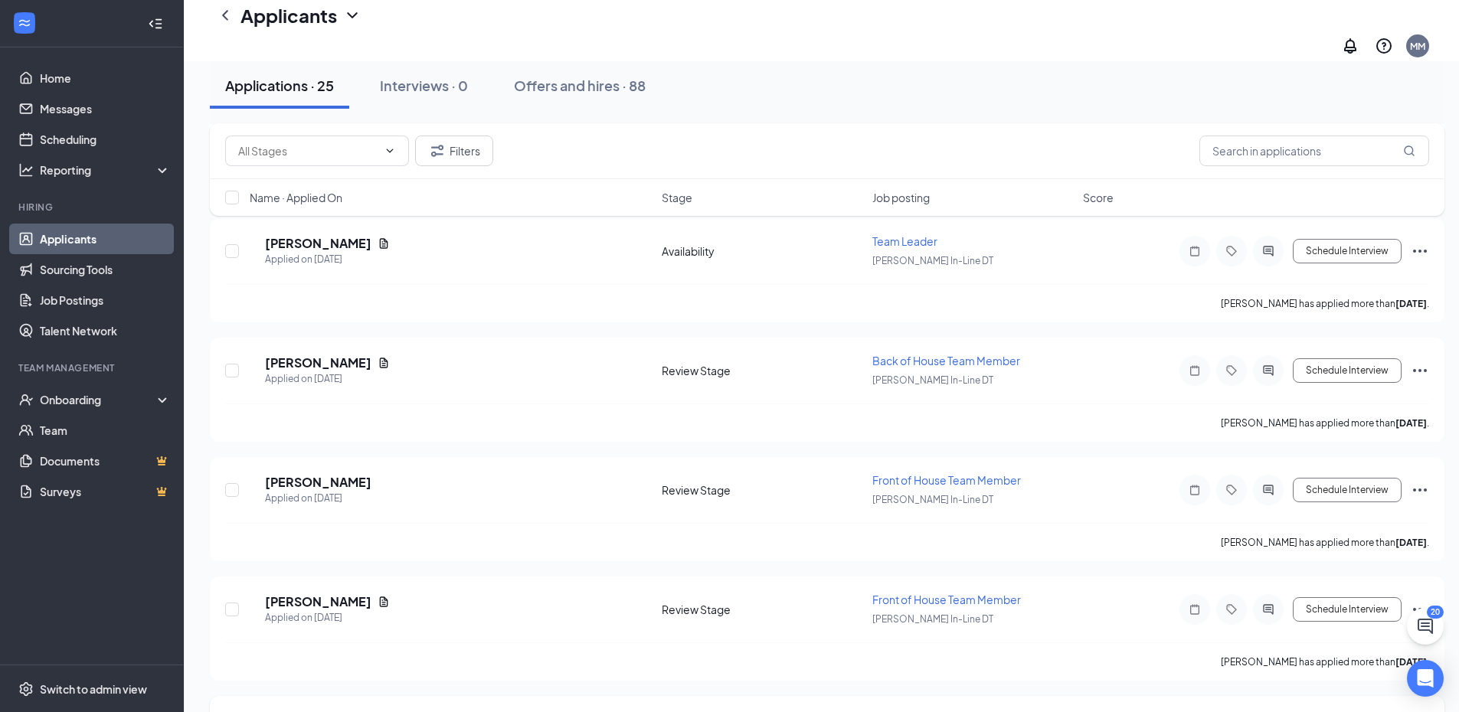
scroll to position [1627, 0]
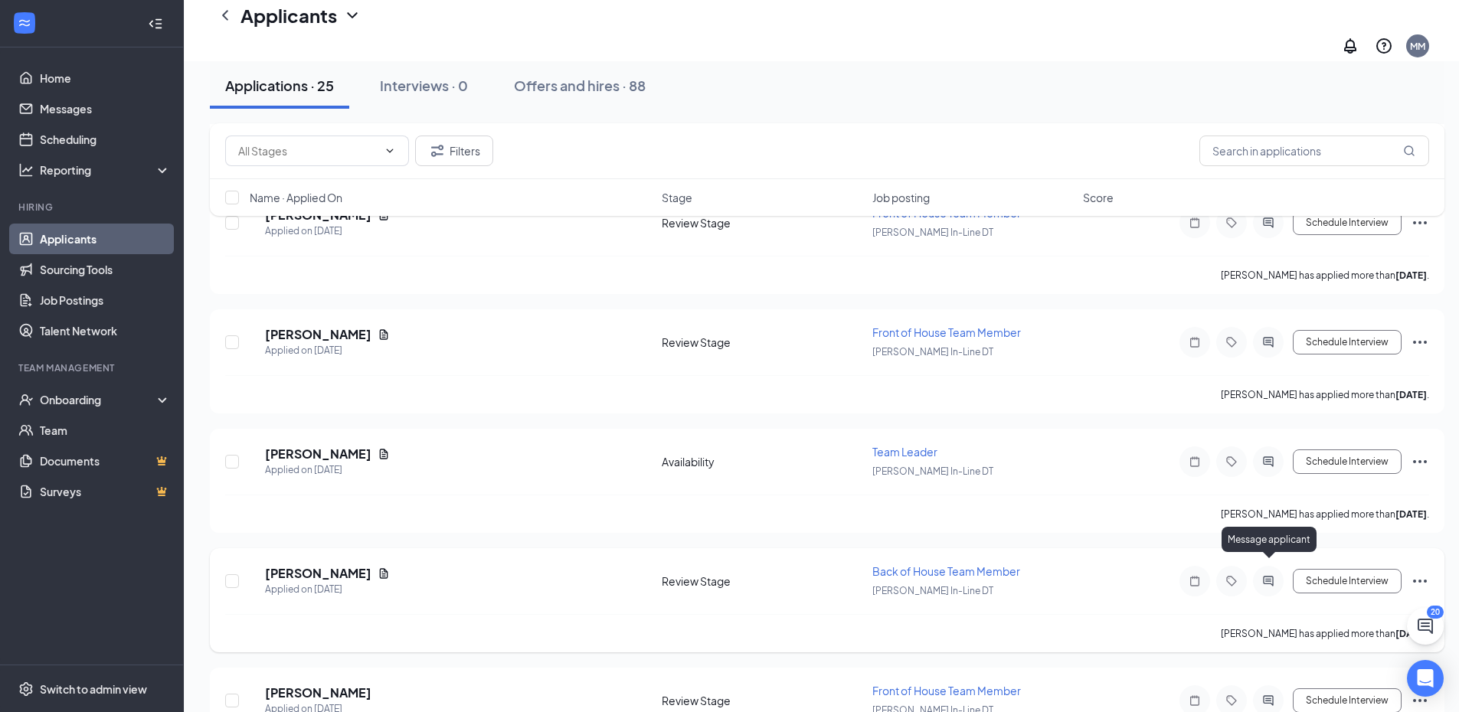
click at [1267, 576] on icon "ActiveChat" at bounding box center [1268, 581] width 10 height 10
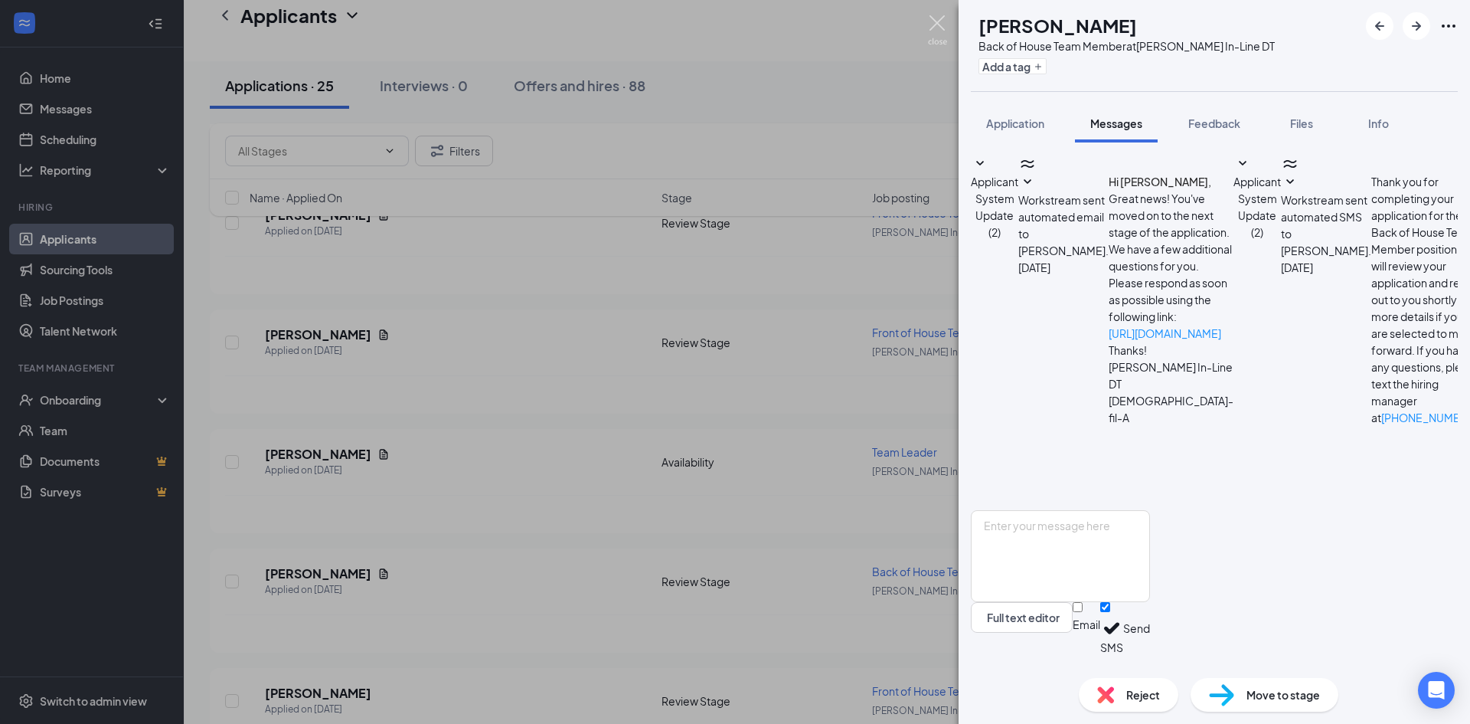
click at [936, 21] on img at bounding box center [937, 30] width 19 height 30
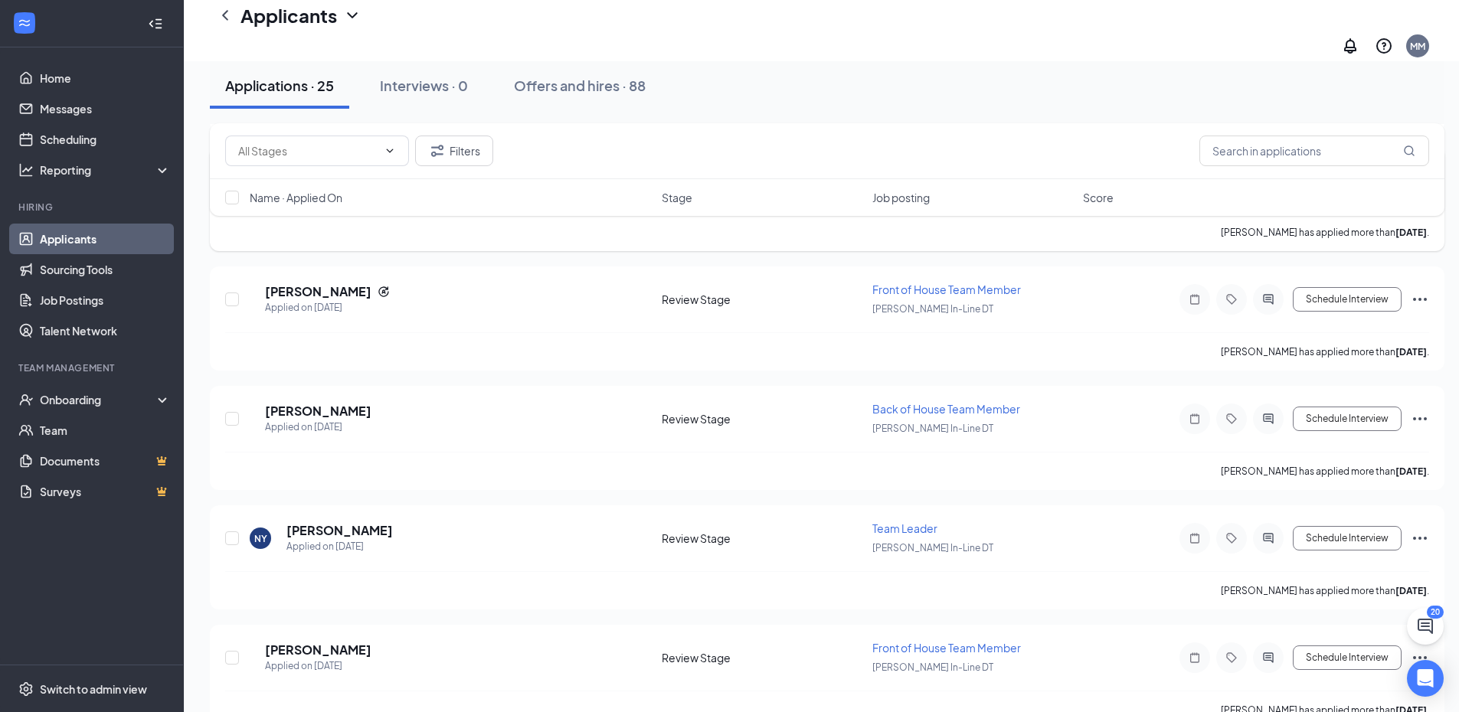
scroll to position [1091, 0]
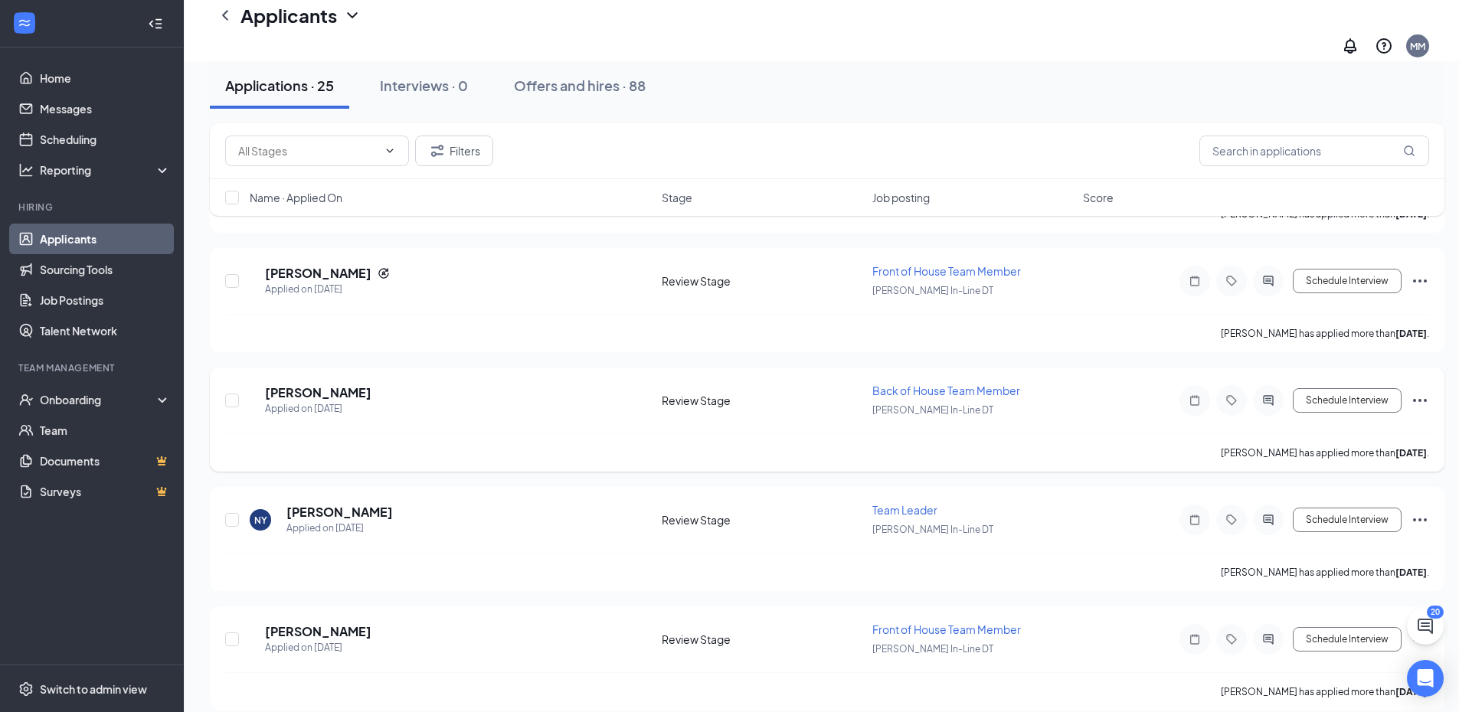
click at [1419, 391] on icon "Ellipses" at bounding box center [1420, 400] width 18 height 18
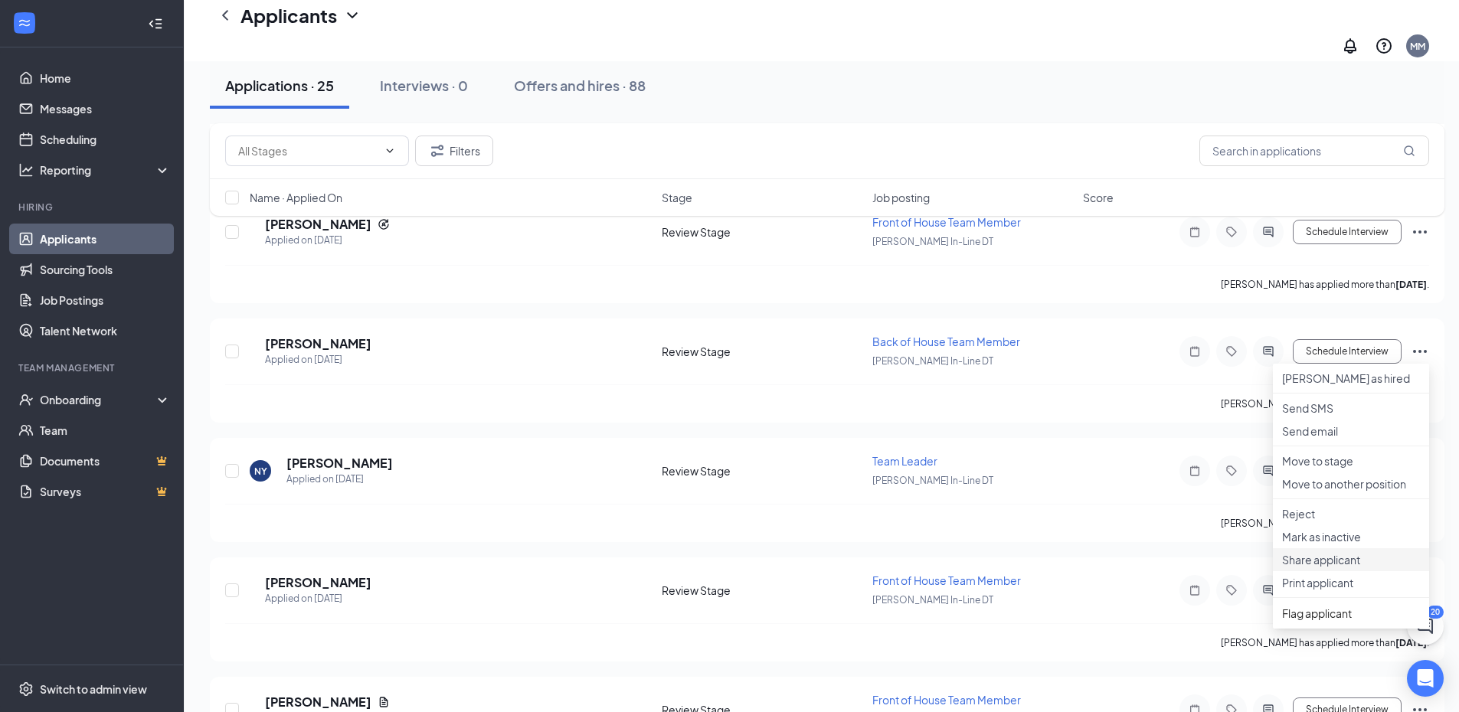
scroll to position [1168, 0]
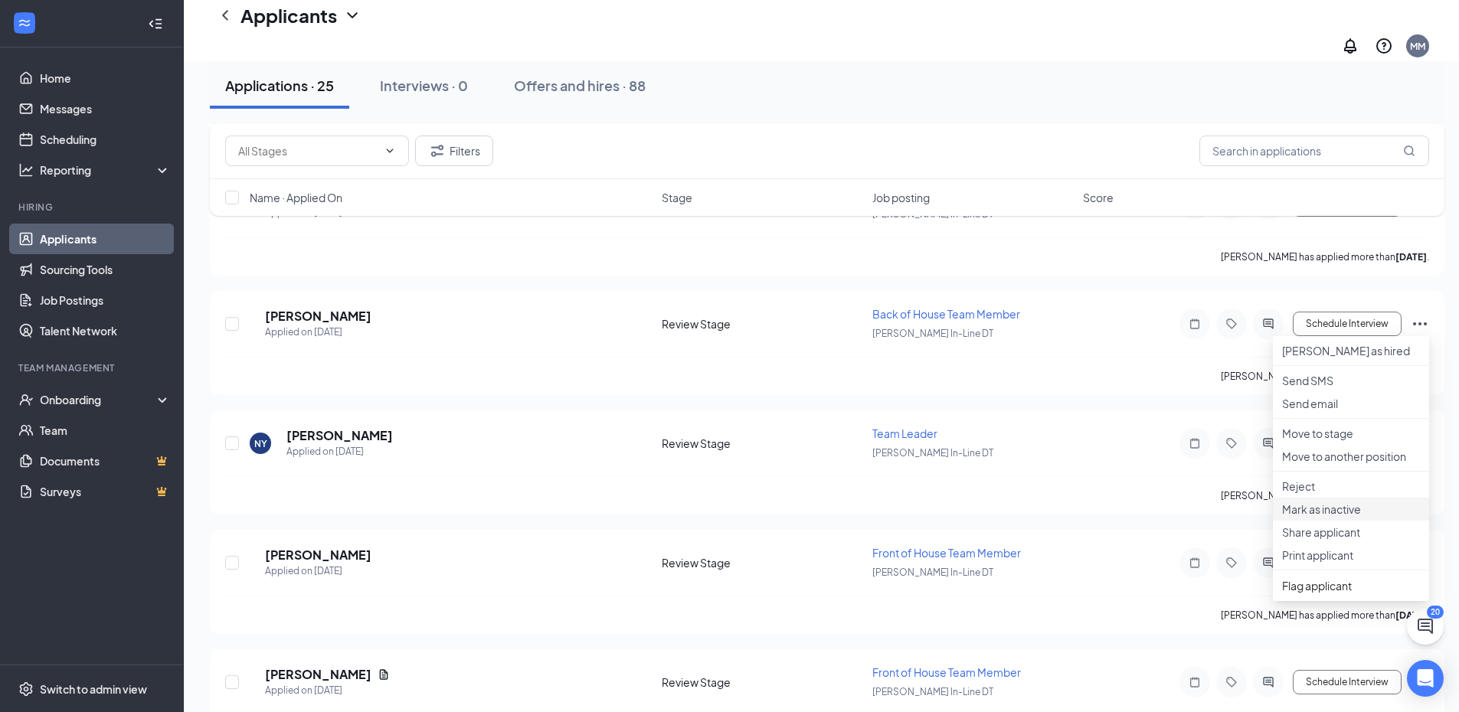
click at [1340, 517] on p "Mark as inactive" at bounding box center [1351, 509] width 138 height 15
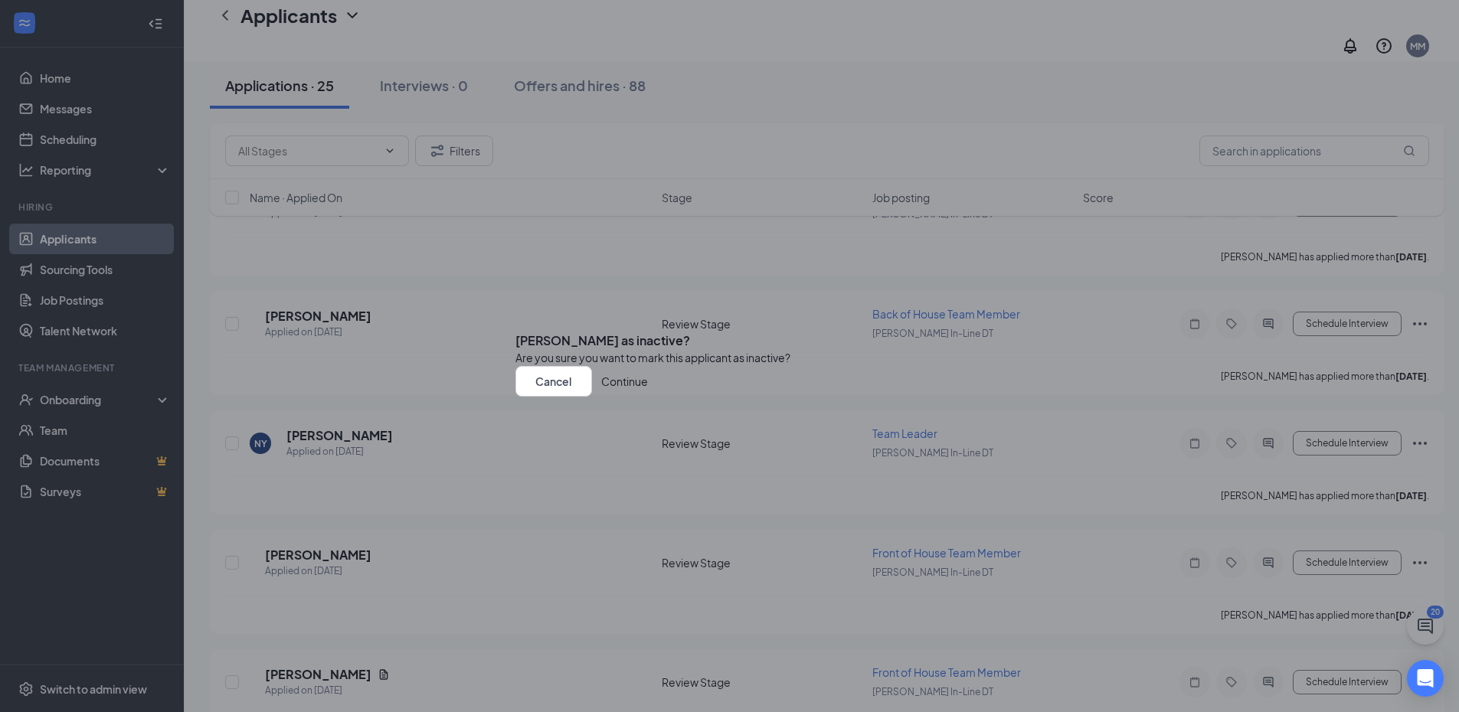
click at [648, 397] on button "Continue" at bounding box center [624, 381] width 47 height 31
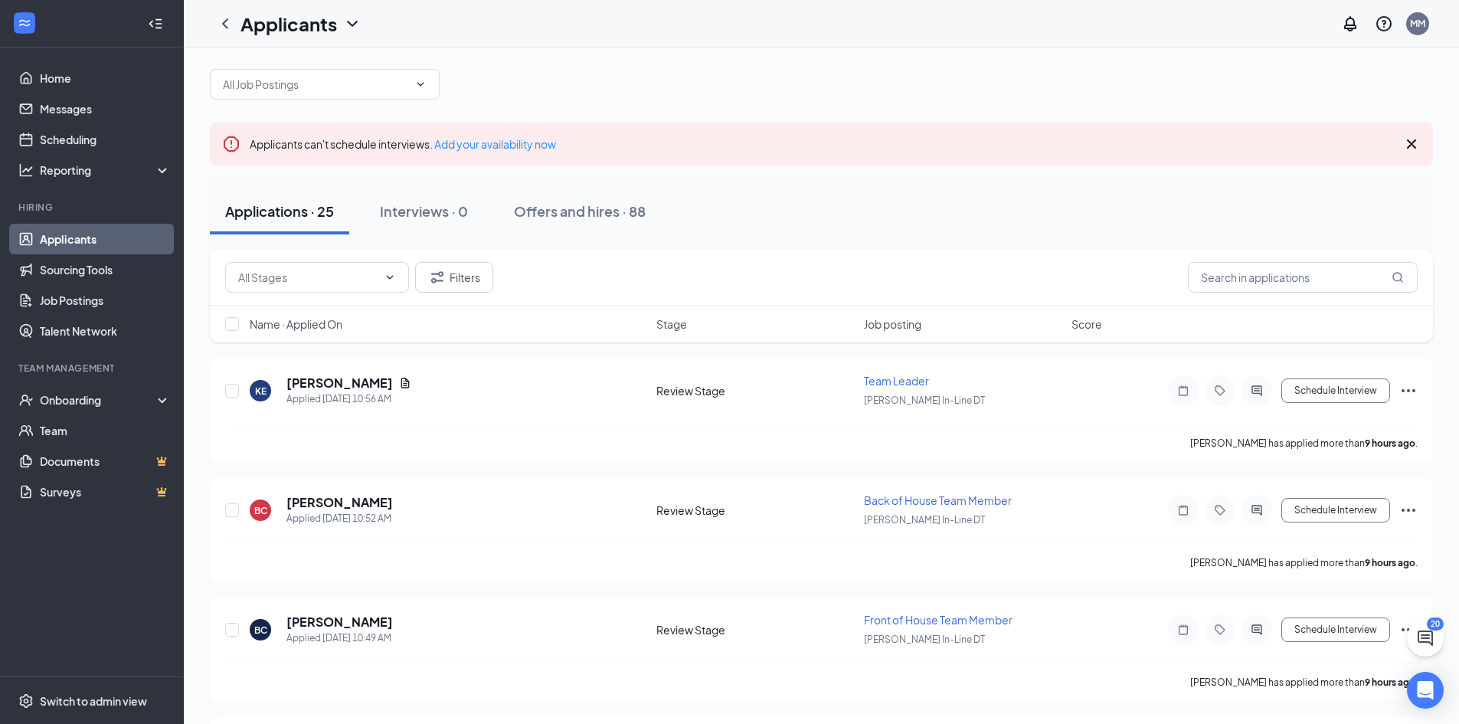
scroll to position [0, 0]
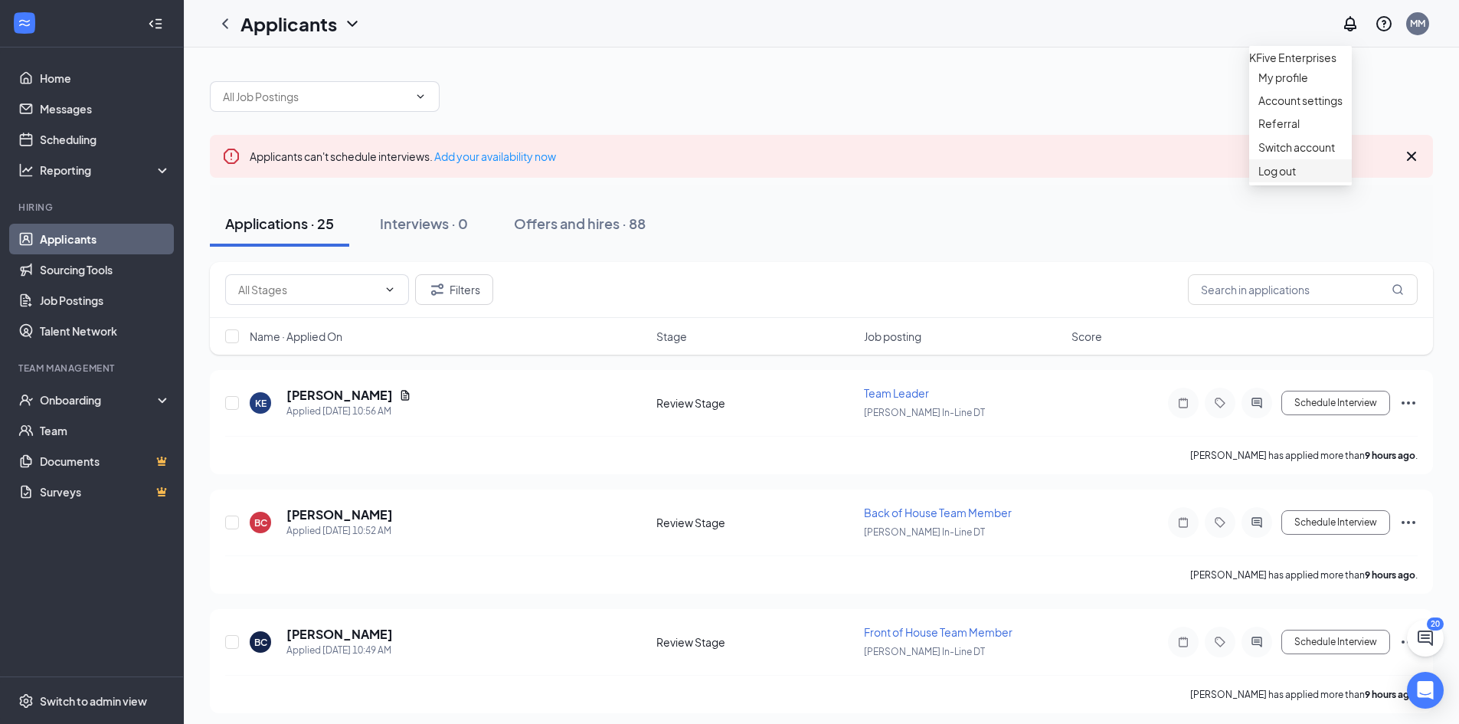
click at [1274, 178] on div "Log out" at bounding box center [1300, 170] width 84 height 15
